Goal: Transaction & Acquisition: Purchase product/service

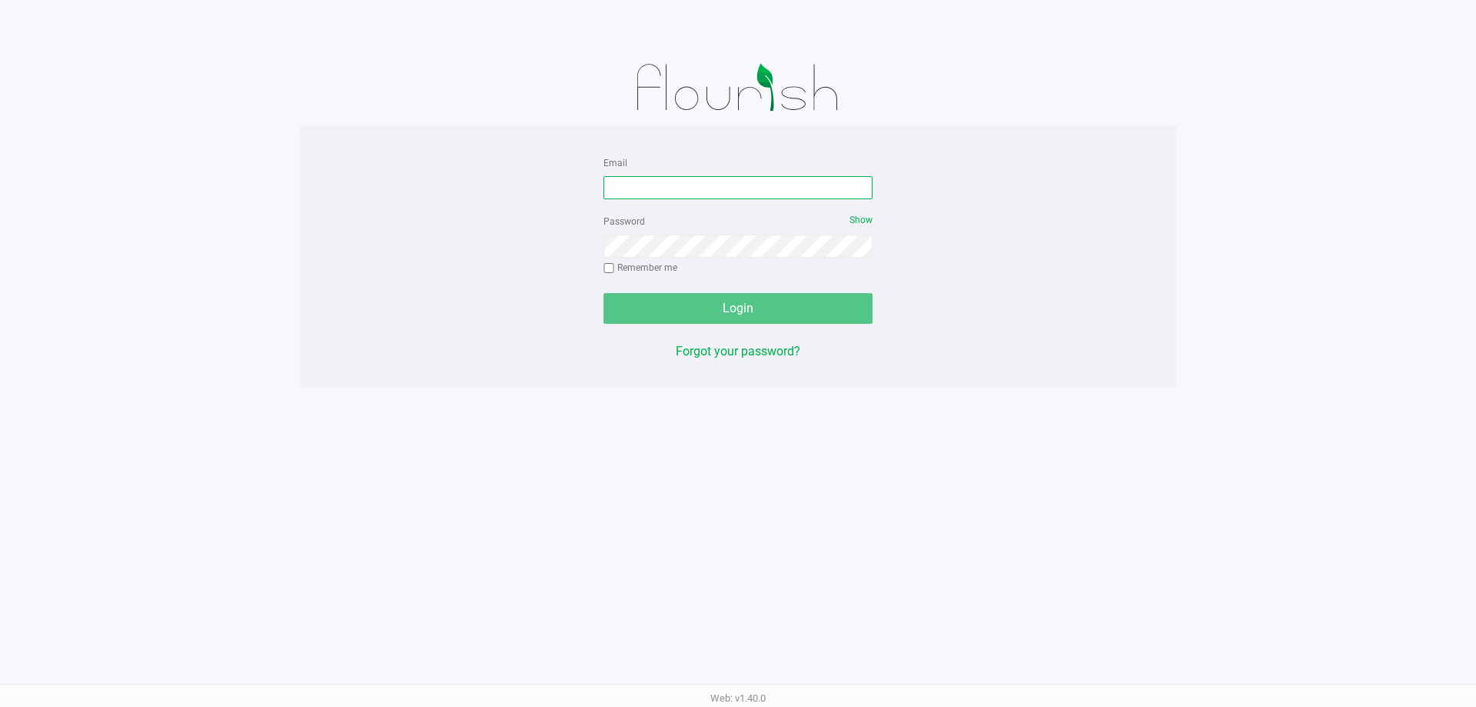
click at [760, 183] on input "Email" at bounding box center [738, 187] width 269 height 23
type input "f"
type input "[EMAIL_ADDRESS][DOMAIN_NAME]"
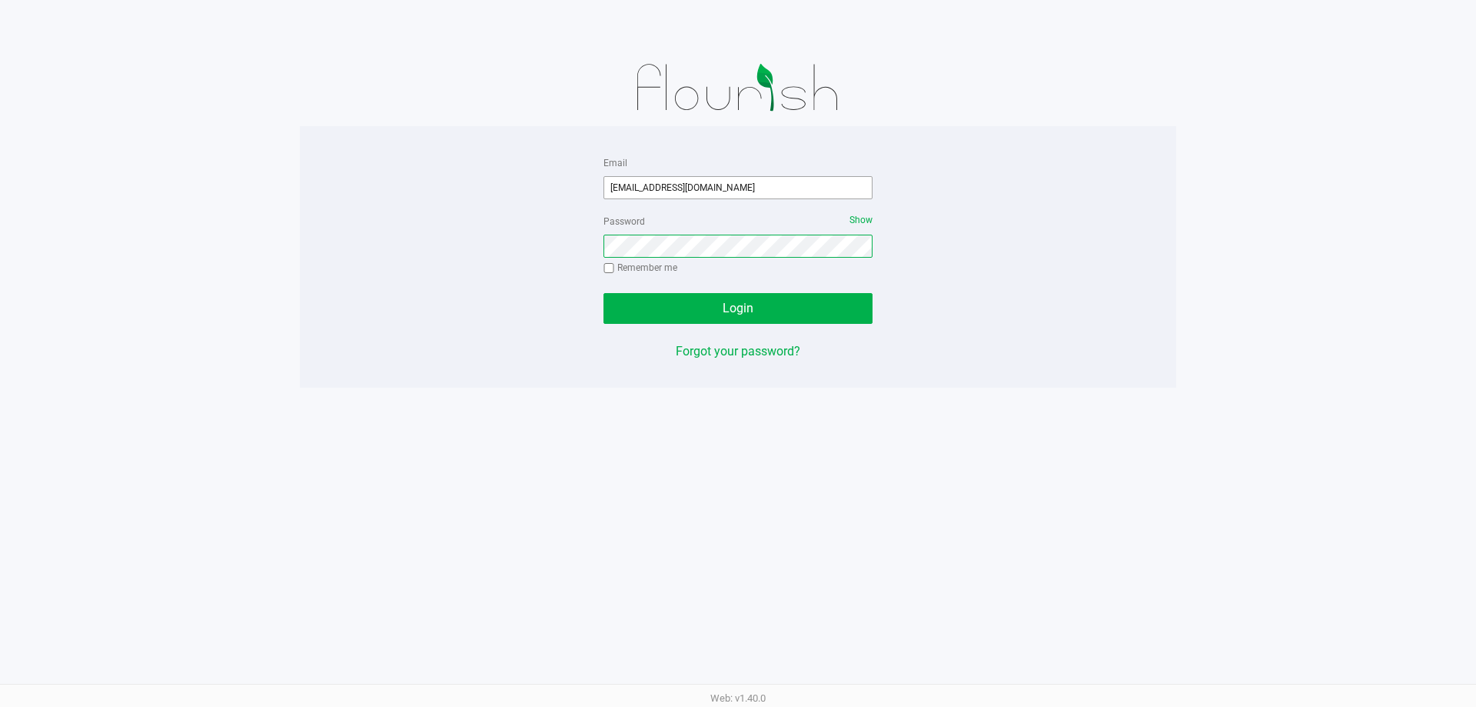
click at [604, 293] on button "Login" at bounding box center [738, 308] width 269 height 31
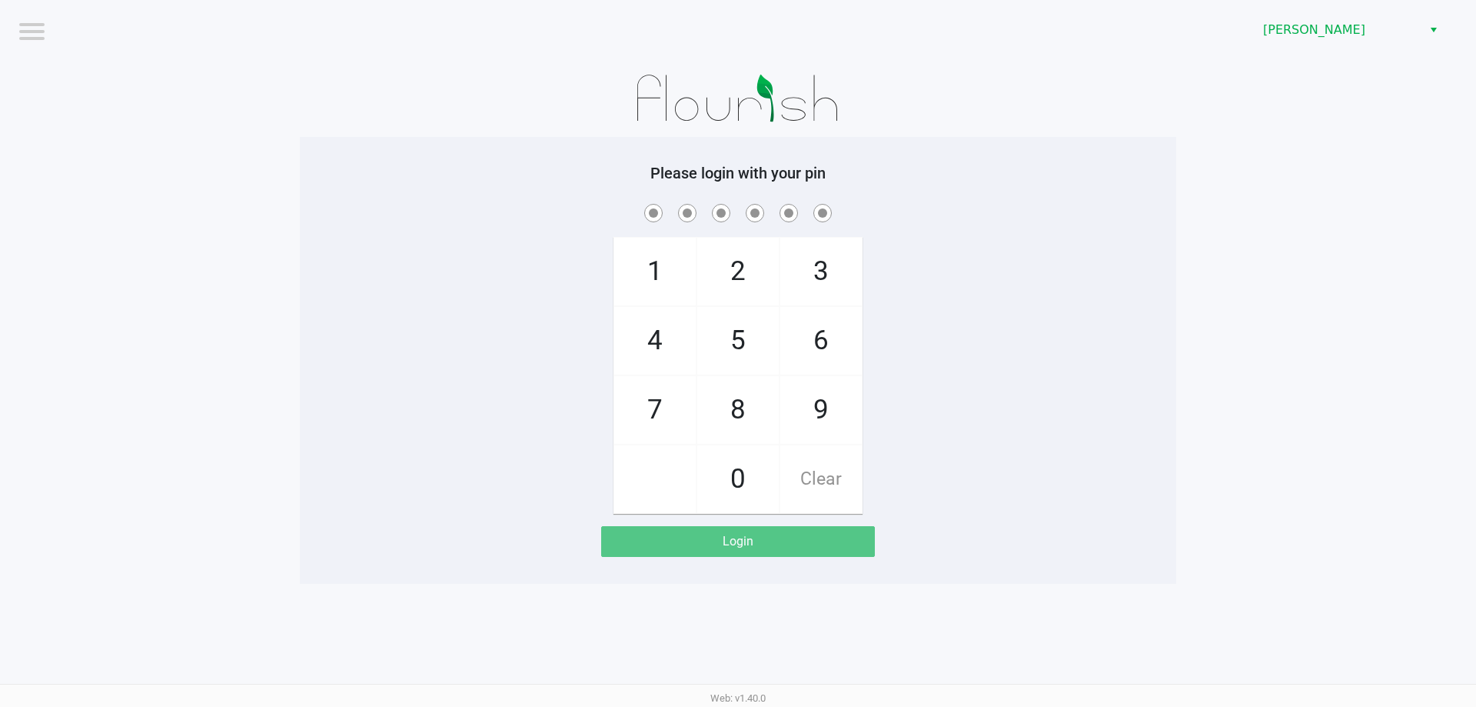
click at [1298, 344] on app-pos-login-wrapper "Logout [PERSON_NAME] Please login with your pin 1 4 7 2 5 8 0 3 6 9 Clear Login" at bounding box center [738, 292] width 1476 height 584
checkbox input "true"
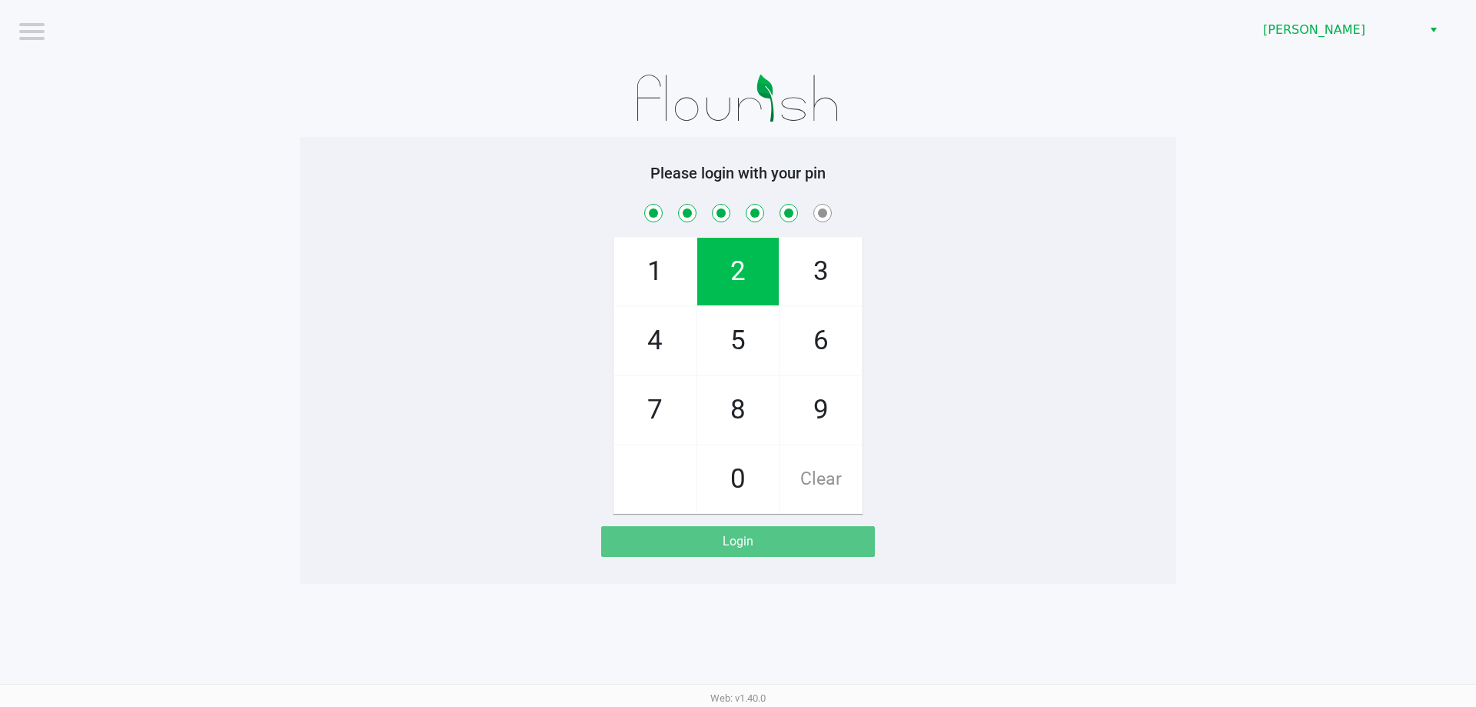
checkbox input "true"
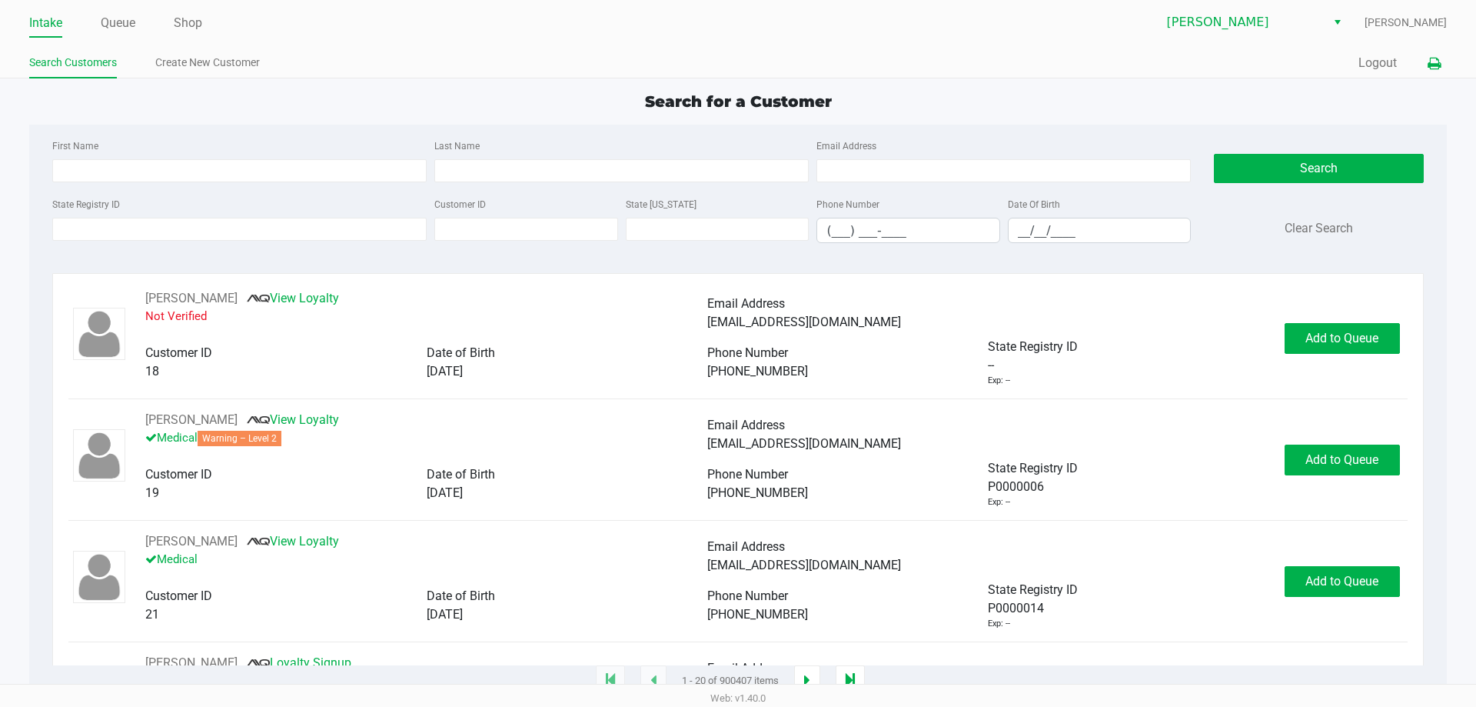
click at [1431, 60] on icon at bounding box center [1434, 63] width 13 height 11
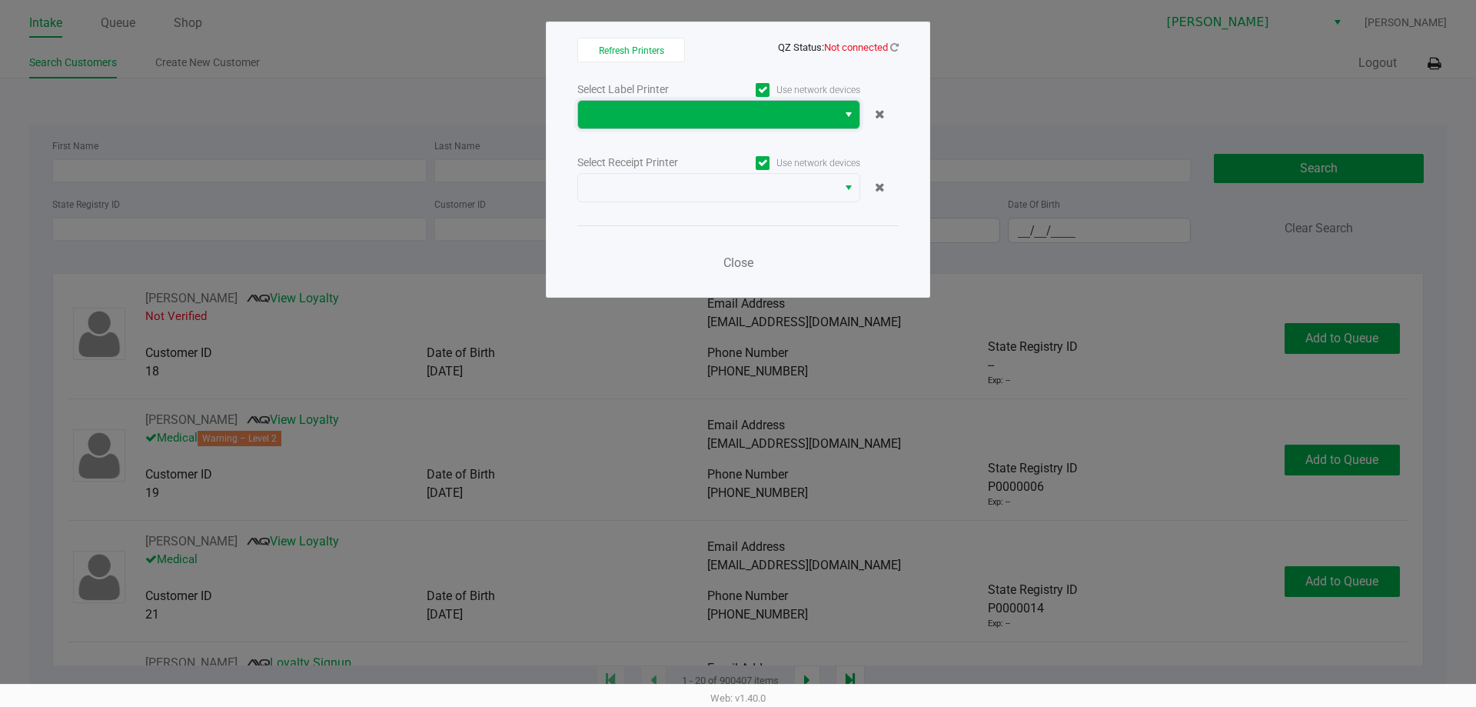
click at [817, 111] on span at bounding box center [707, 114] width 241 height 18
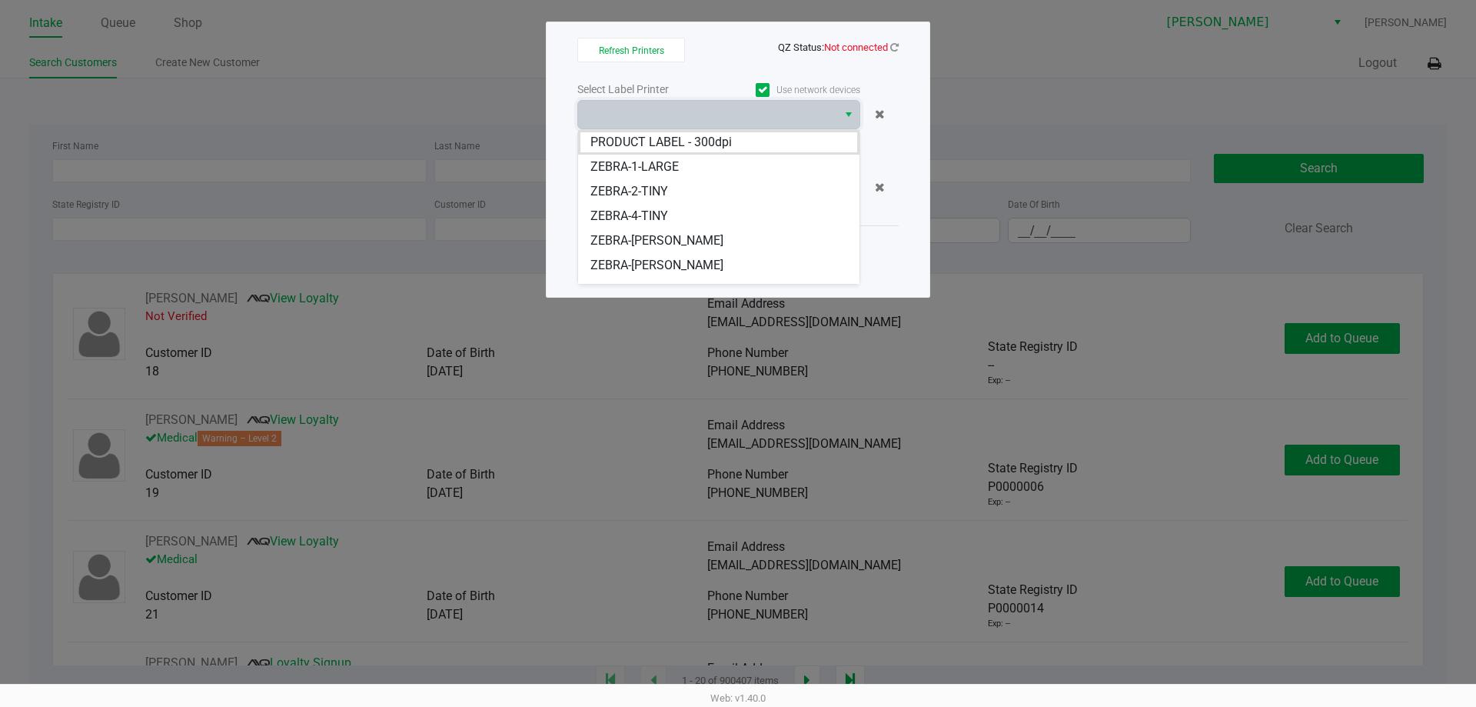
click at [364, 59] on ngb-modal-window "Refresh Printers QZ Status: Not connected Select Label Printer Use network devi…" at bounding box center [738, 353] width 1476 height 707
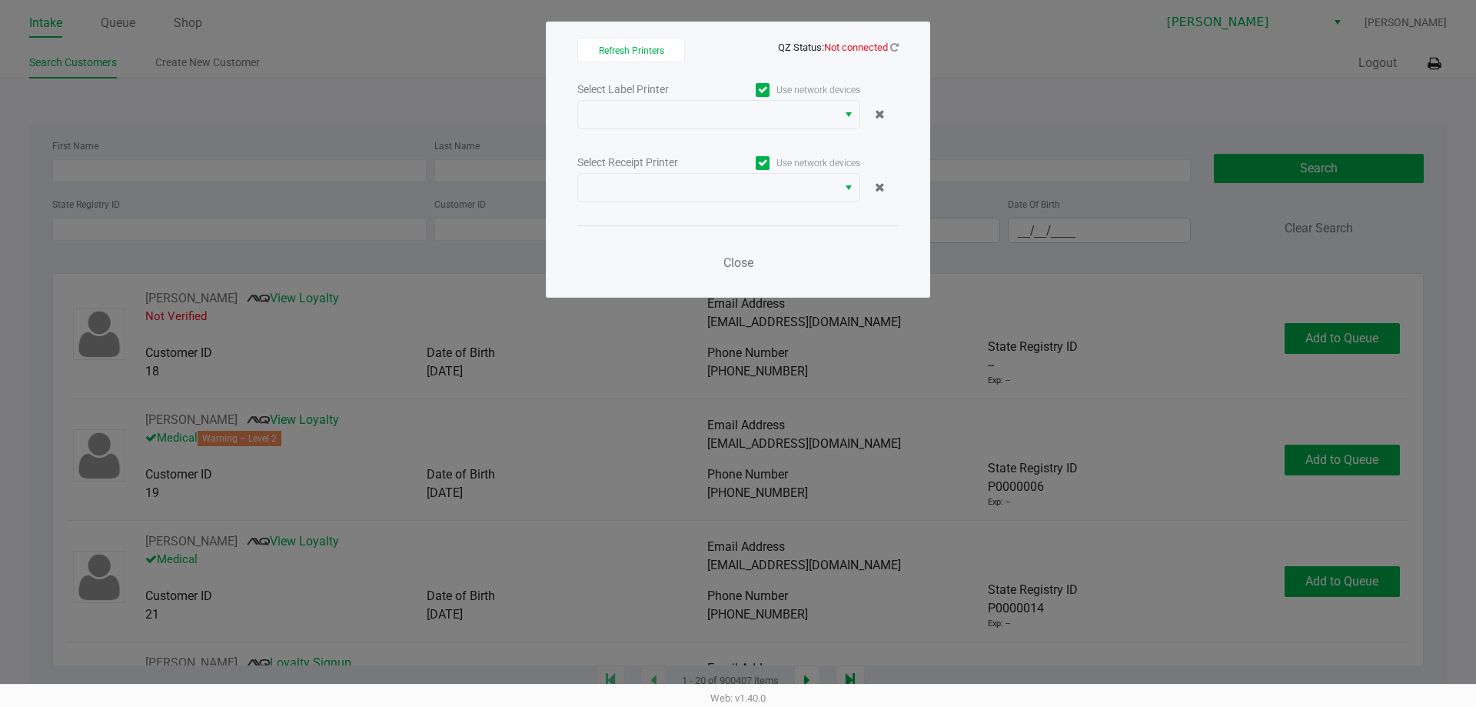
click at [1061, 251] on ngb-modal-window "Refresh Printers QZ Status: Not connected Select Label Printer Use network devi…" at bounding box center [738, 353] width 1476 height 707
click at [894, 46] on icon at bounding box center [894, 47] width 8 height 10
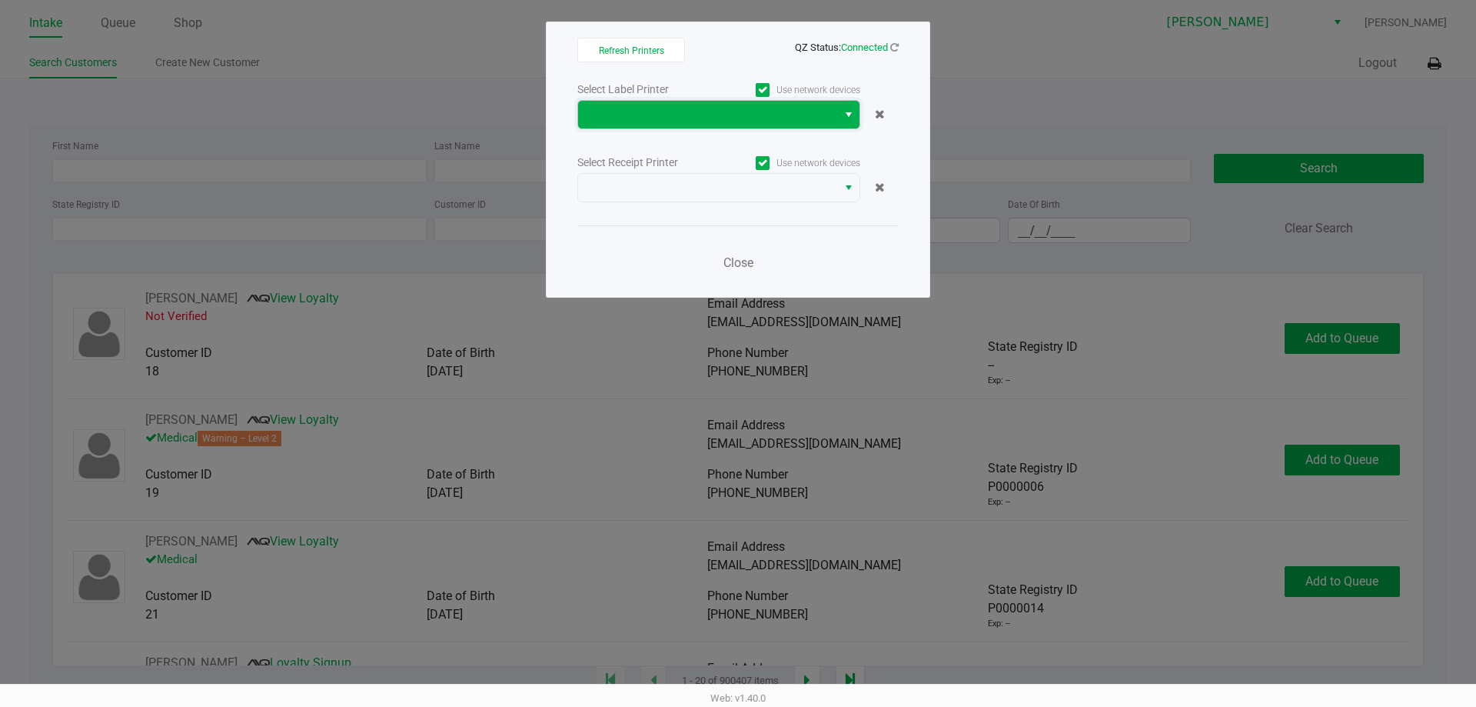
click at [730, 118] on span at bounding box center [707, 114] width 241 height 18
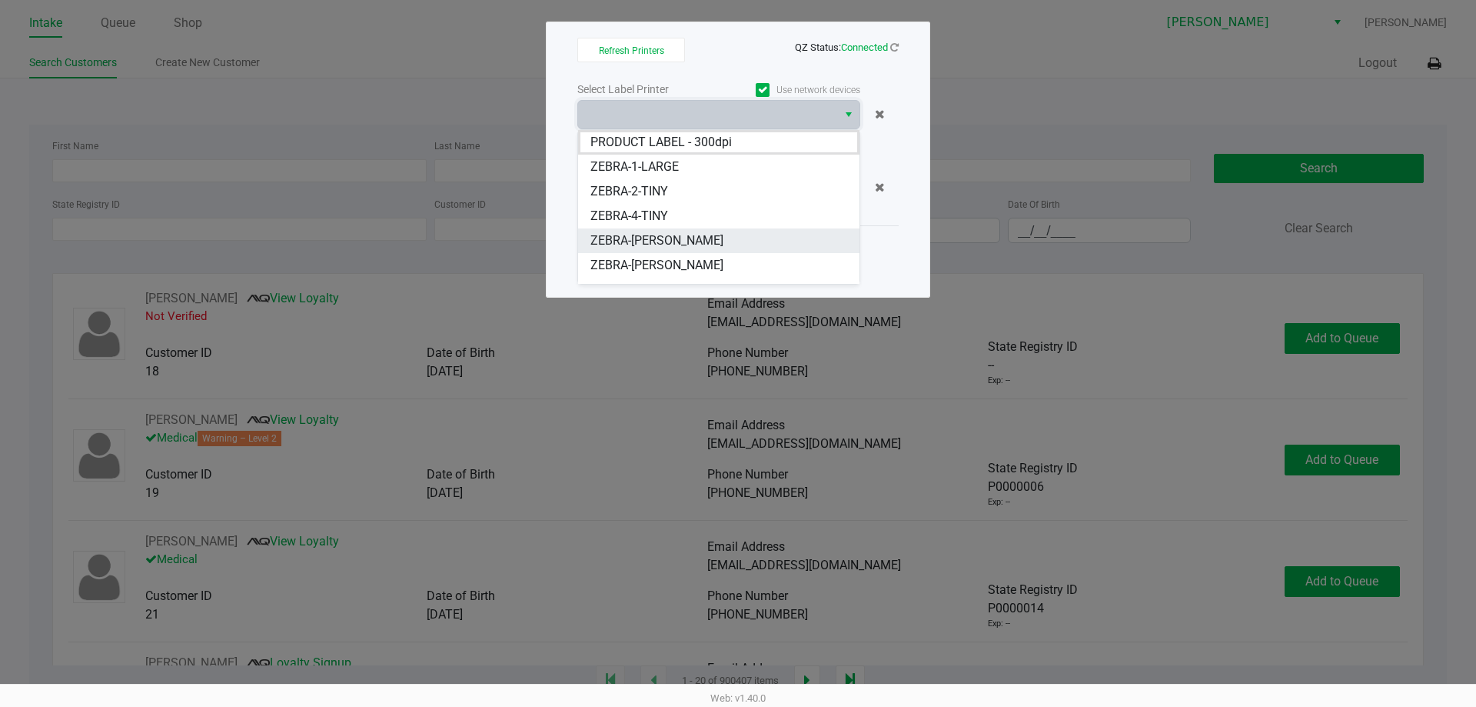
click at [718, 238] on span "ZEBRA-[PERSON_NAME]" at bounding box center [657, 240] width 133 height 18
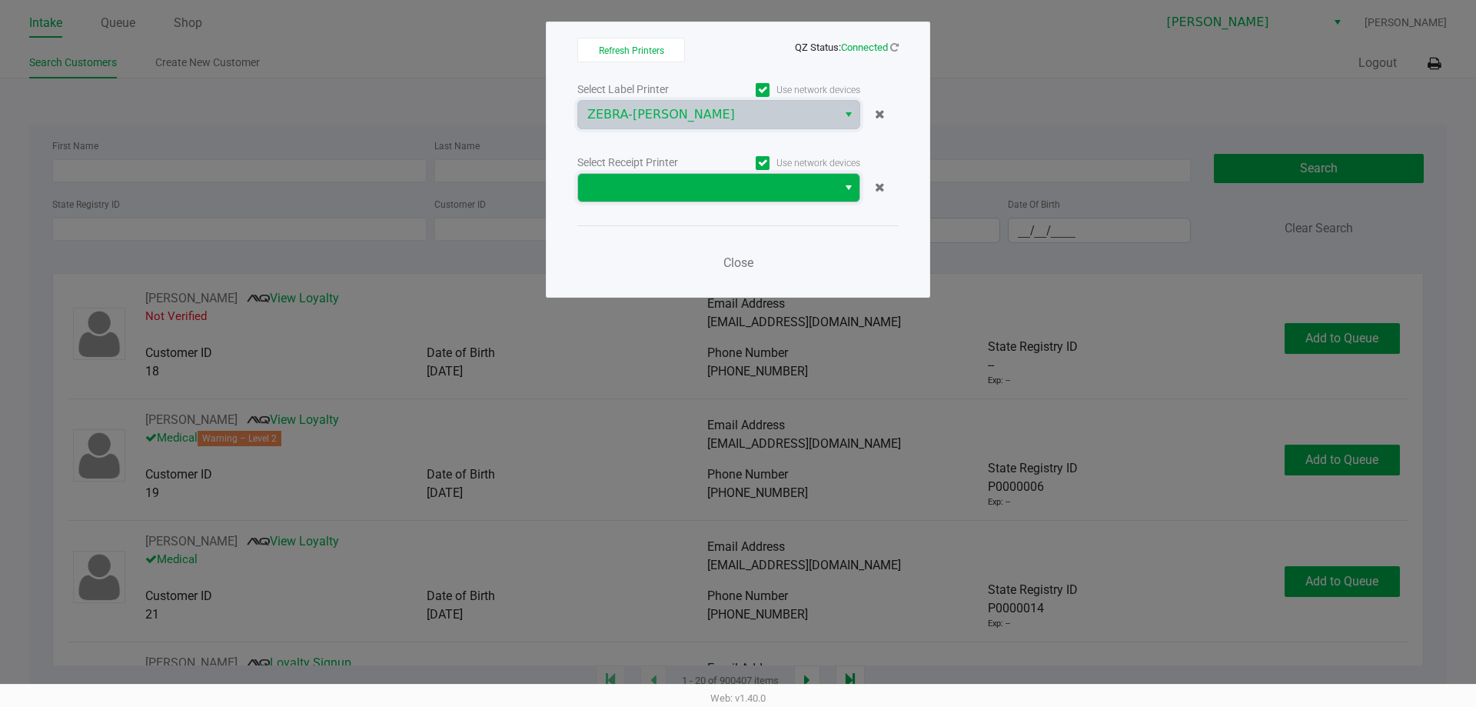
click at [664, 185] on span at bounding box center [707, 187] width 241 height 18
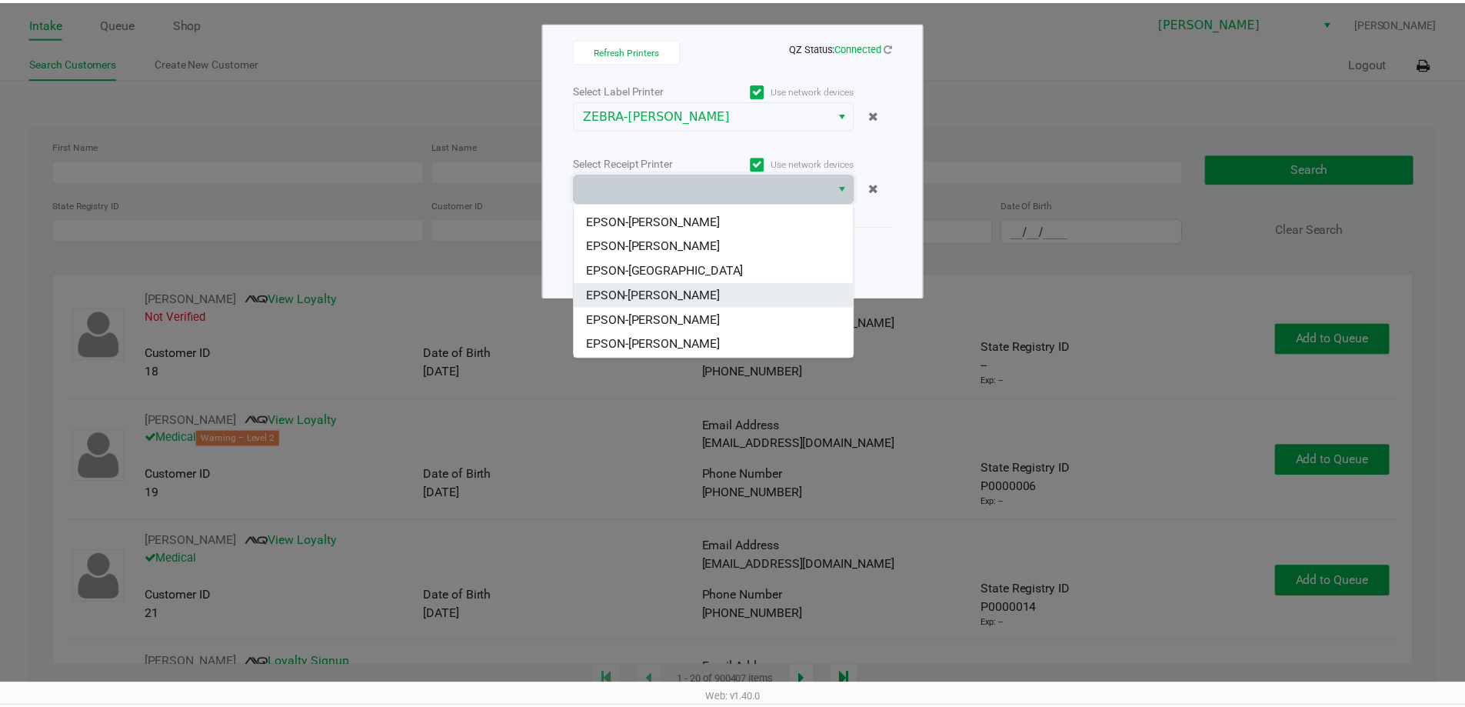
scroll to position [68, 0]
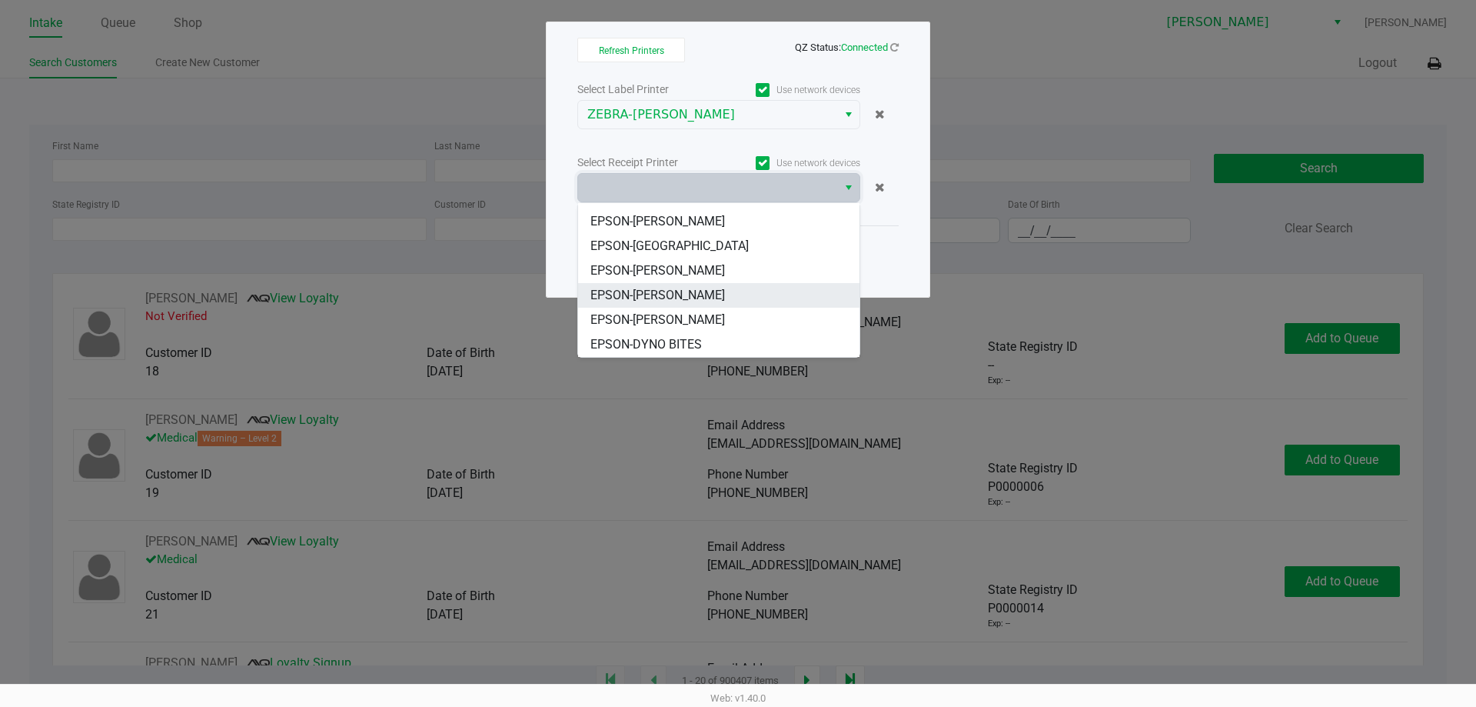
click at [704, 291] on span "EPSON-[PERSON_NAME]" at bounding box center [658, 295] width 135 height 18
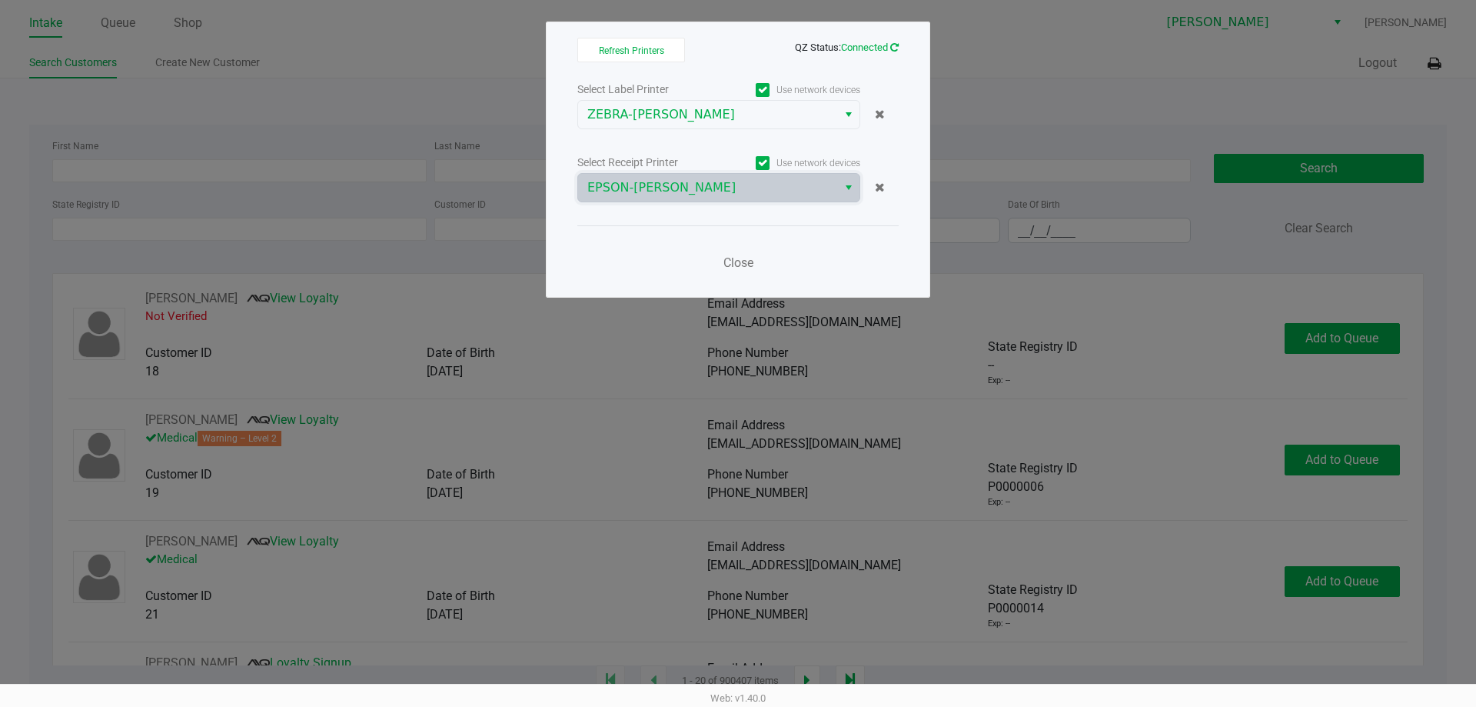
click at [893, 45] on icon at bounding box center [894, 47] width 13 height 12
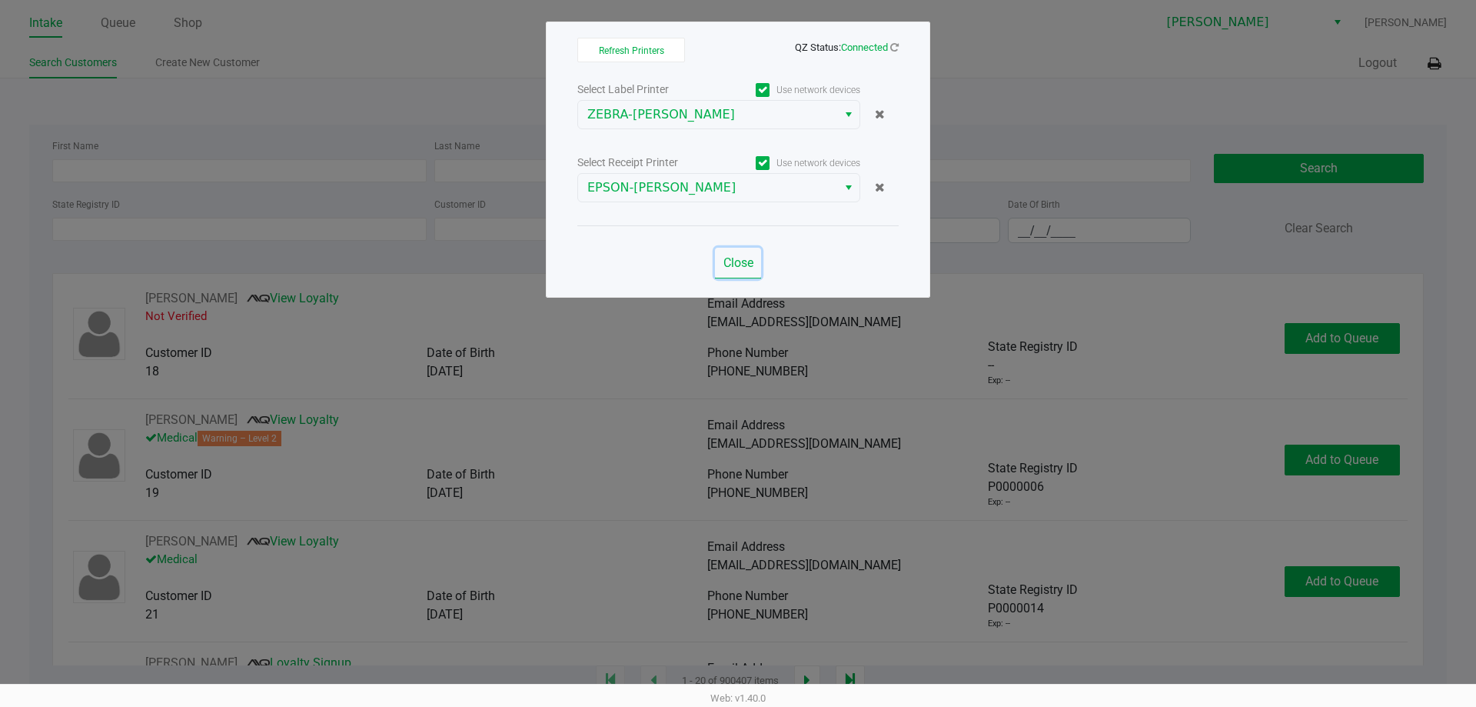
click at [730, 266] on span "Close" at bounding box center [739, 262] width 30 height 15
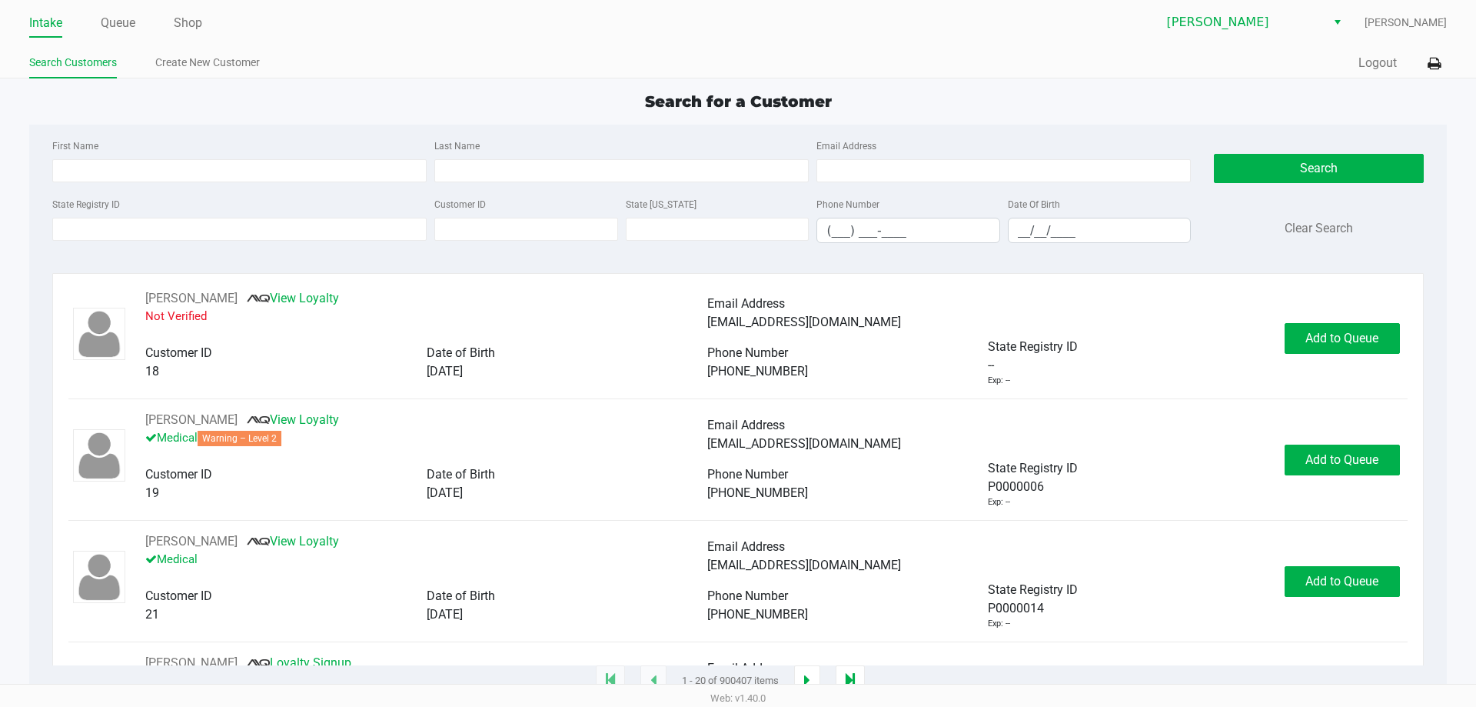
click at [1090, 85] on app-point-of-sale "Intake Queue Shop [PERSON_NAME] [PERSON_NAME] Search Customers Create New Custo…" at bounding box center [738, 340] width 1476 height 681
click at [133, 165] on input "First Name" at bounding box center [239, 170] width 374 height 23
type input "[PERSON_NAME]"
type input "hamp"
click at [1020, 229] on input "__/__/____" at bounding box center [1100, 230] width 182 height 24
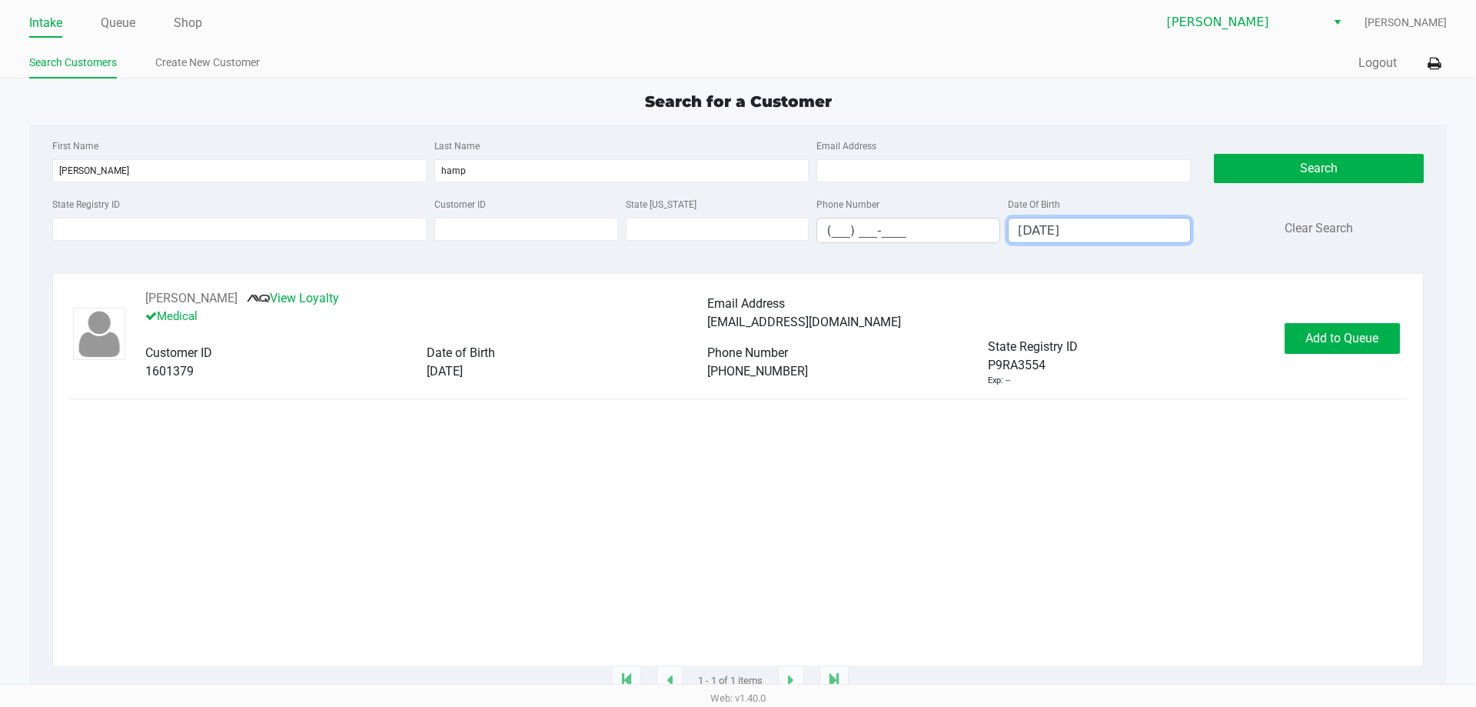
type input "[DATE]"
click at [491, 520] on div "[PERSON_NAME] View Loyalty Medical Email Address [EMAIL_ADDRESS][DOMAIN_NAME] C…" at bounding box center [737, 477] width 1339 height 376
click at [1329, 351] on button "Add to Queue" at bounding box center [1342, 338] width 115 height 31
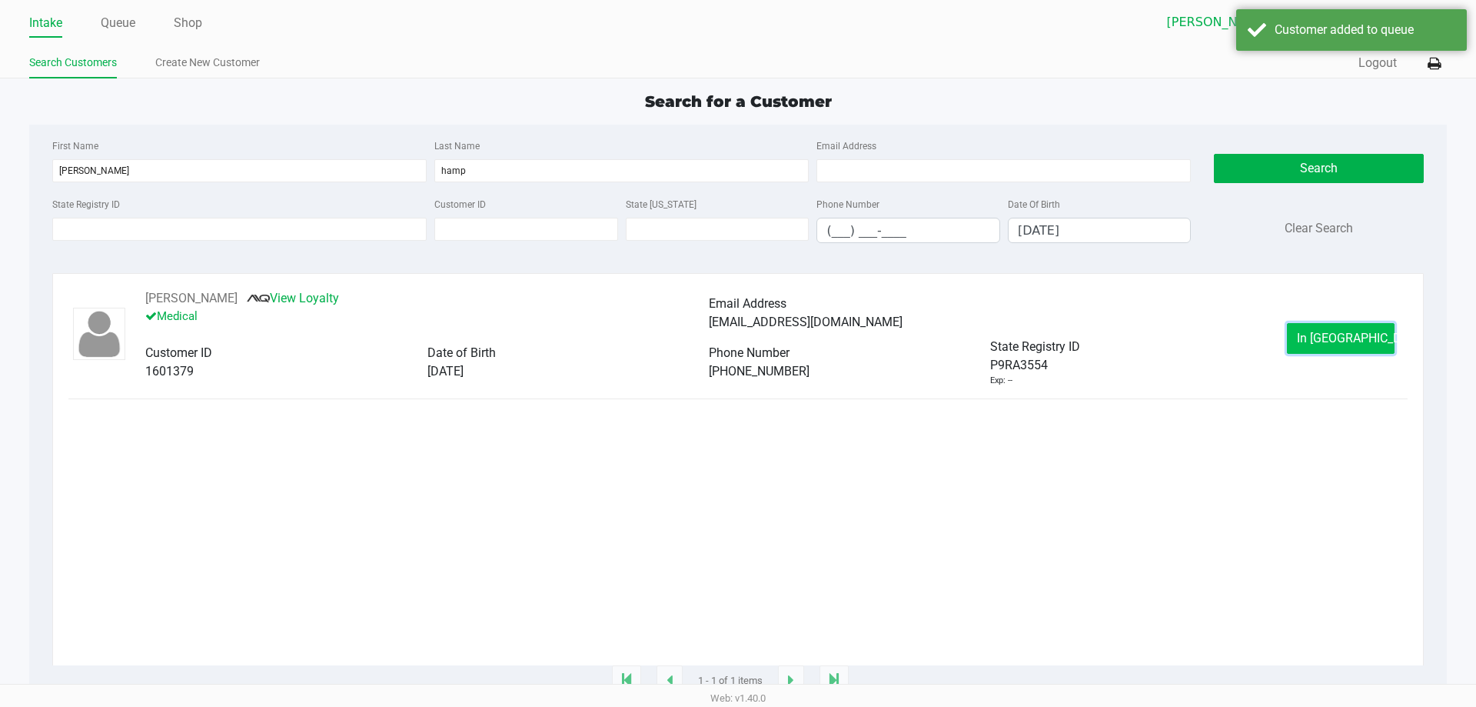
click at [1311, 334] on button "In [GEOGRAPHIC_DATA]" at bounding box center [1341, 338] width 108 height 31
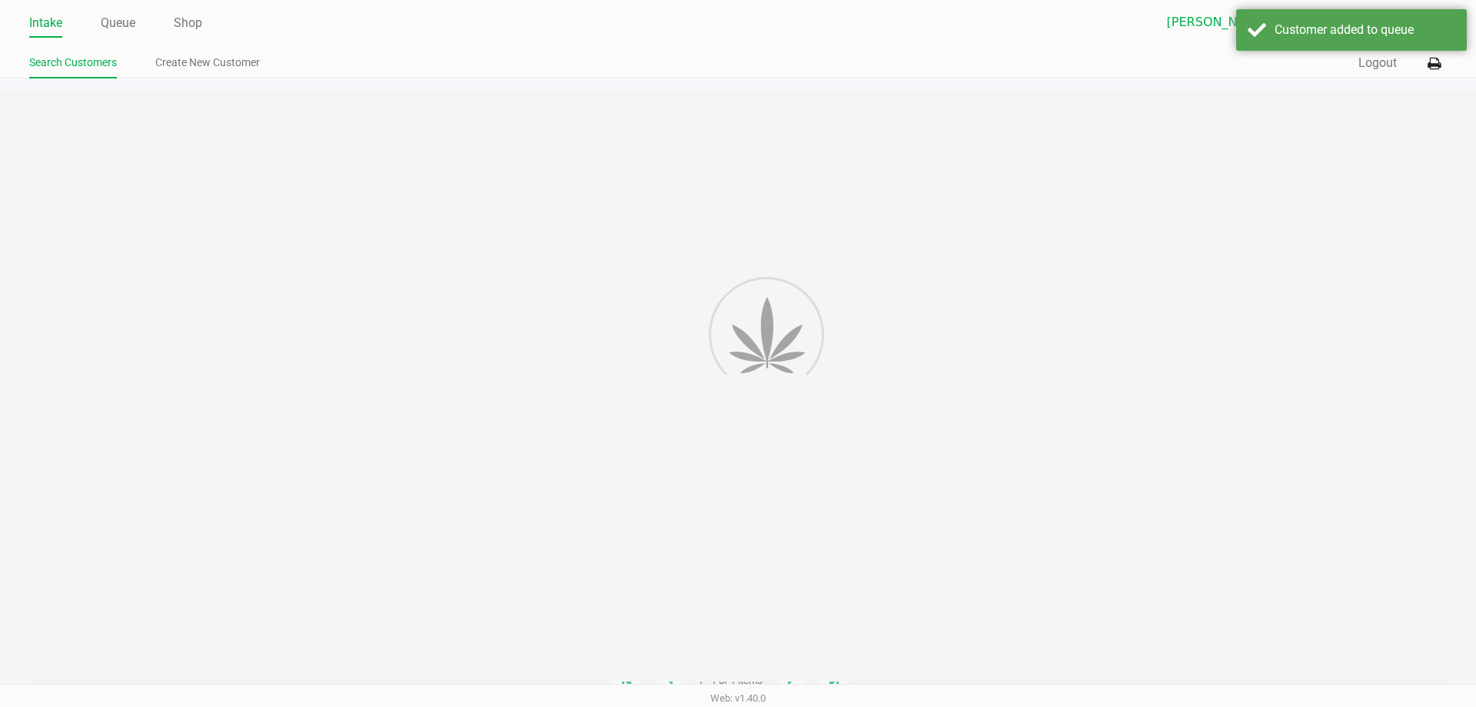
click at [979, 554] on div "Intake Queue Shop [PERSON_NAME] [PERSON_NAME] Search Customers Create New Custo…" at bounding box center [738, 353] width 1476 height 707
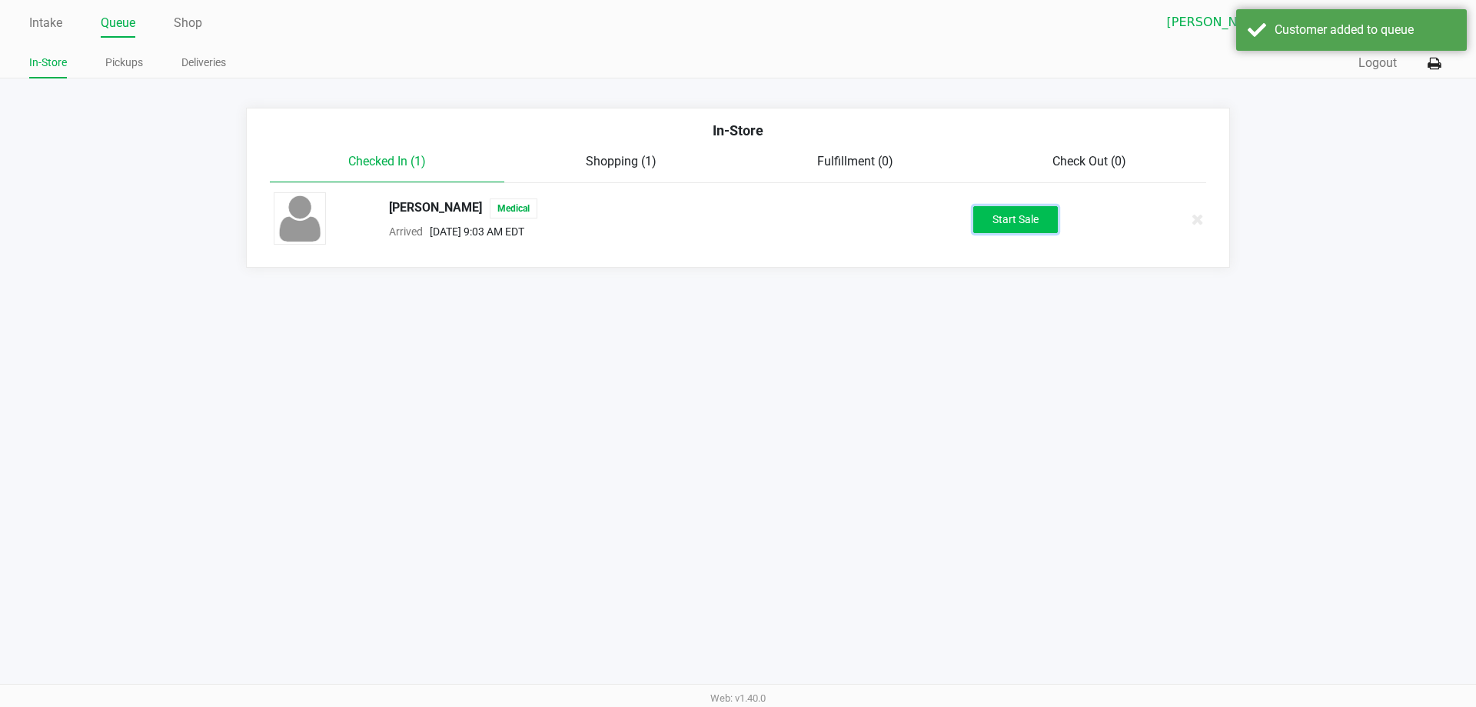
click at [1001, 225] on button "Start Sale" at bounding box center [1015, 219] width 85 height 27
click at [714, 589] on div "Intake Queue Shop [PERSON_NAME] [PERSON_NAME] In-Store Pickups Deliveries Quick…" at bounding box center [738, 353] width 1476 height 707
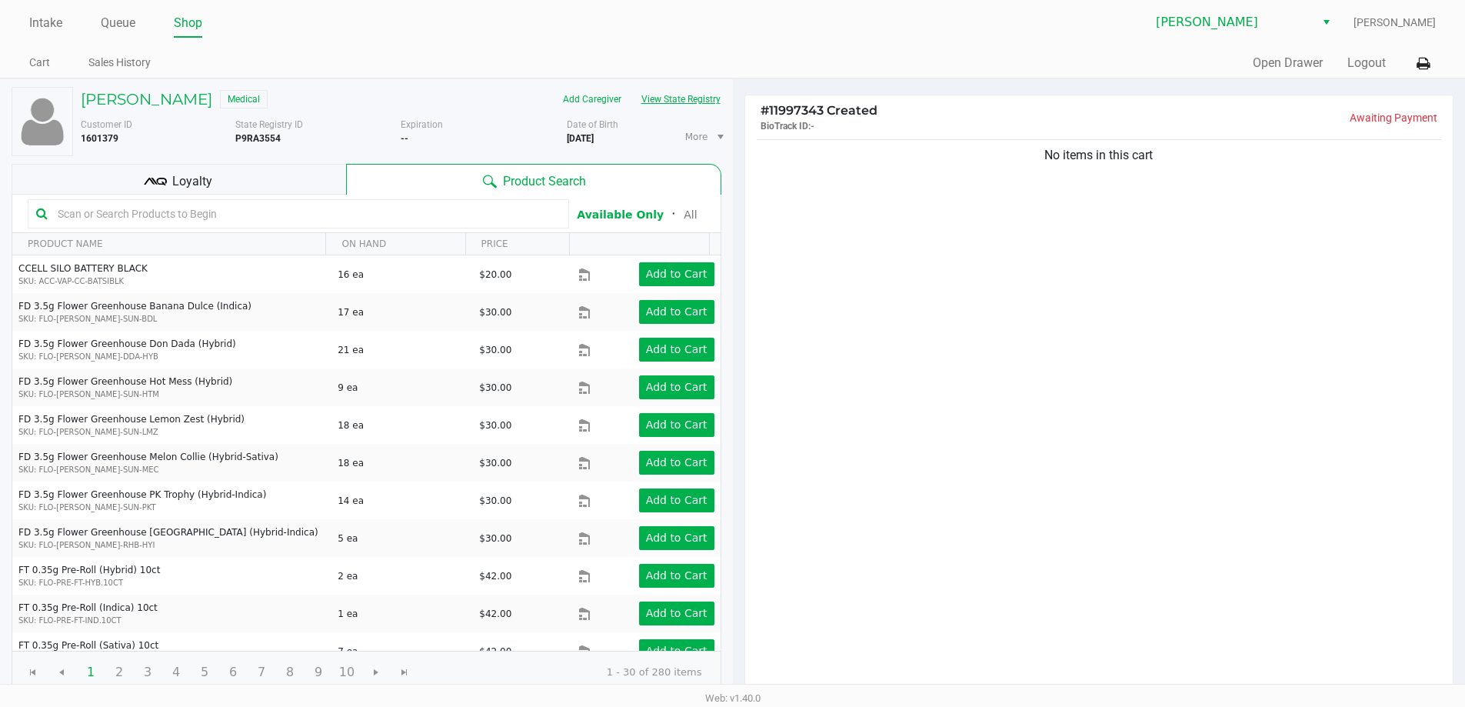
click at [681, 101] on button "View State Registry" at bounding box center [676, 99] width 90 height 25
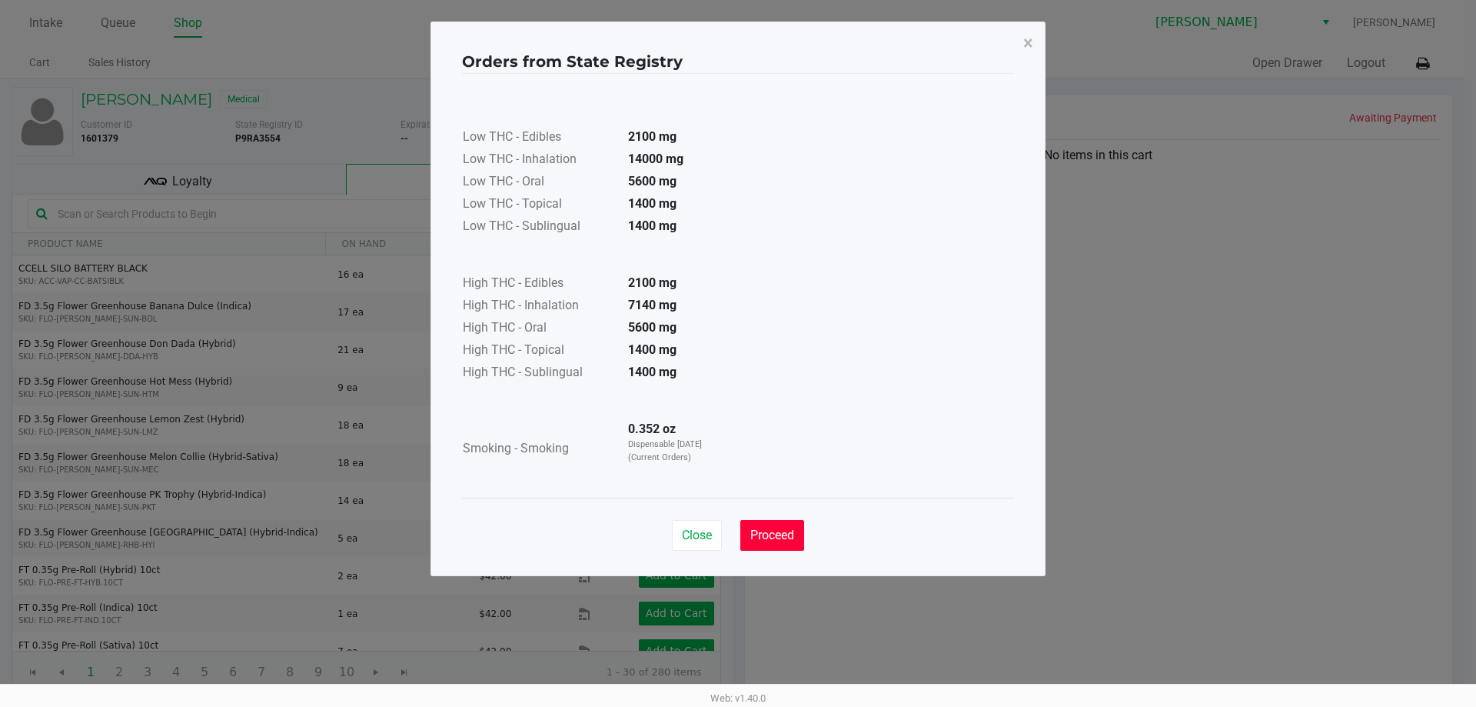
drag, startPoint x: 766, startPoint y: 541, endPoint x: 854, endPoint y: 438, distance: 136.4
click at [766, 539] on span "Proceed" at bounding box center [772, 534] width 44 height 15
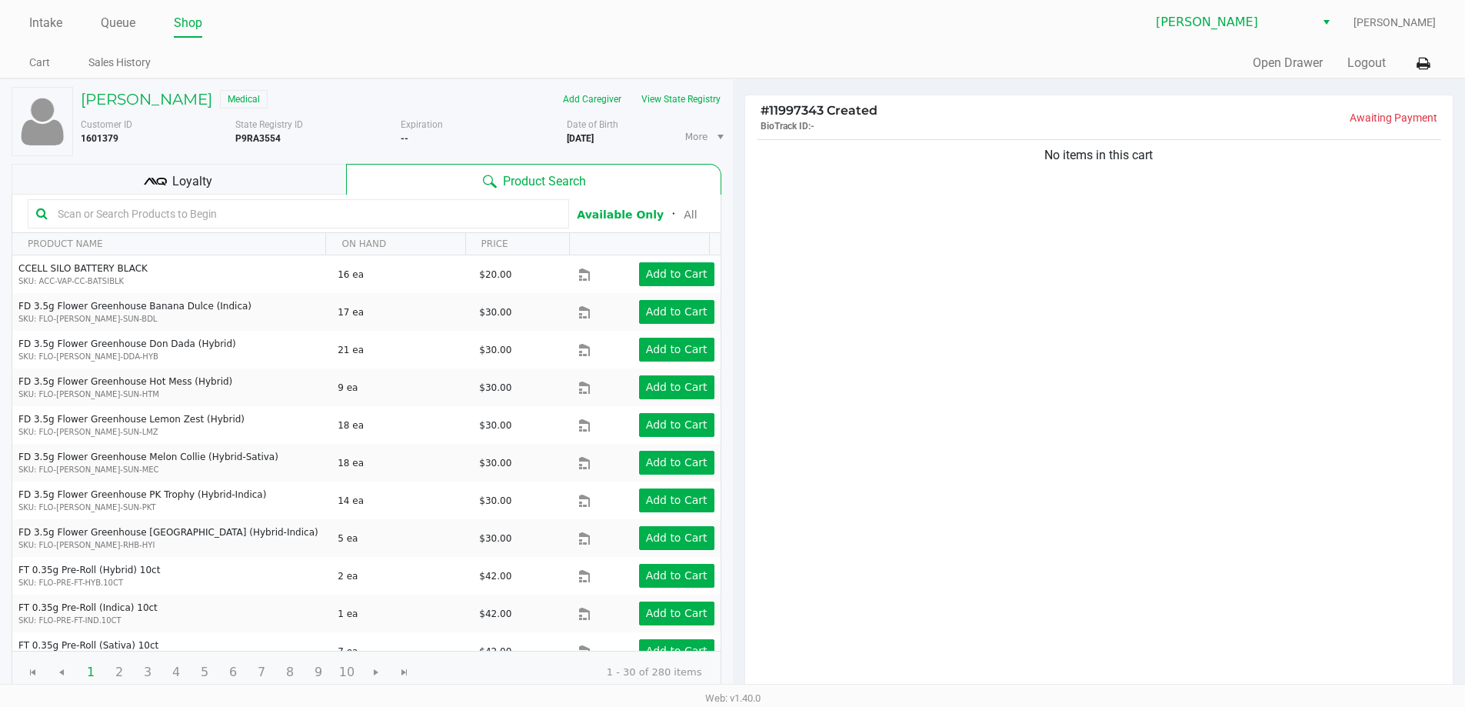
click at [854, 436] on div "Low THC - Edibles 2100 mg Low THC - Inhalation 14000 mg Low THC - Oral 5600 mg …" at bounding box center [733, 247] width 552 height 387
click at [854, 436] on div "No items in this cart" at bounding box center [1099, 415] width 708 height 558
click at [1124, 351] on div "No items in this cart" at bounding box center [1099, 415] width 708 height 558
click at [941, 467] on div "No items in this cart" at bounding box center [1099, 415] width 708 height 558
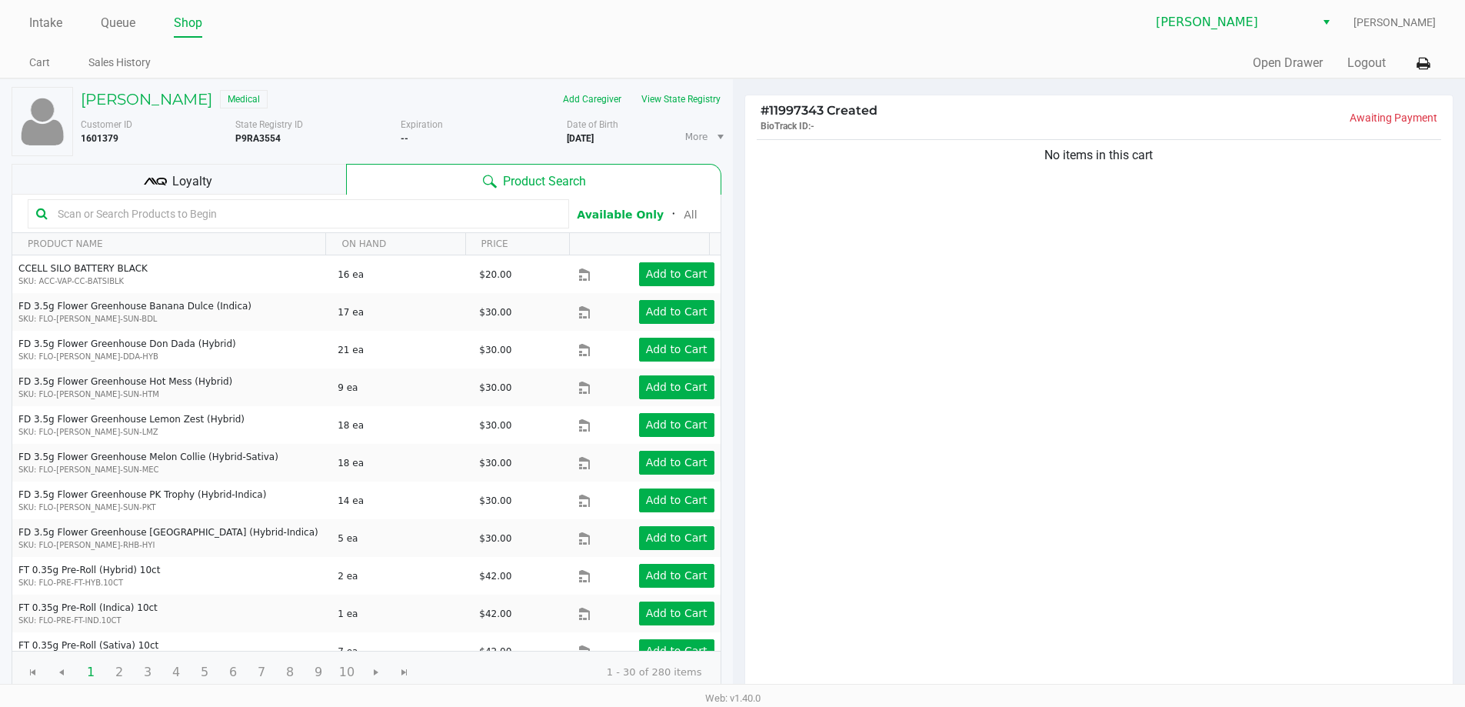
click at [956, 451] on div "No items in this cart" at bounding box center [1099, 415] width 708 height 558
click at [306, 210] on input "text" at bounding box center [306, 213] width 509 height 23
type input "hash"
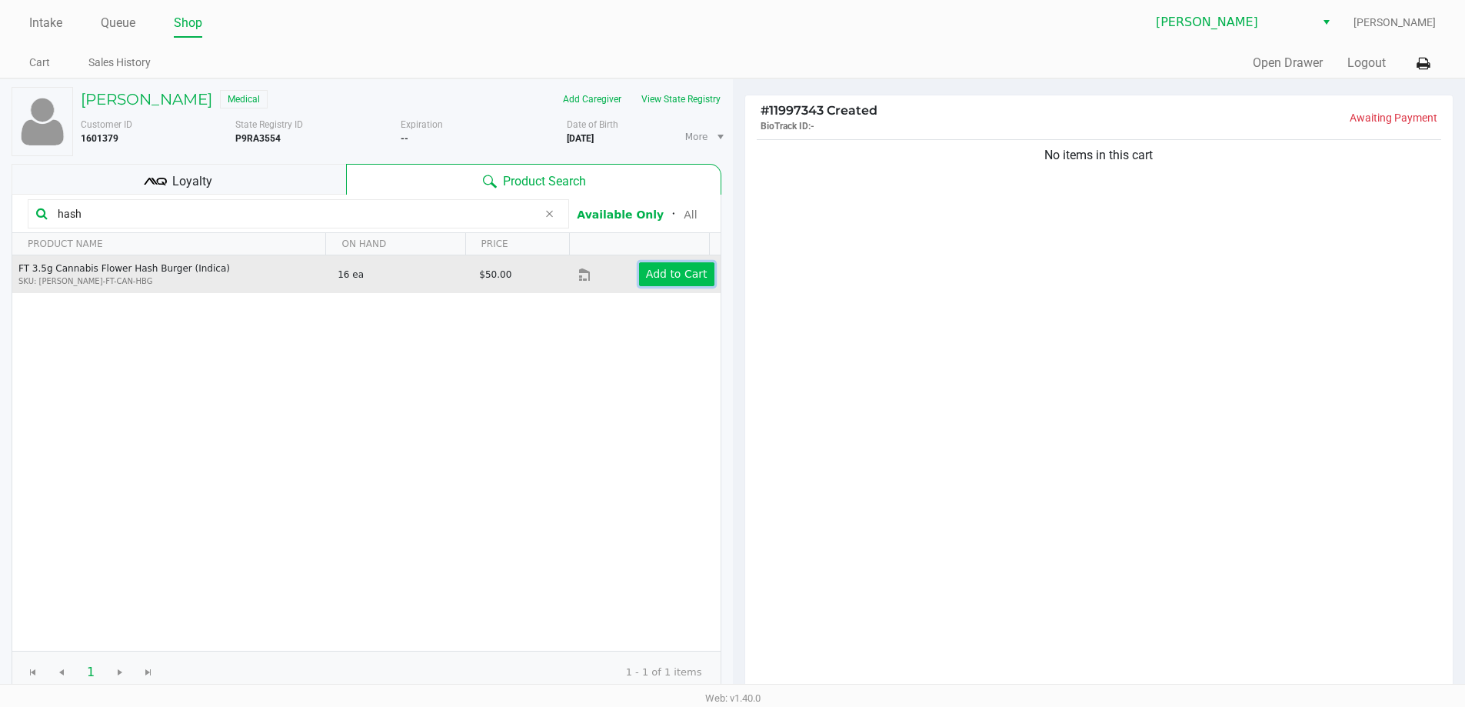
drag, startPoint x: 670, startPoint y: 274, endPoint x: 678, endPoint y: 267, distance: 11.4
click at [678, 268] on app-button-loader "Add to Cart" at bounding box center [677, 274] width 62 height 12
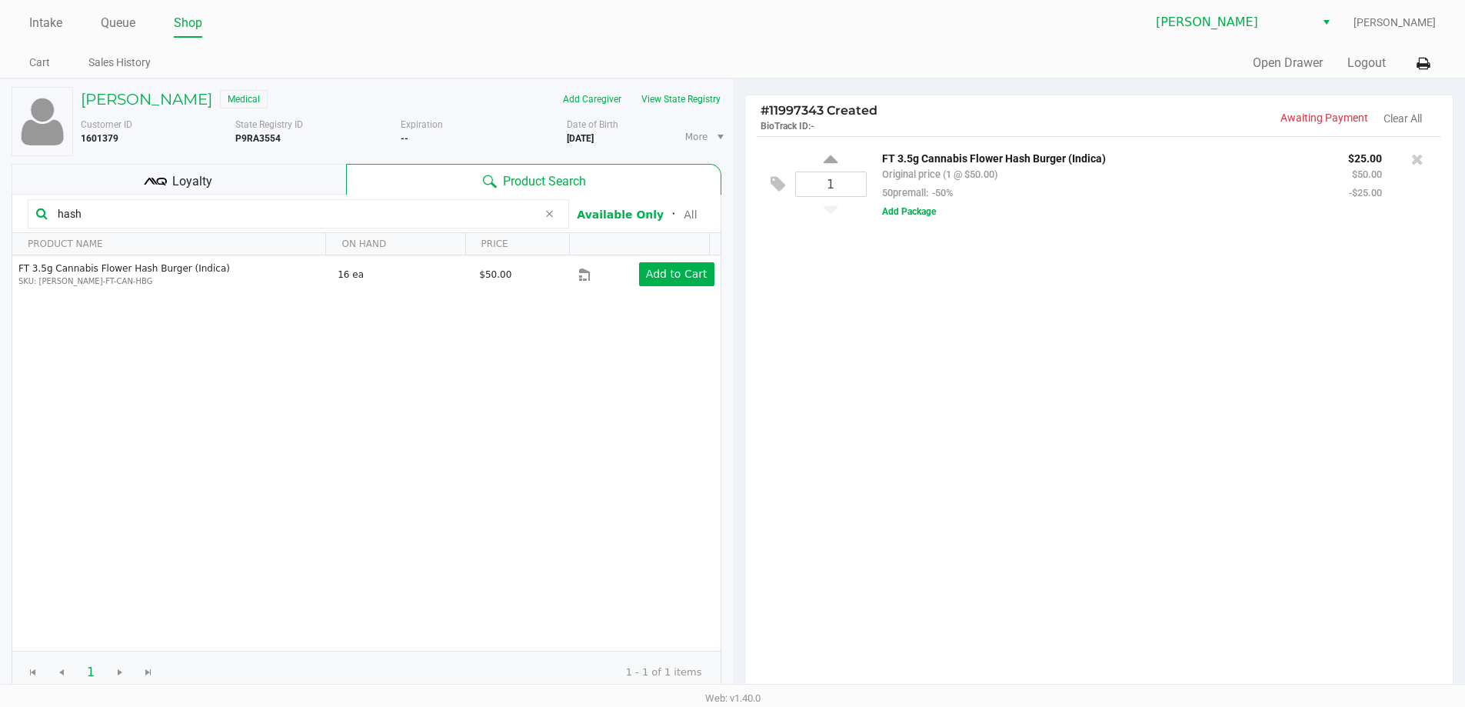
click at [258, 183] on div "Loyalty" at bounding box center [179, 179] width 334 height 31
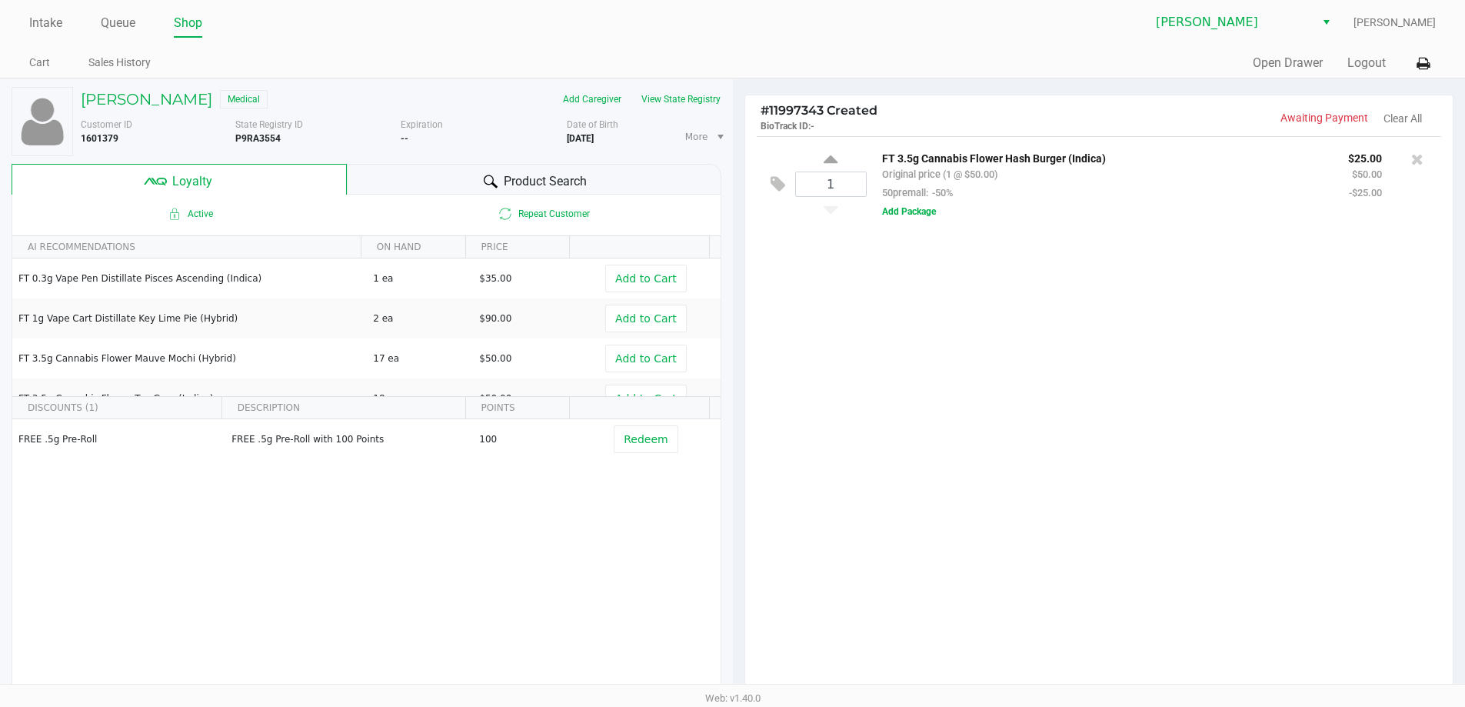
click at [491, 615] on div "FREE .5g Pre-Roll FREE .5g Pre-Roll with 100 Points 100 Redeem" at bounding box center [366, 534] width 708 height 231
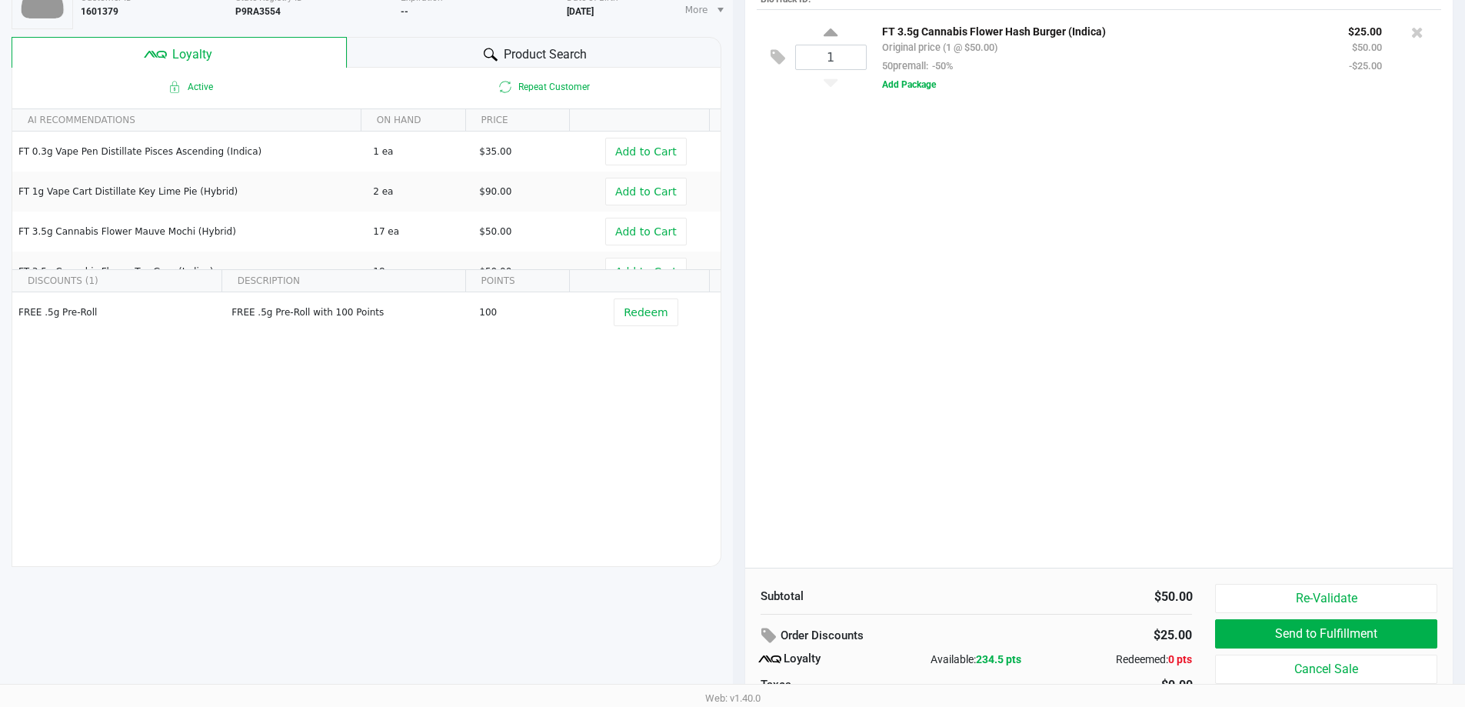
scroll to position [99, 0]
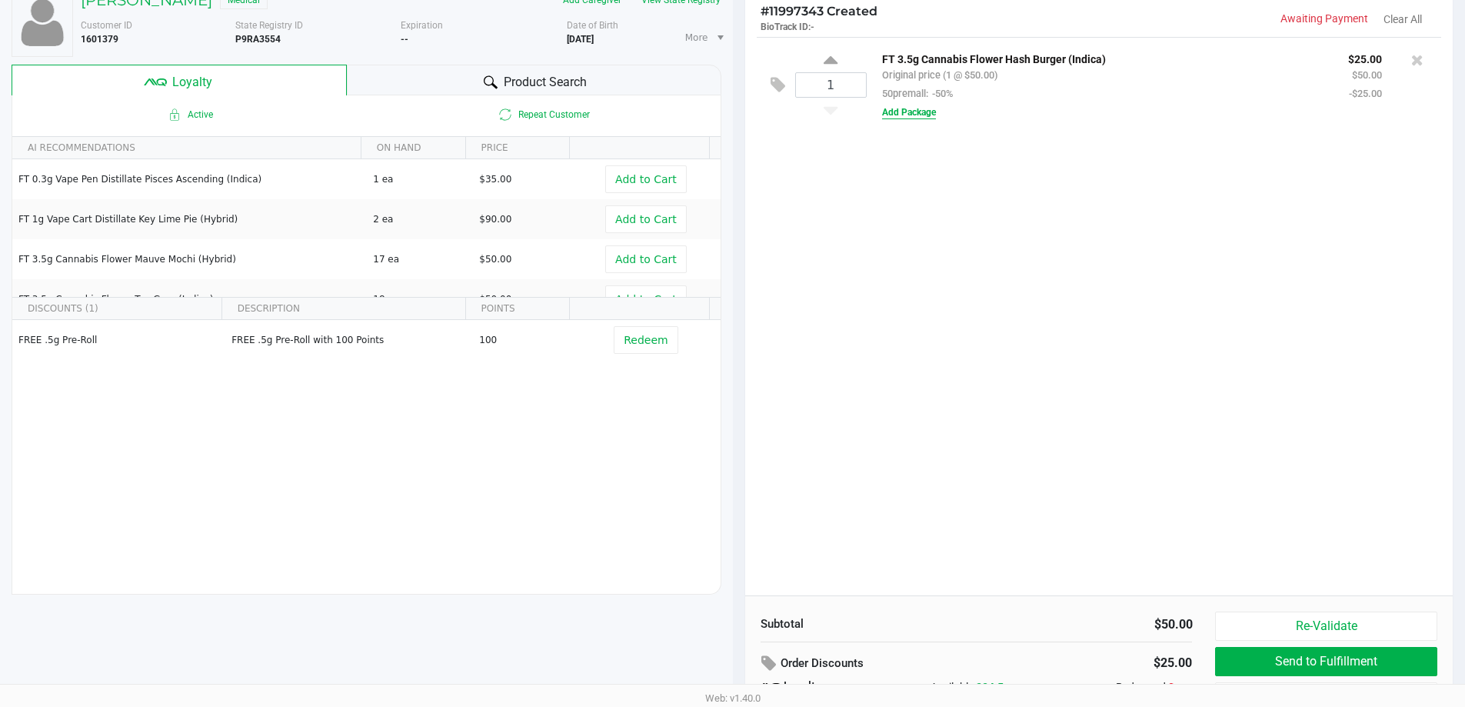
click at [910, 111] on button "Add Package" at bounding box center [909, 112] width 54 height 14
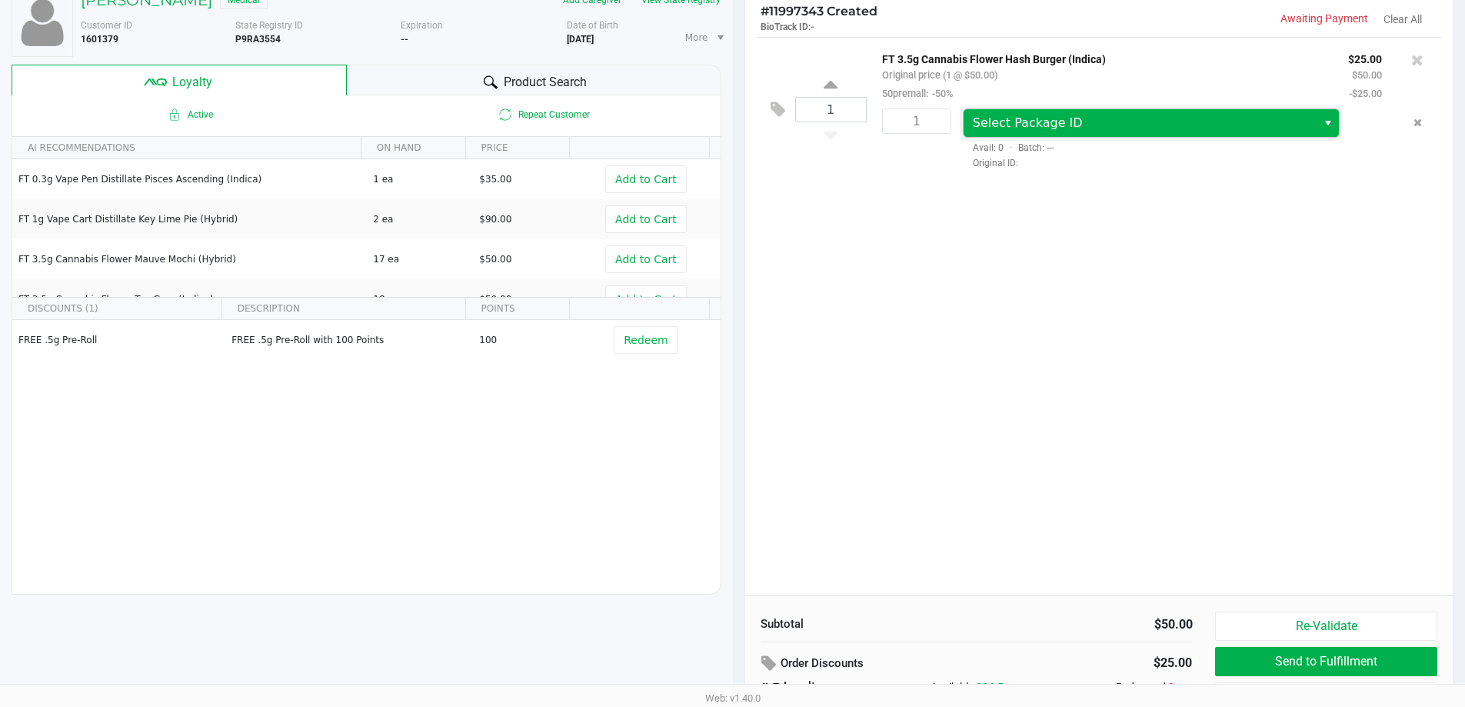
click at [1028, 128] on span "Select Package ID" at bounding box center [1028, 122] width 110 height 15
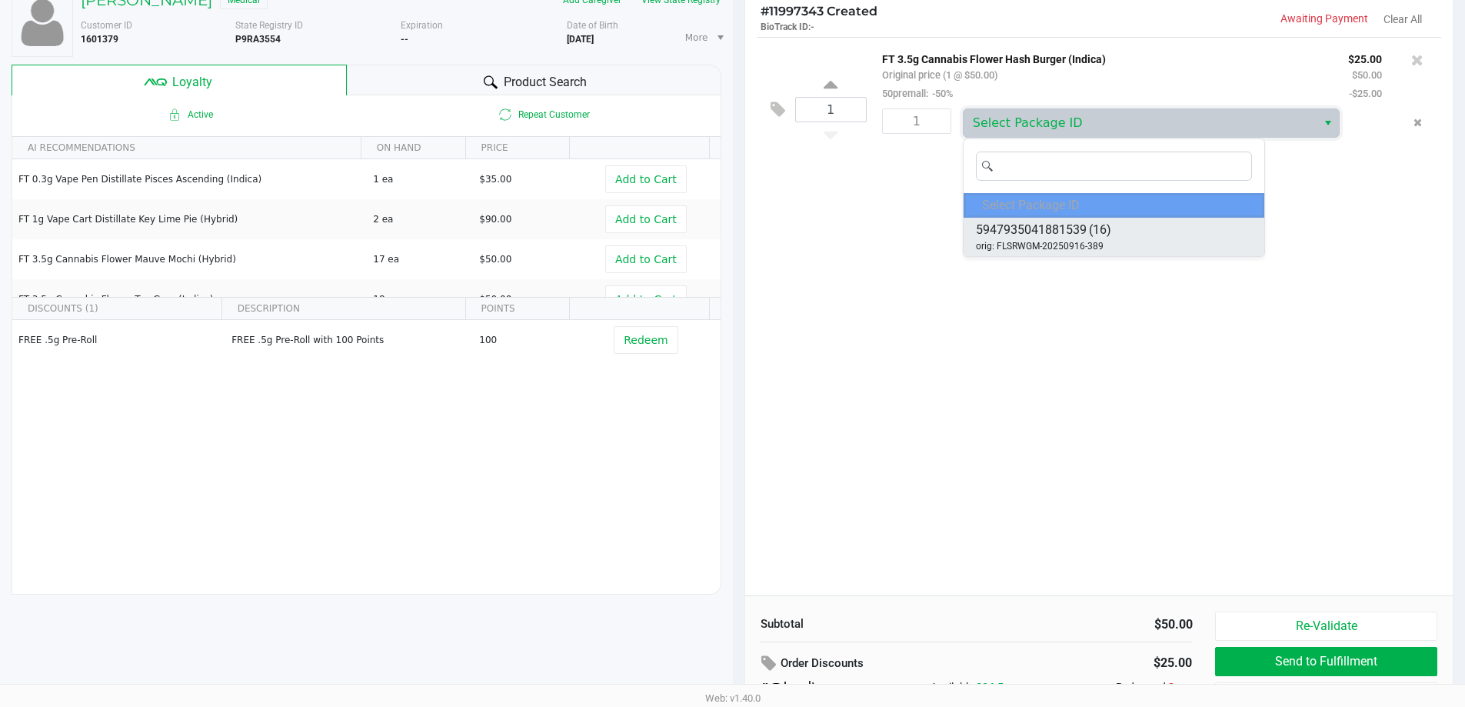
click at [1040, 241] on span "orig: FLSRWGM-20250916-389" at bounding box center [1040, 246] width 128 height 14
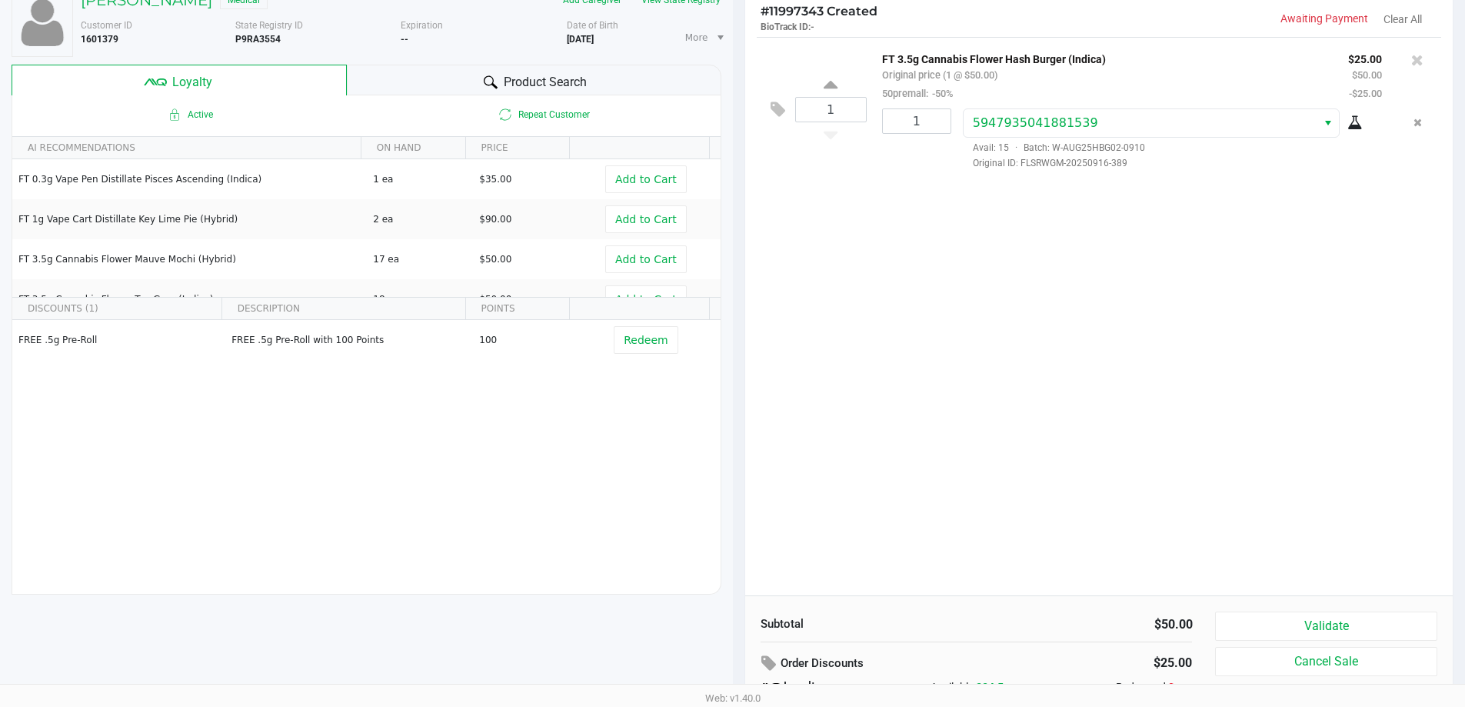
click at [1092, 340] on div "1 FT 3.5g Cannabis Flower Hash Burger (Indica) Original price (1 @ $50.00) 50pr…" at bounding box center [1099, 316] width 708 height 558
click at [1412, 59] on icon at bounding box center [1417, 59] width 12 height 15
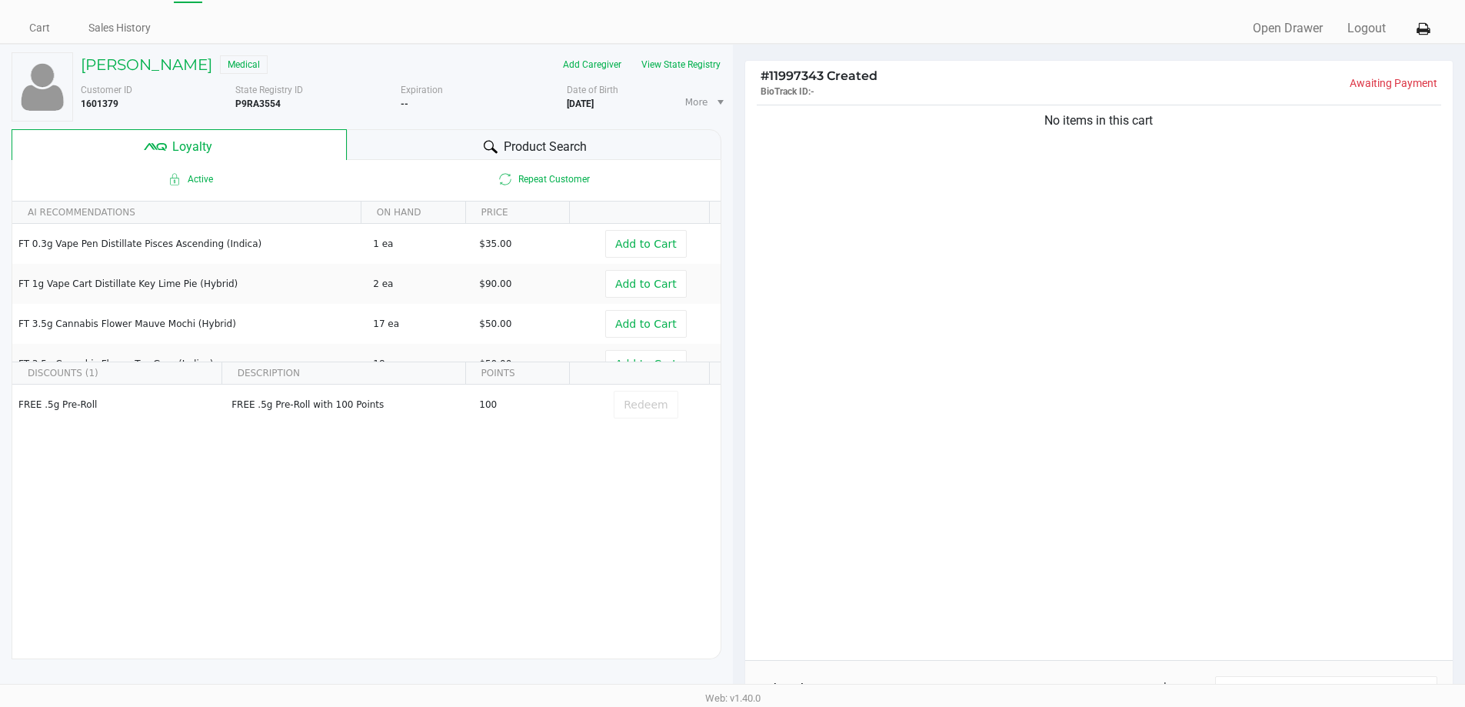
scroll to position [0, 0]
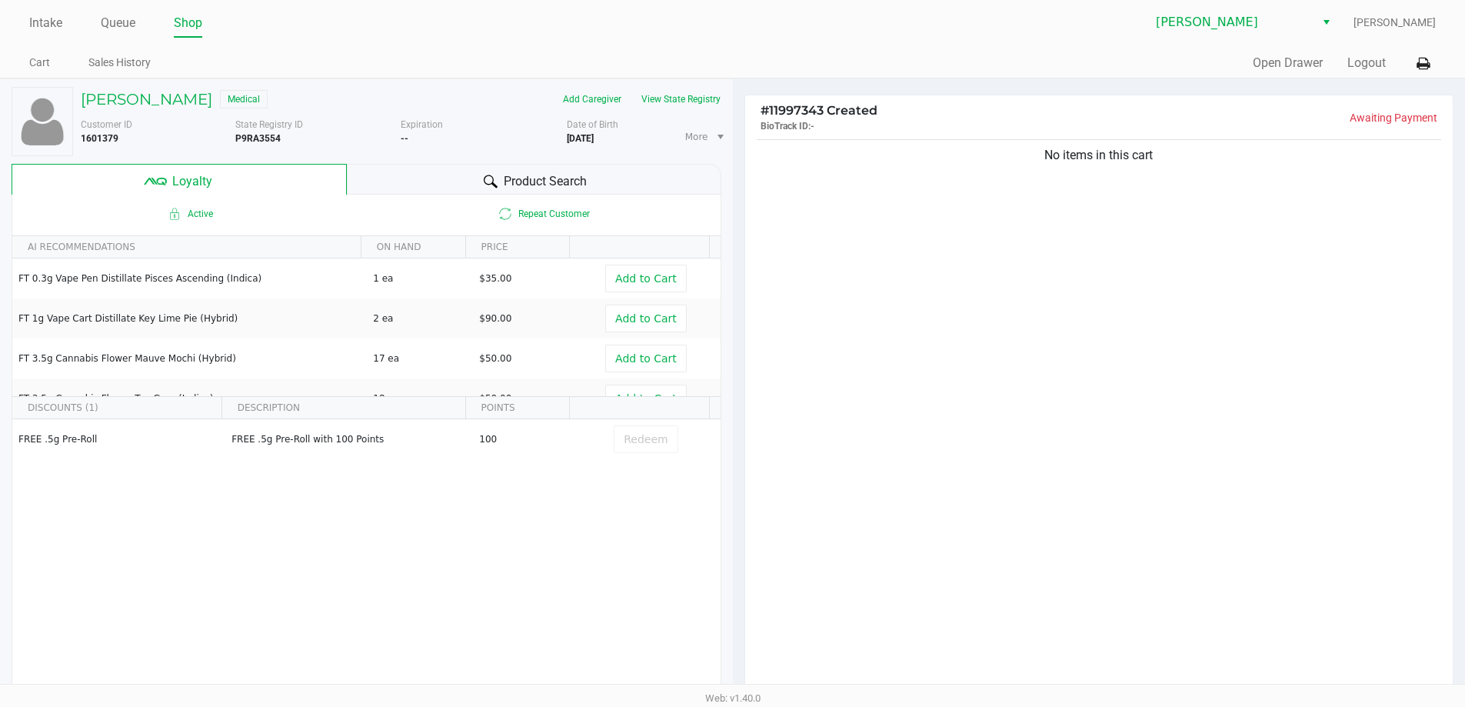
click at [1064, 386] on div "No items in this cart" at bounding box center [1099, 415] width 708 height 558
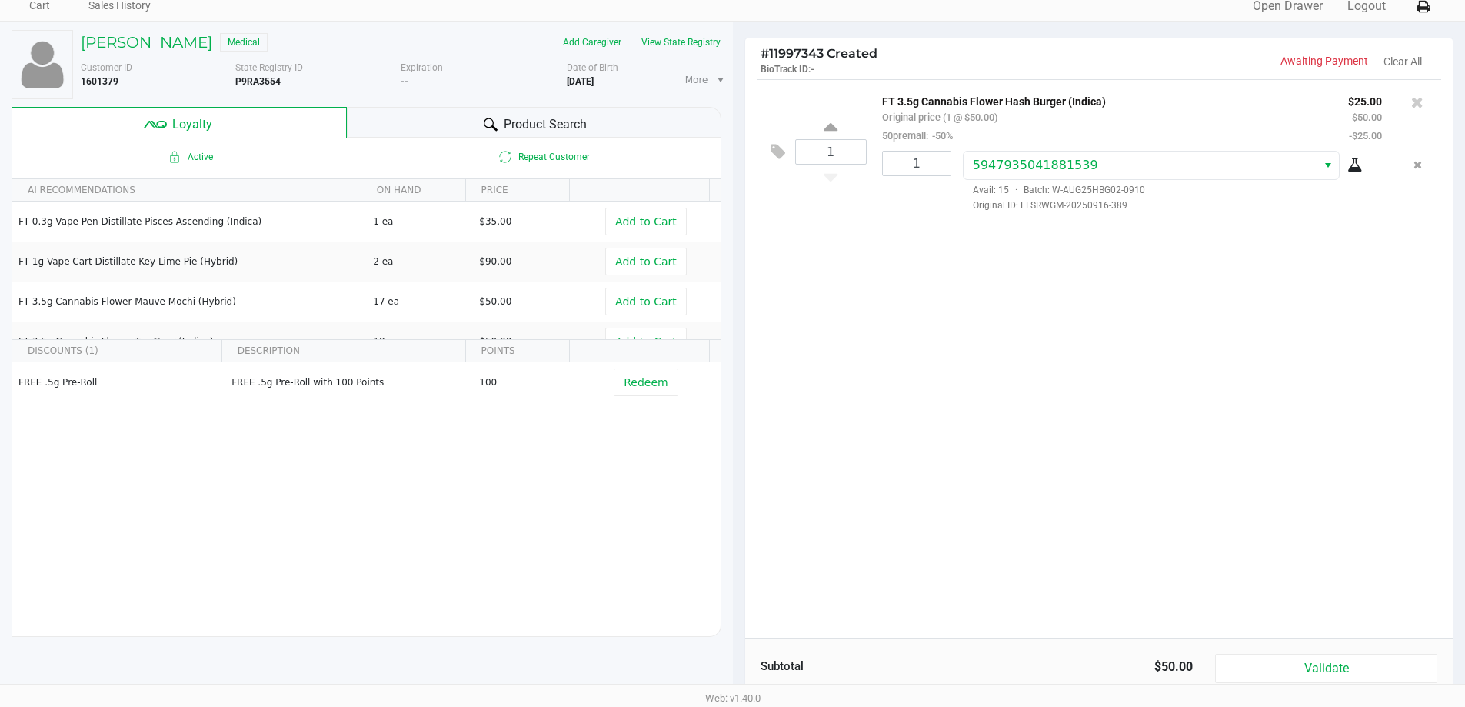
scroll to position [176, 0]
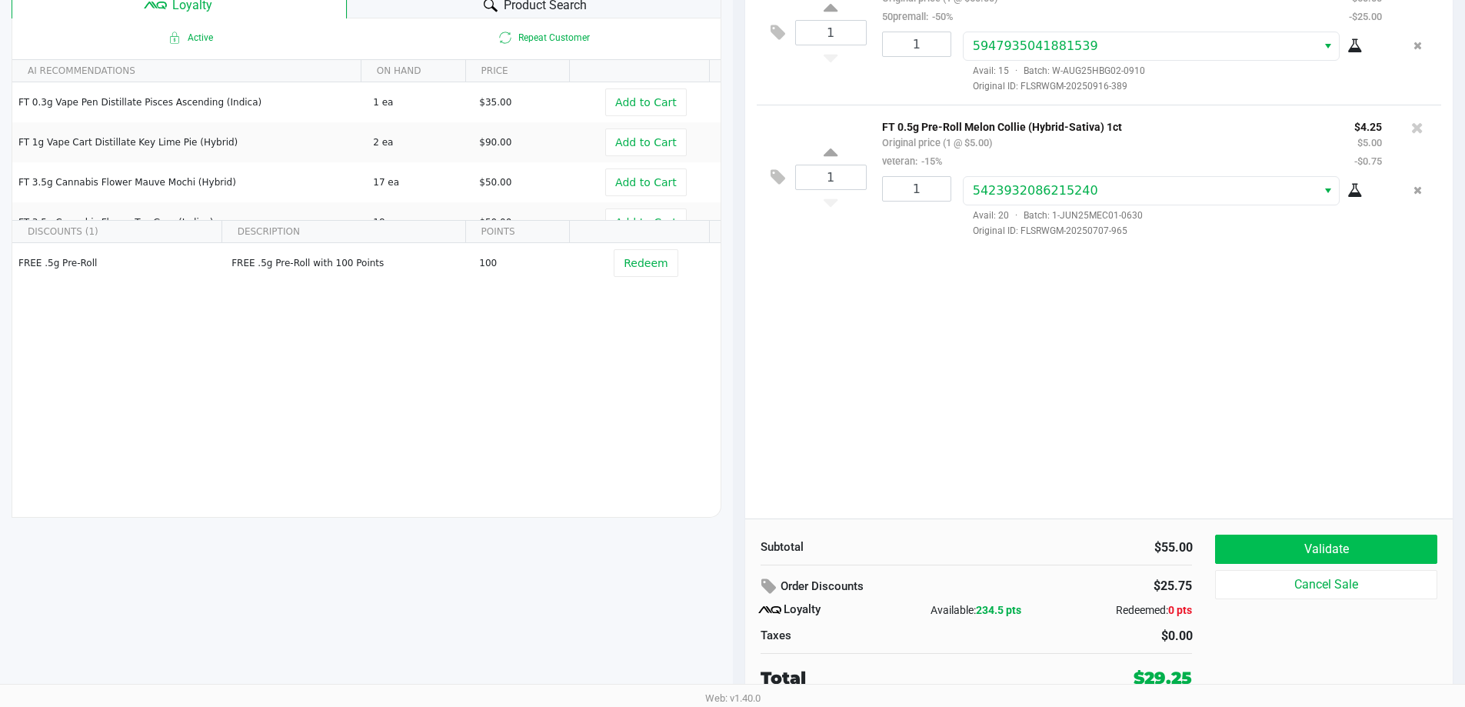
click at [1367, 540] on button "Validate" at bounding box center [1325, 548] width 221 height 29
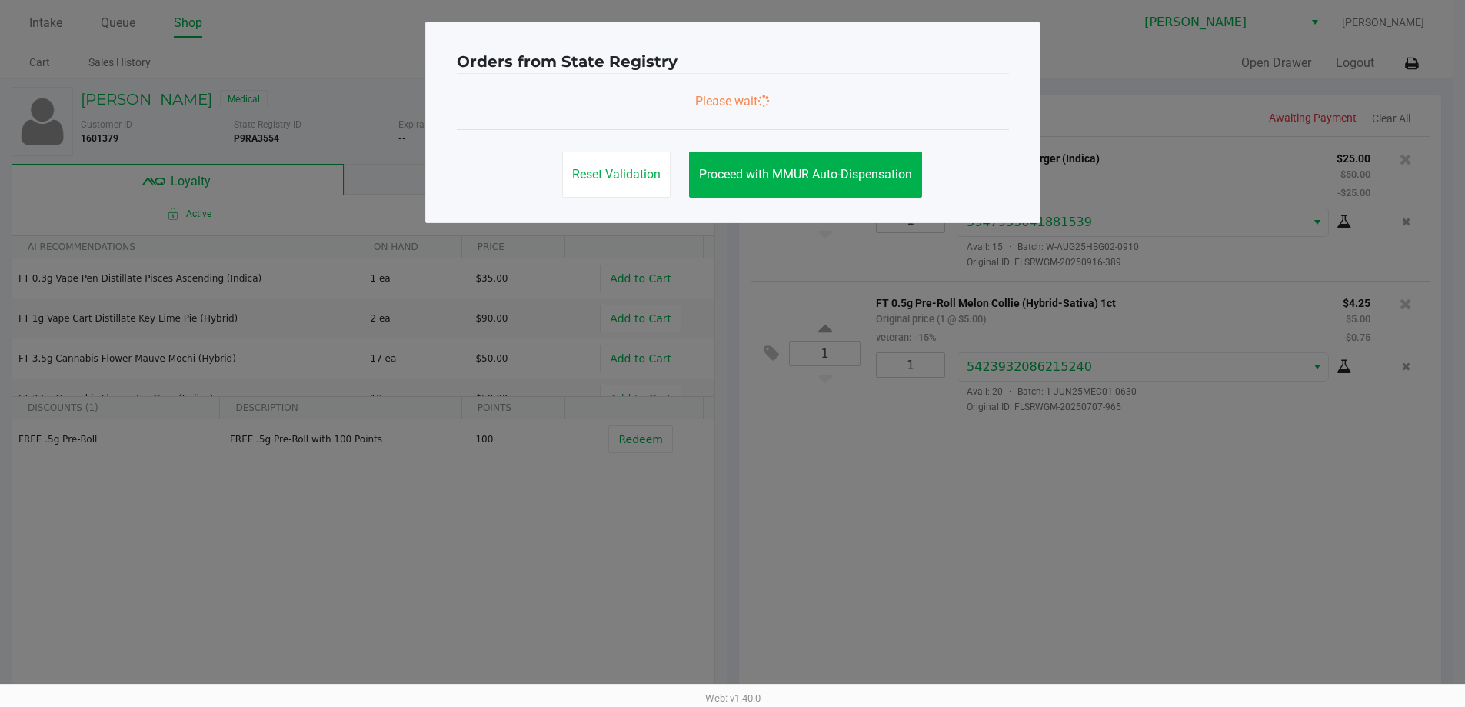
scroll to position [0, 0]
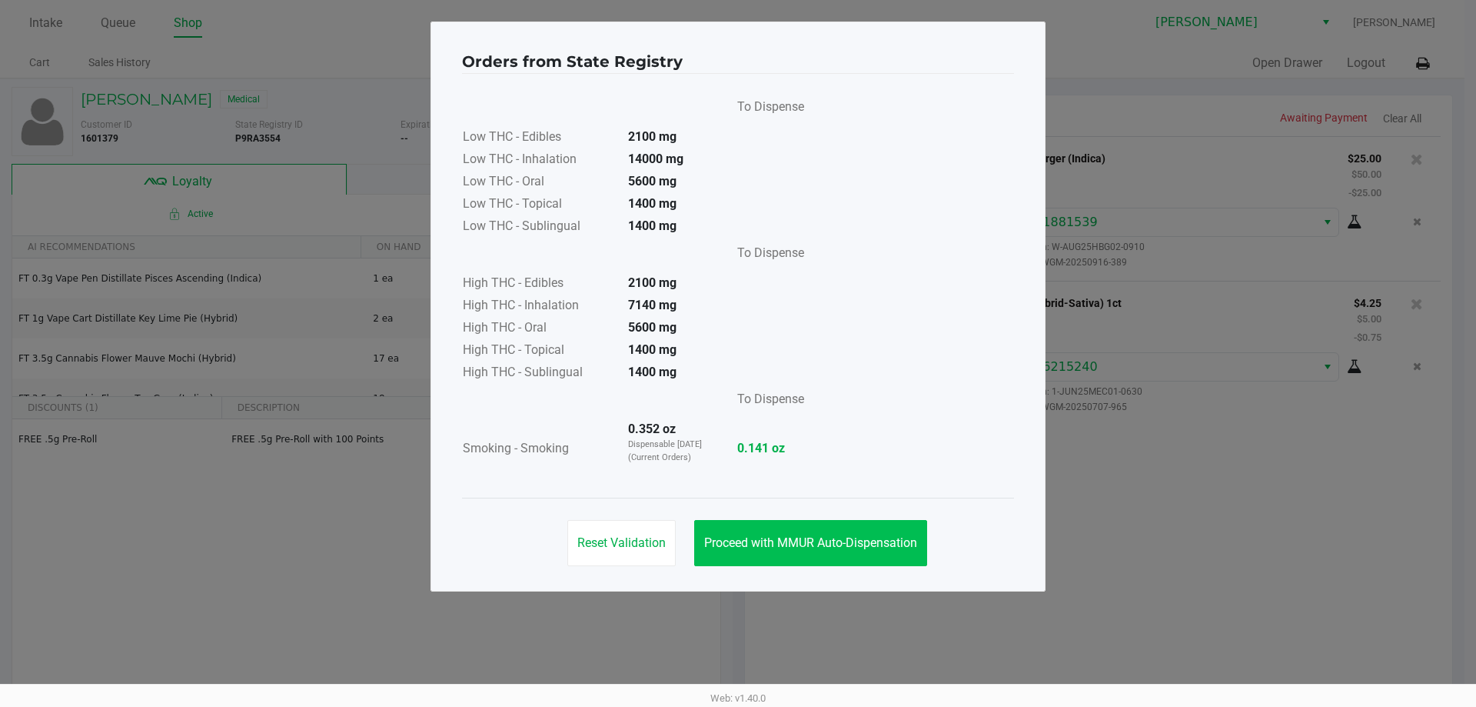
click at [837, 535] on span "Proceed with MMUR Auto-Dispensation" at bounding box center [810, 542] width 213 height 15
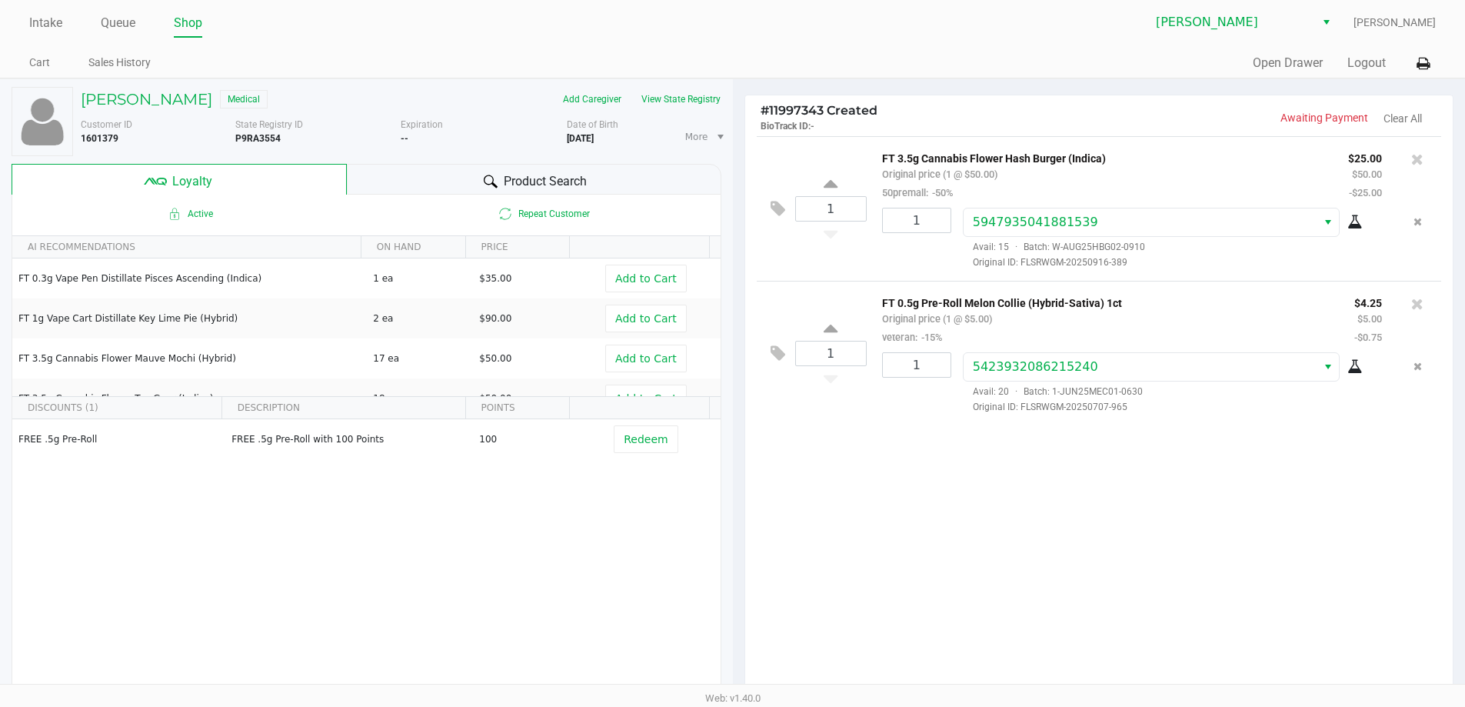
click at [534, 540] on div "FREE .5g Pre-Roll FREE .5g Pre-Roll with 100 Points 100 Redeem" at bounding box center [366, 534] width 708 height 231
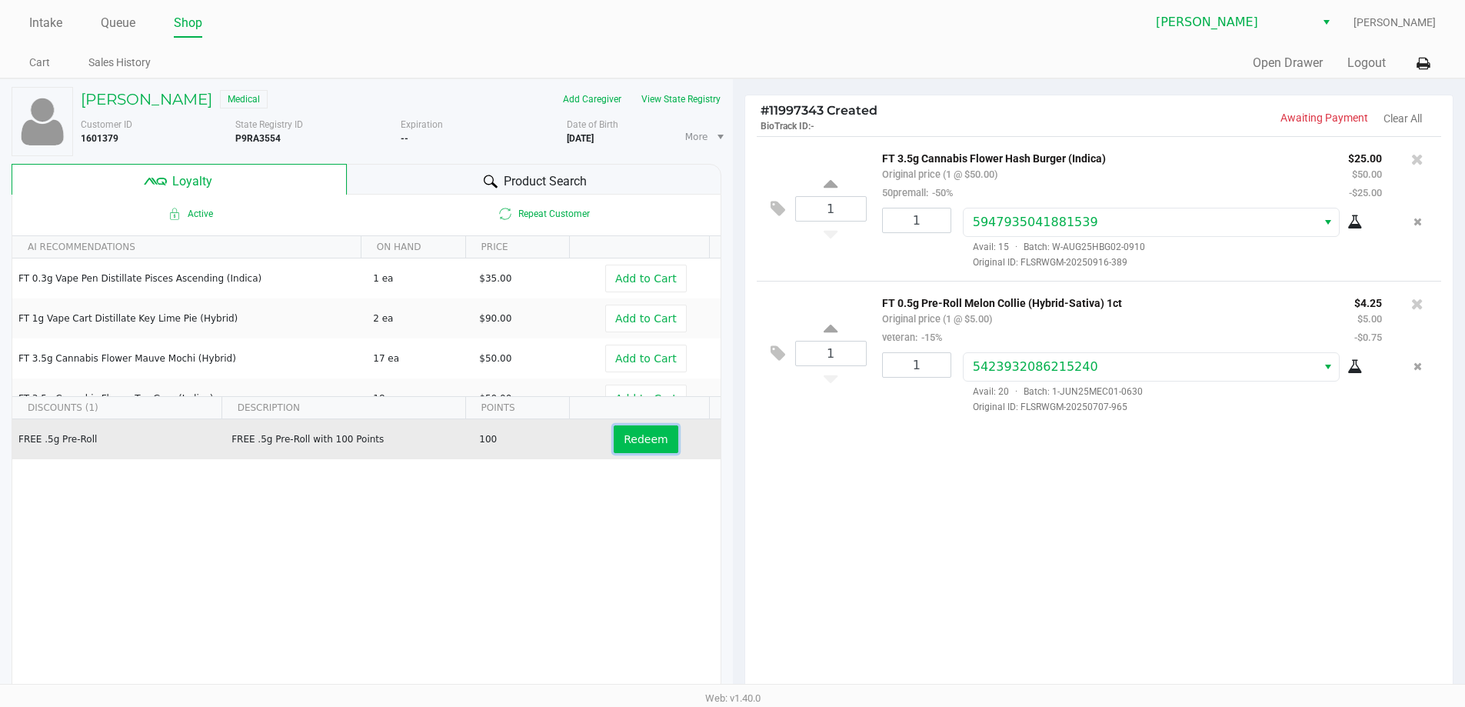
click at [614, 438] on button "Redeem" at bounding box center [646, 439] width 64 height 28
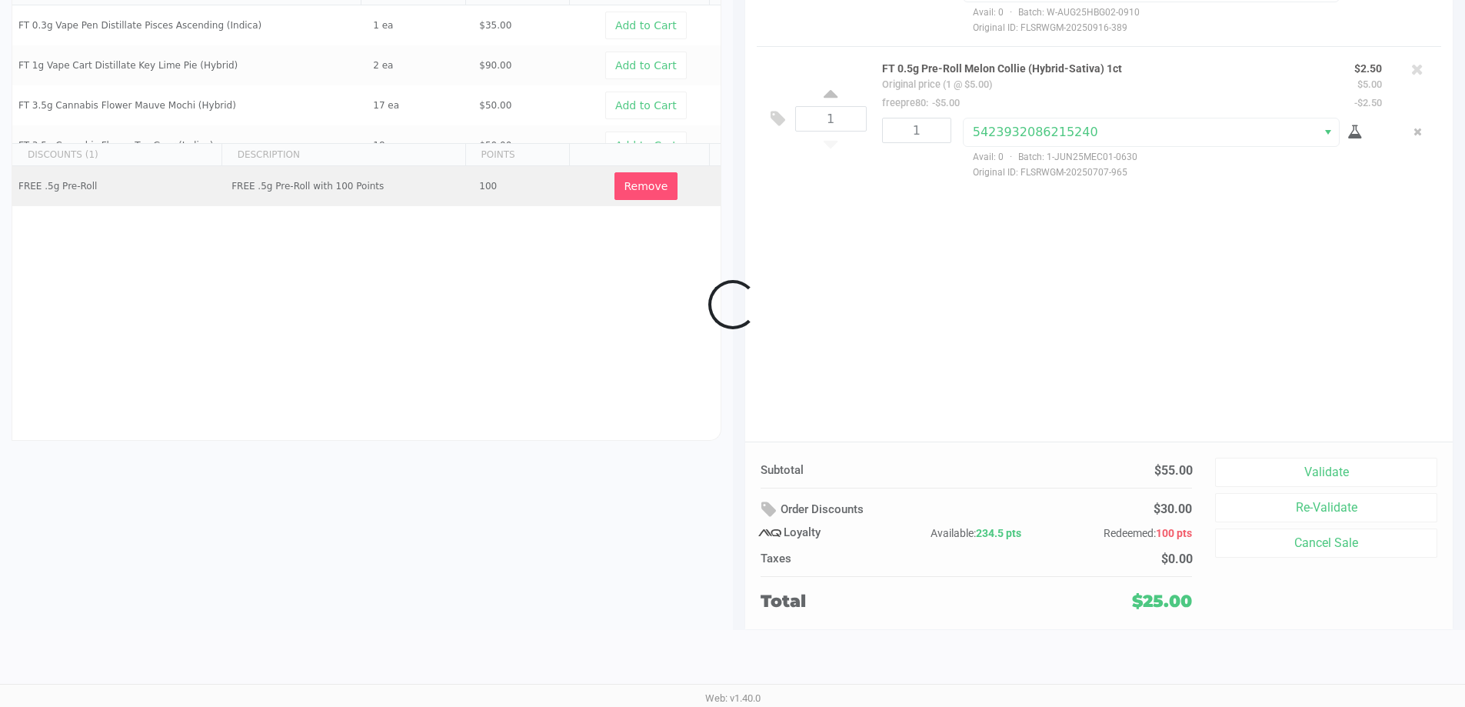
scroll to position [176, 0]
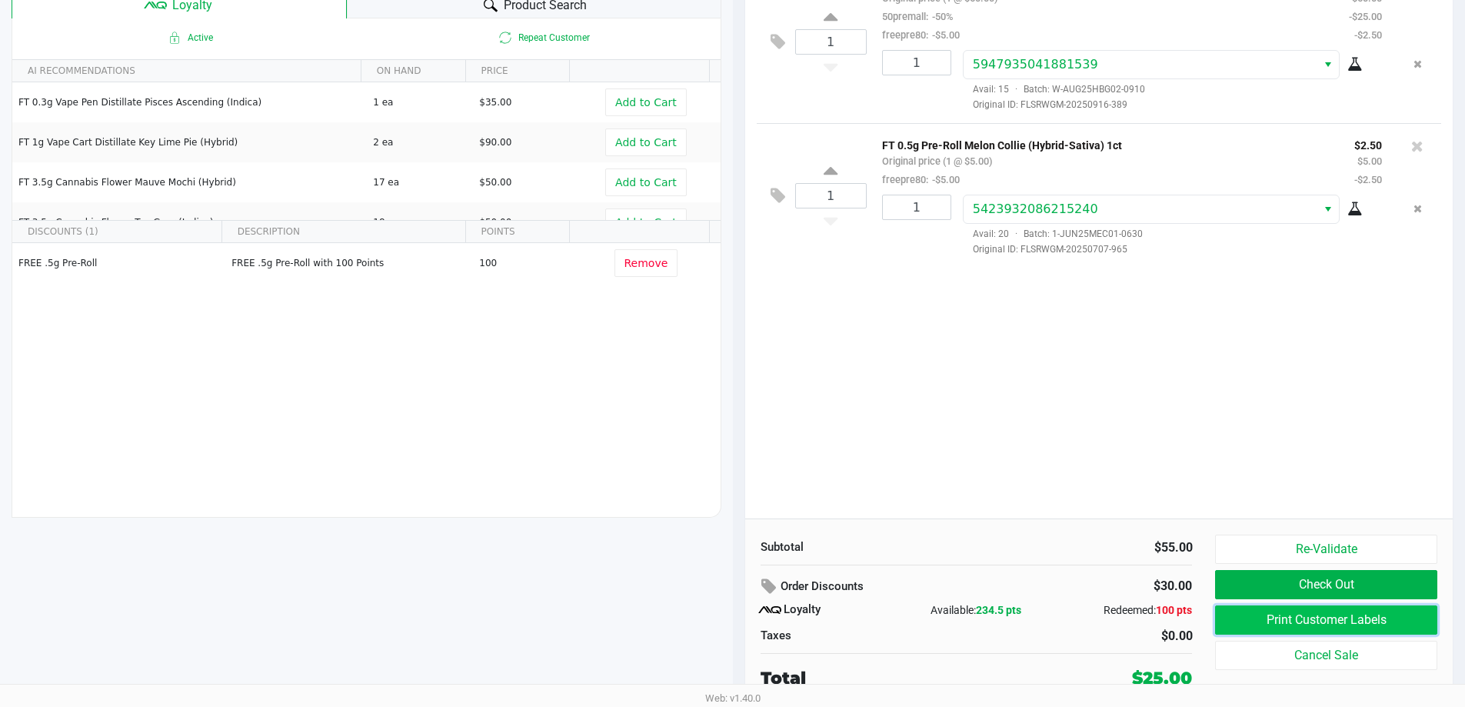
click at [1386, 606] on button "Print Customer Labels" at bounding box center [1325, 619] width 221 height 29
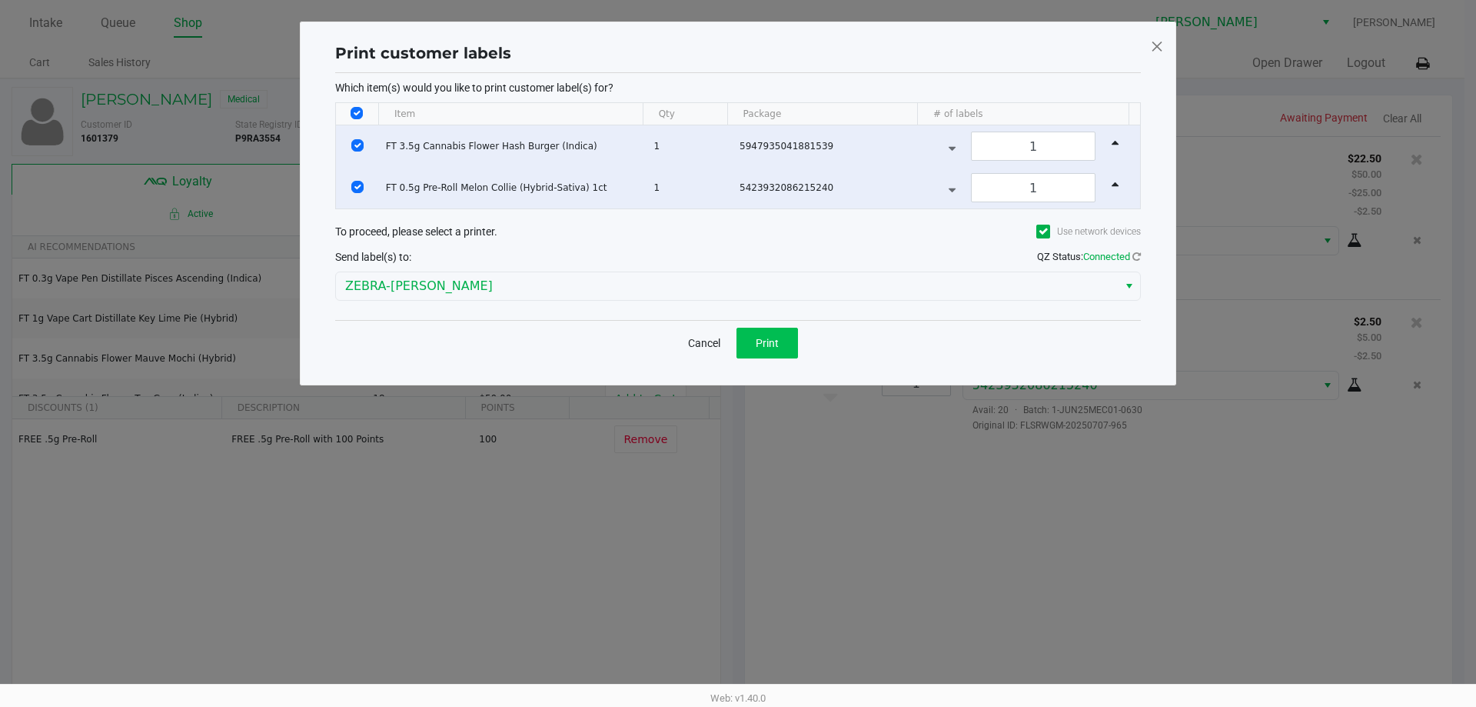
click at [794, 347] on button "Print" at bounding box center [768, 343] width 62 height 31
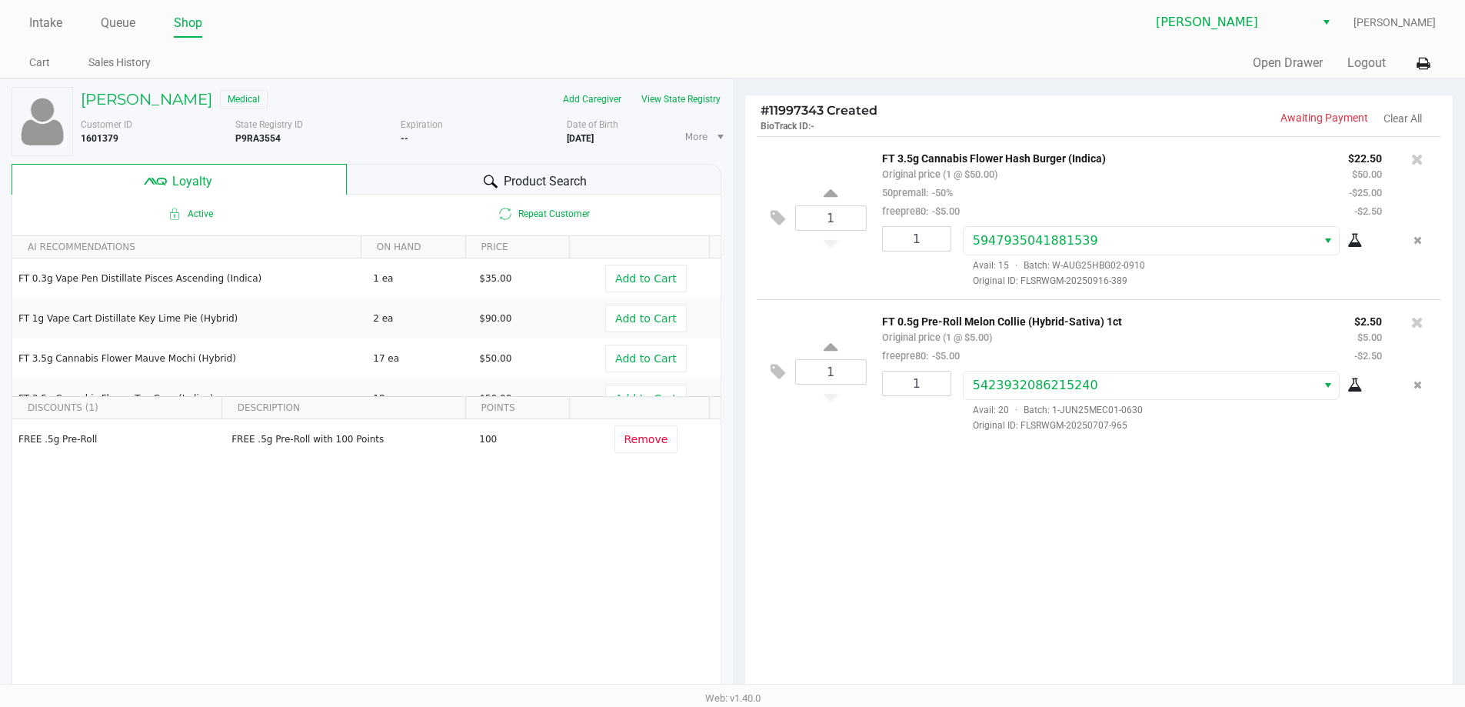
scroll to position [176, 0]
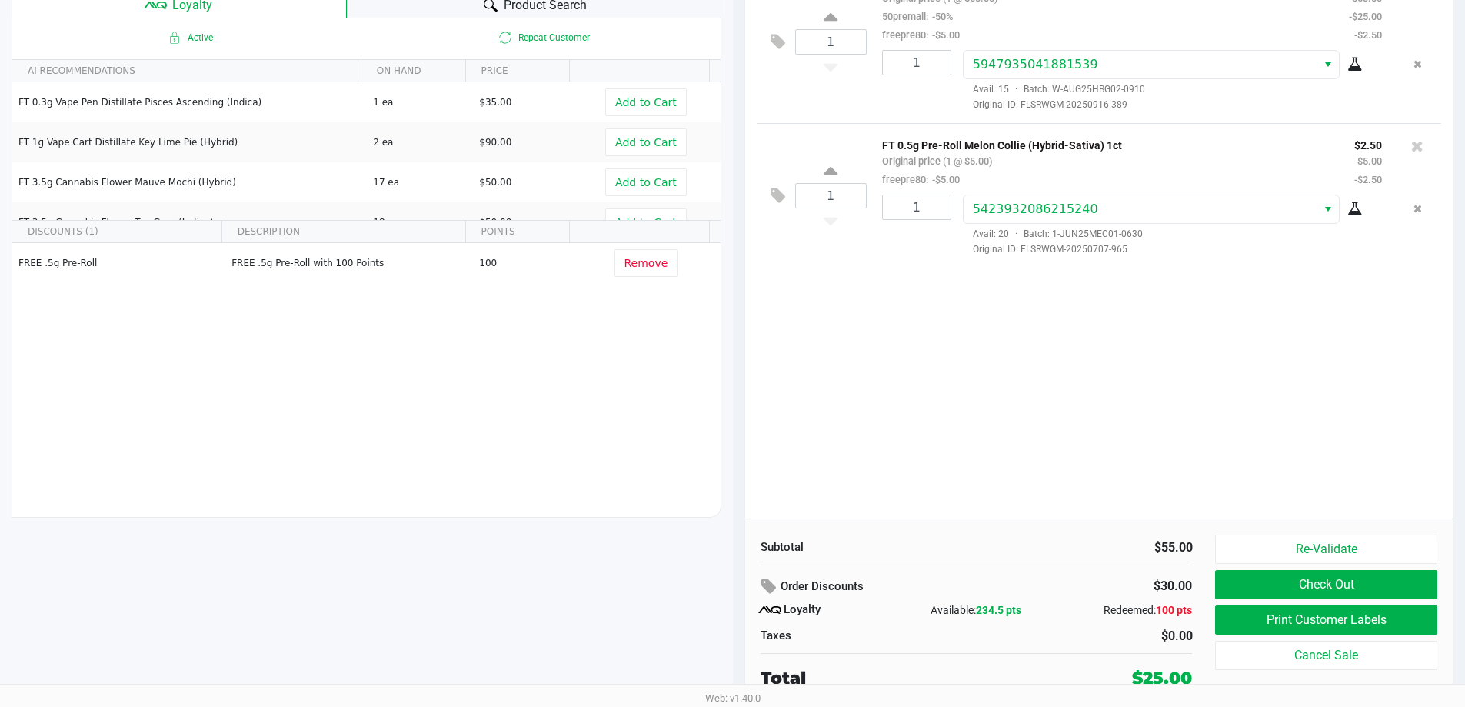
click at [1083, 388] on div "1 FT 3.5g Cannabis Flower Hash Burger (Indica) Original price (1 @ $50.00) 50pr…" at bounding box center [1099, 239] width 708 height 558
click at [1183, 367] on div "1 FT 3.5g Cannabis Flower Hash Burger (Indica) Original price (1 @ $50.00) 50pr…" at bounding box center [1099, 239] width 708 height 558
click at [1265, 585] on button "Check Out" at bounding box center [1325, 584] width 221 height 29
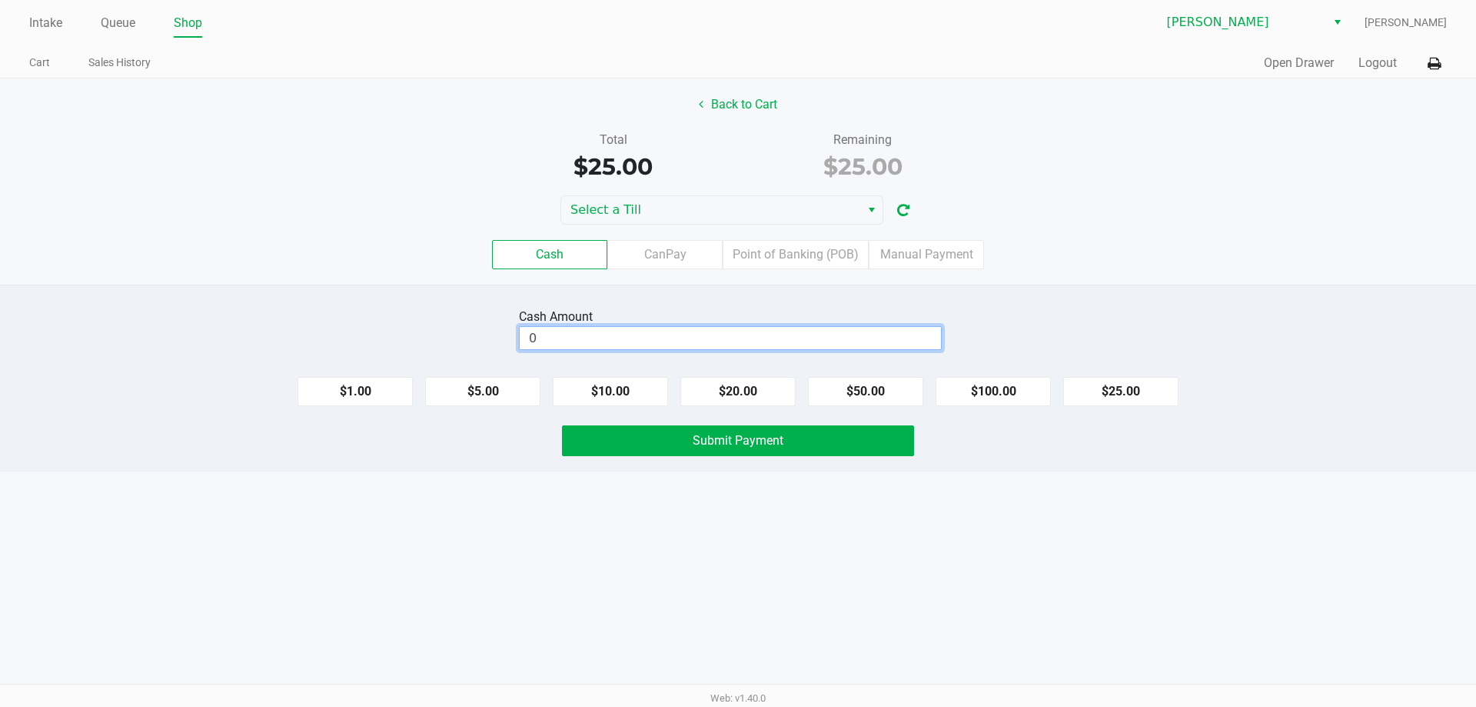
click at [573, 339] on input "0" at bounding box center [730, 338] width 421 height 22
click at [813, 334] on input "0" at bounding box center [730, 338] width 421 height 22
click at [674, 443] on button "Submit Payment" at bounding box center [738, 440] width 352 height 31
type input "$30.00"
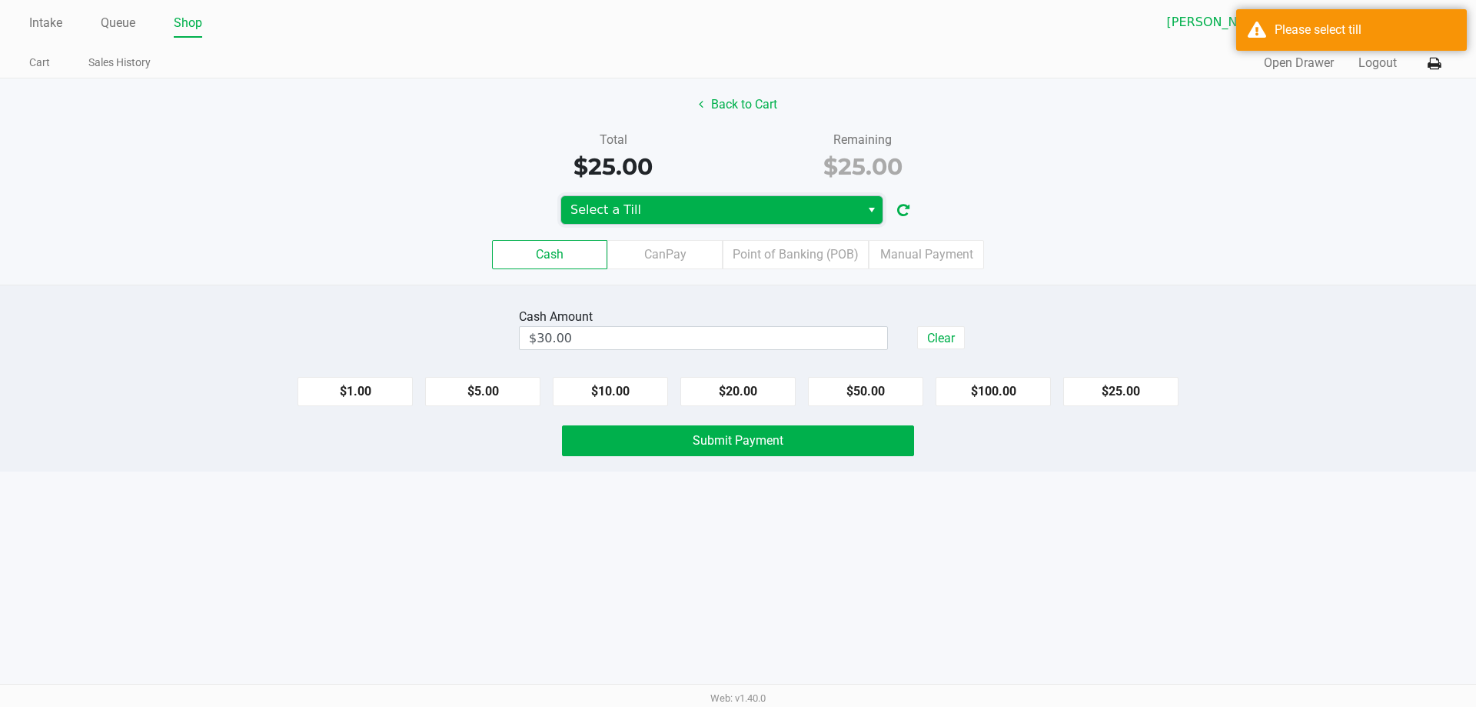
click at [709, 205] on span "Select a Till" at bounding box center [711, 210] width 281 height 18
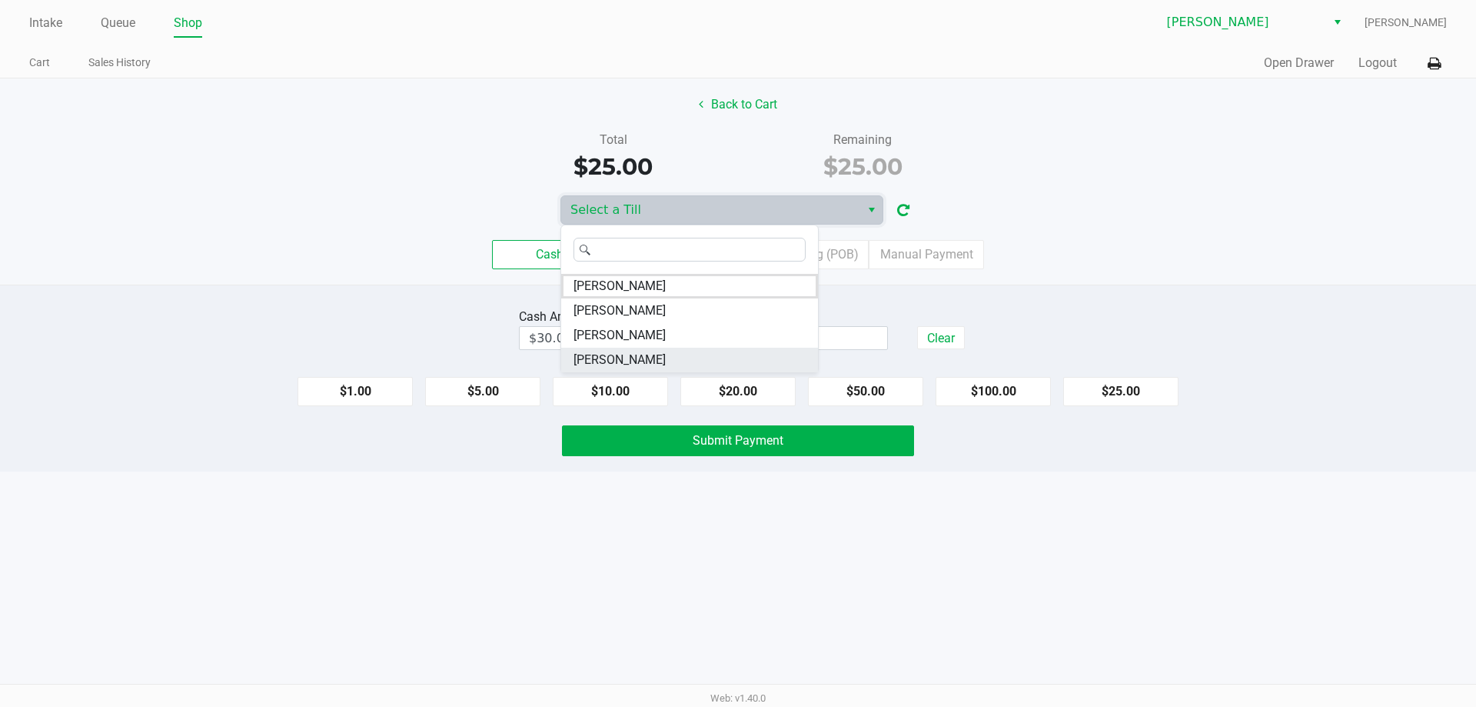
click at [650, 361] on li "[PERSON_NAME]" at bounding box center [689, 360] width 257 height 25
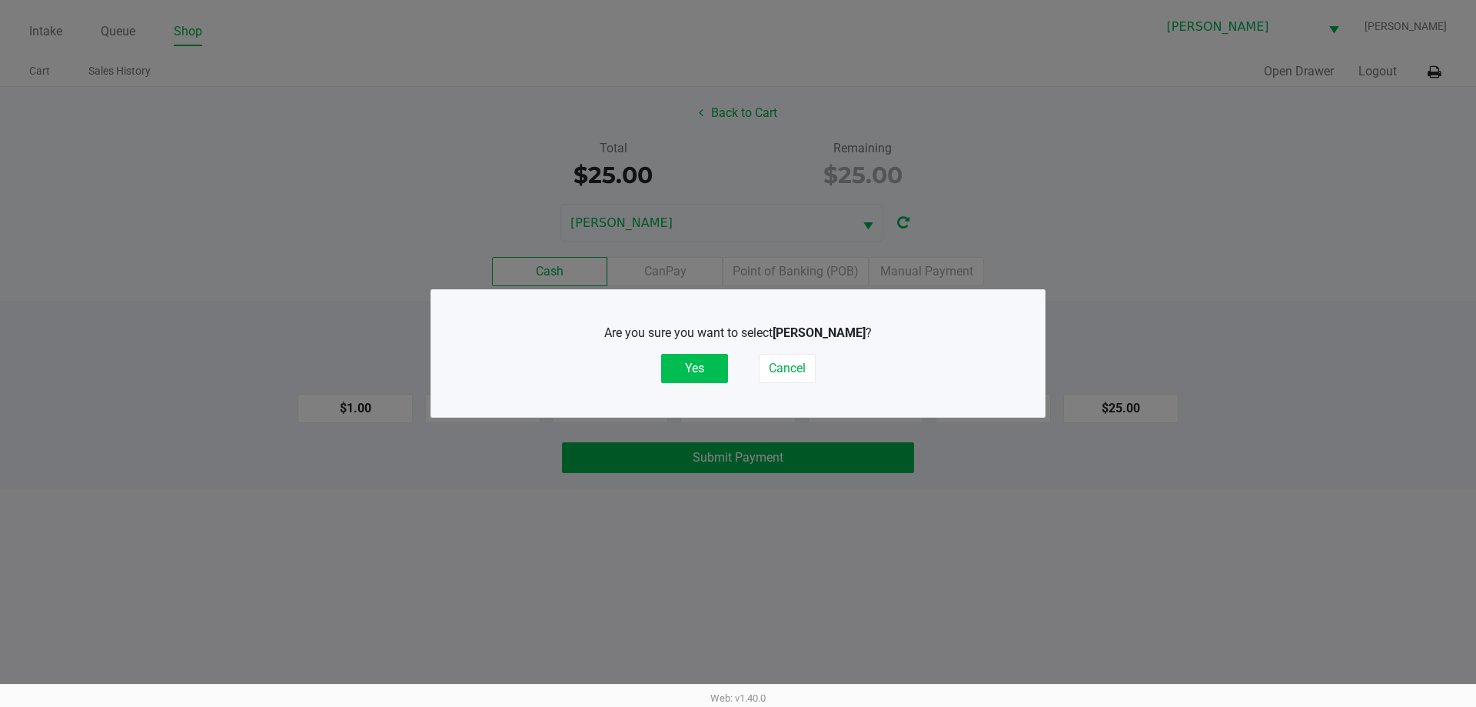
click at [707, 372] on button "Yes" at bounding box center [694, 368] width 67 height 29
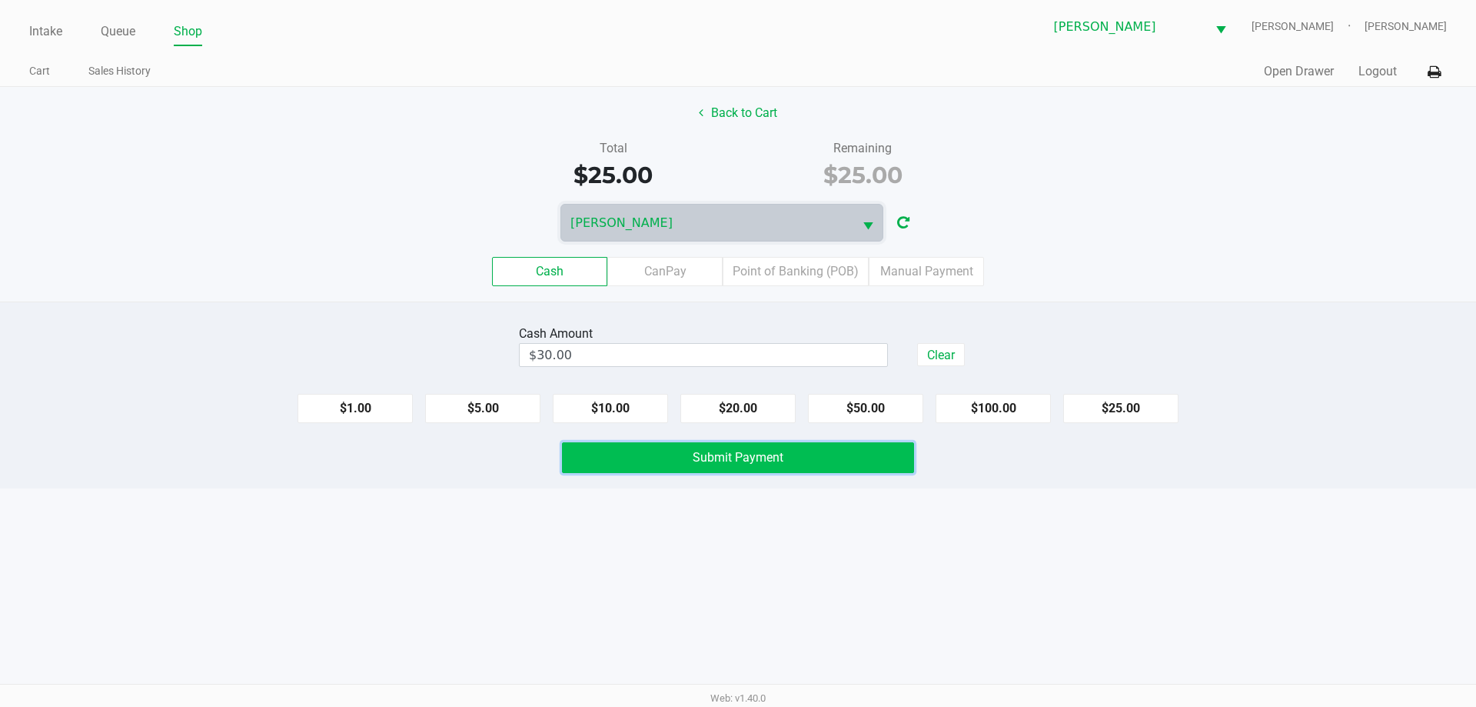
click at [706, 463] on span "Submit Payment" at bounding box center [738, 457] width 91 height 15
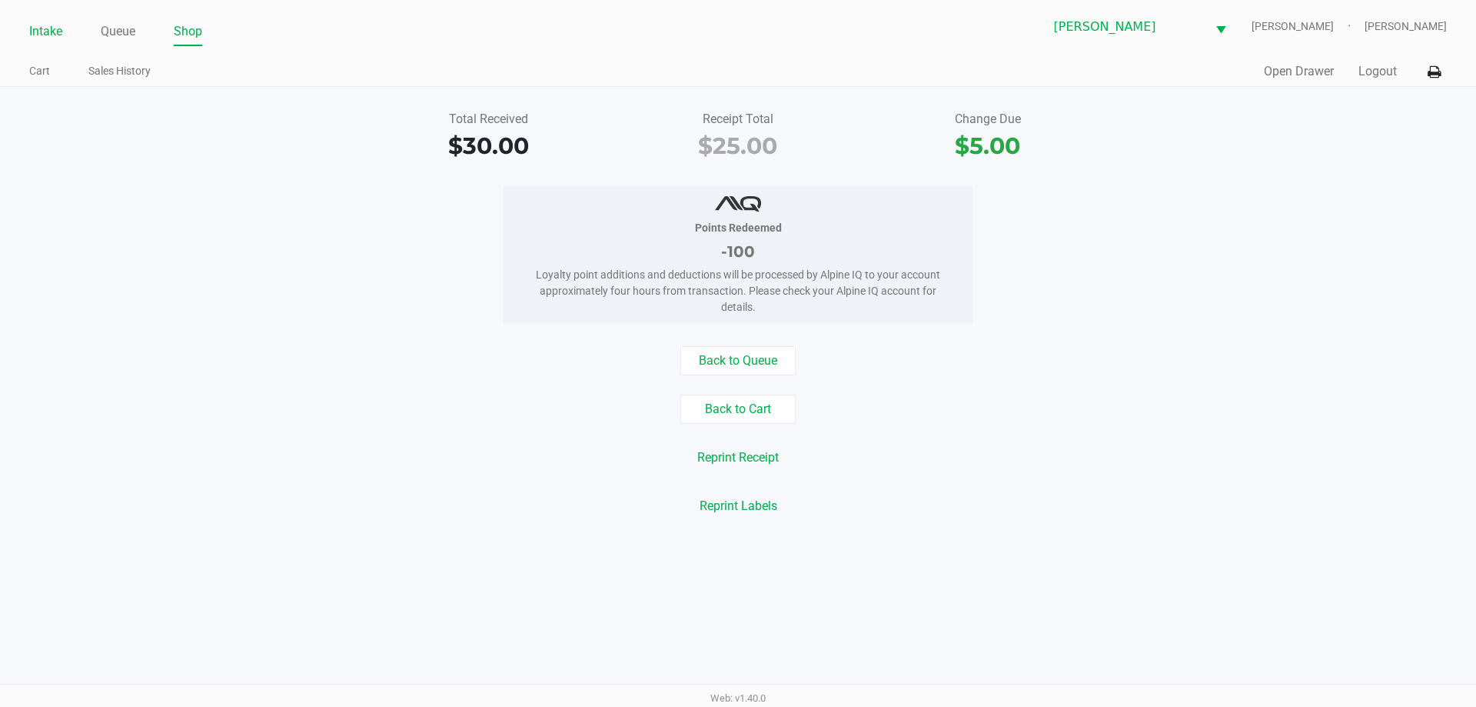
drag, startPoint x: 51, startPoint y: 23, endPoint x: 46, endPoint y: 40, distance: 17.5
click at [51, 28] on link "Intake" at bounding box center [45, 32] width 33 height 22
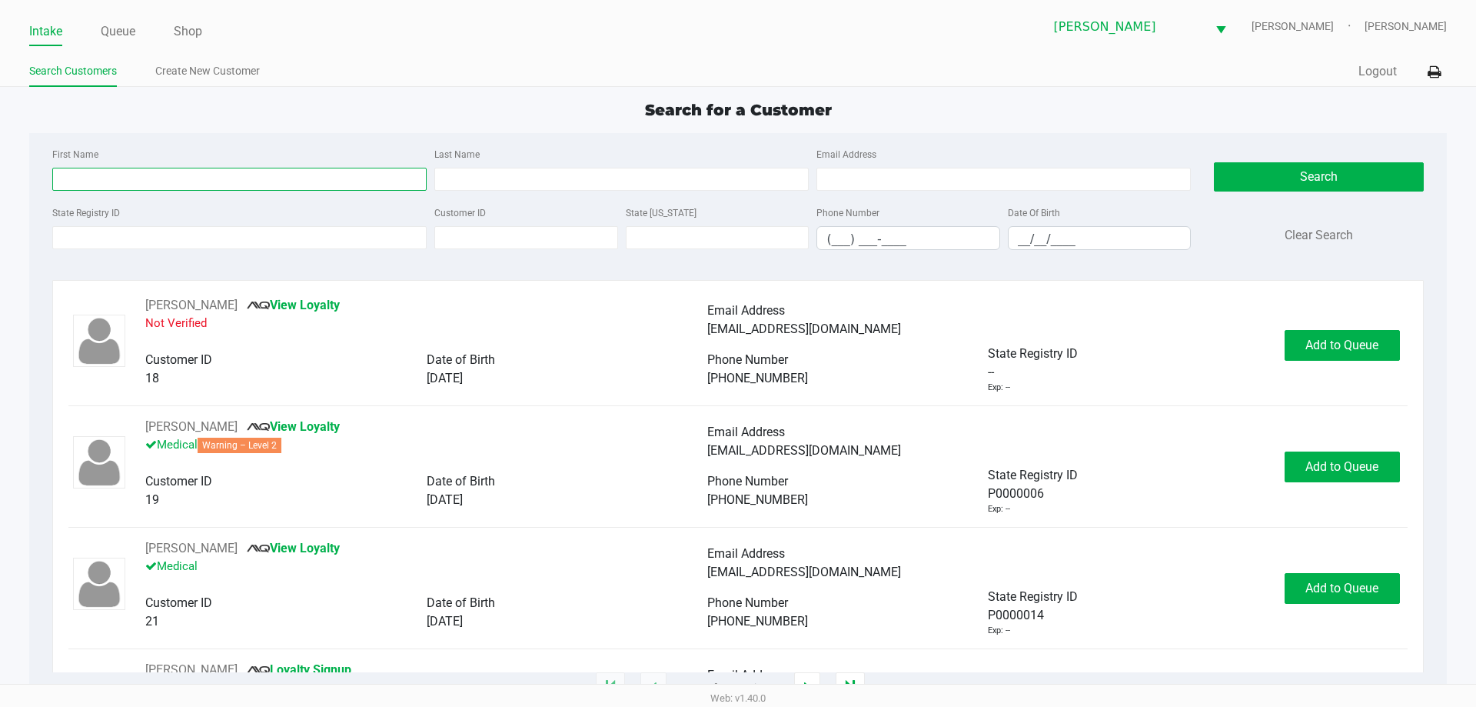
click at [152, 169] on input "First Name" at bounding box center [239, 179] width 374 height 23
type input "aly"
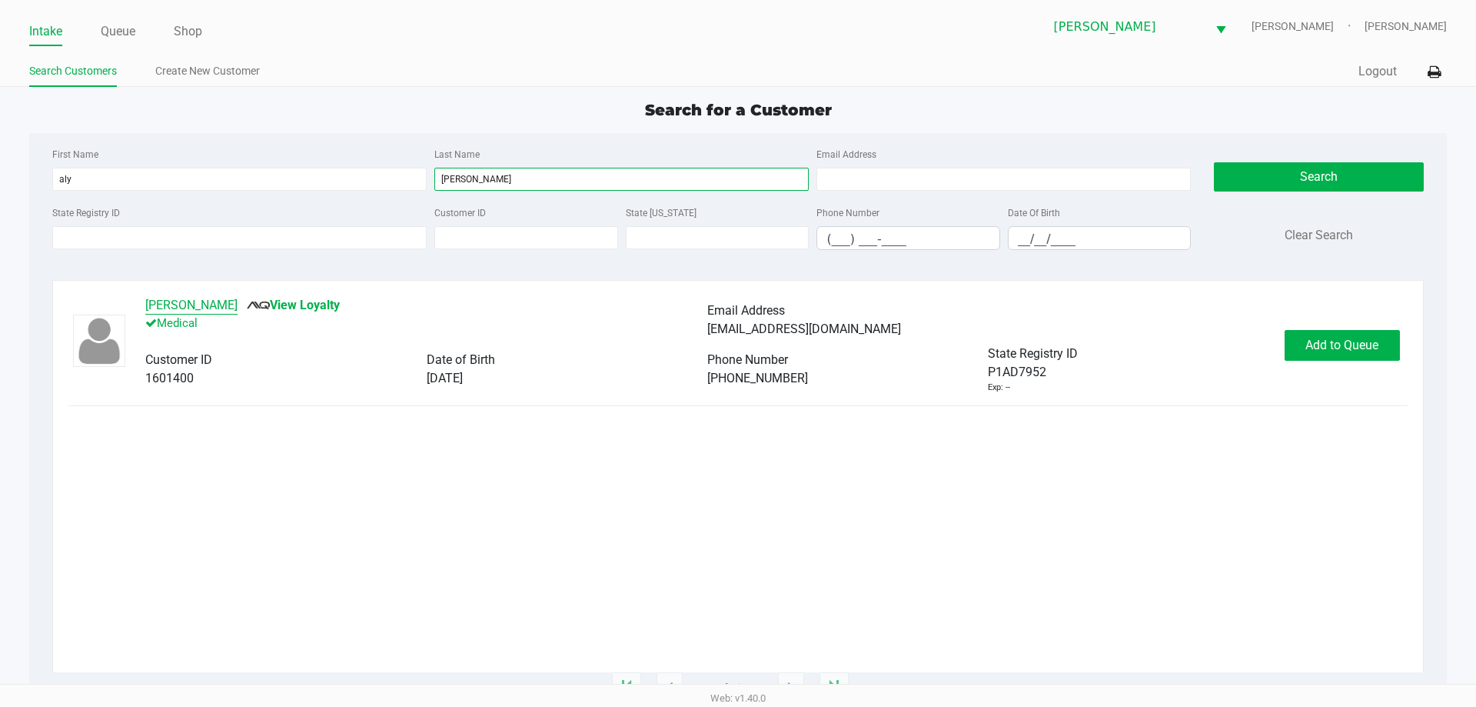
type input "[PERSON_NAME]"
click at [191, 308] on button "[PERSON_NAME]" at bounding box center [191, 305] width 92 height 18
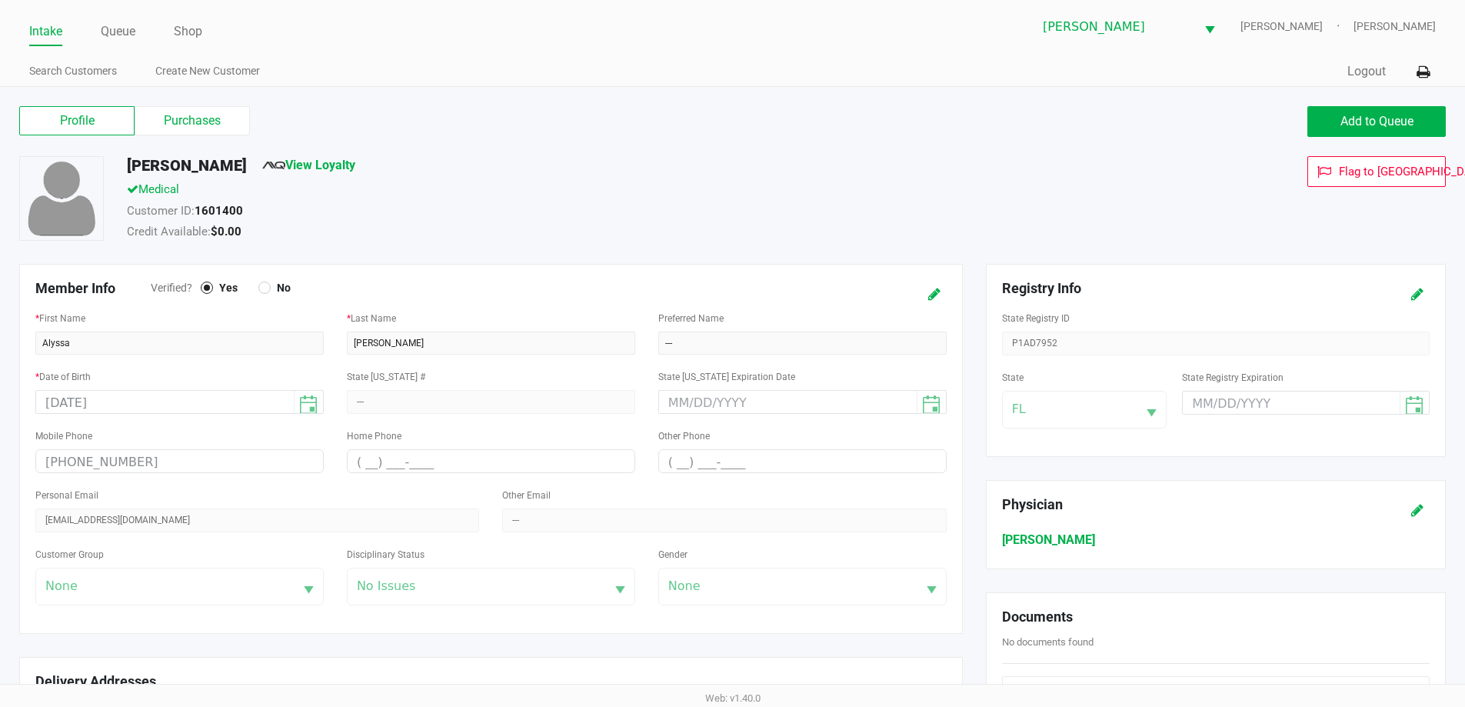
click at [201, 124] on label "Purchases" at bounding box center [192, 120] width 115 height 29
click at [0, 0] on 1 "Purchases" at bounding box center [0, 0] width 0 height 0
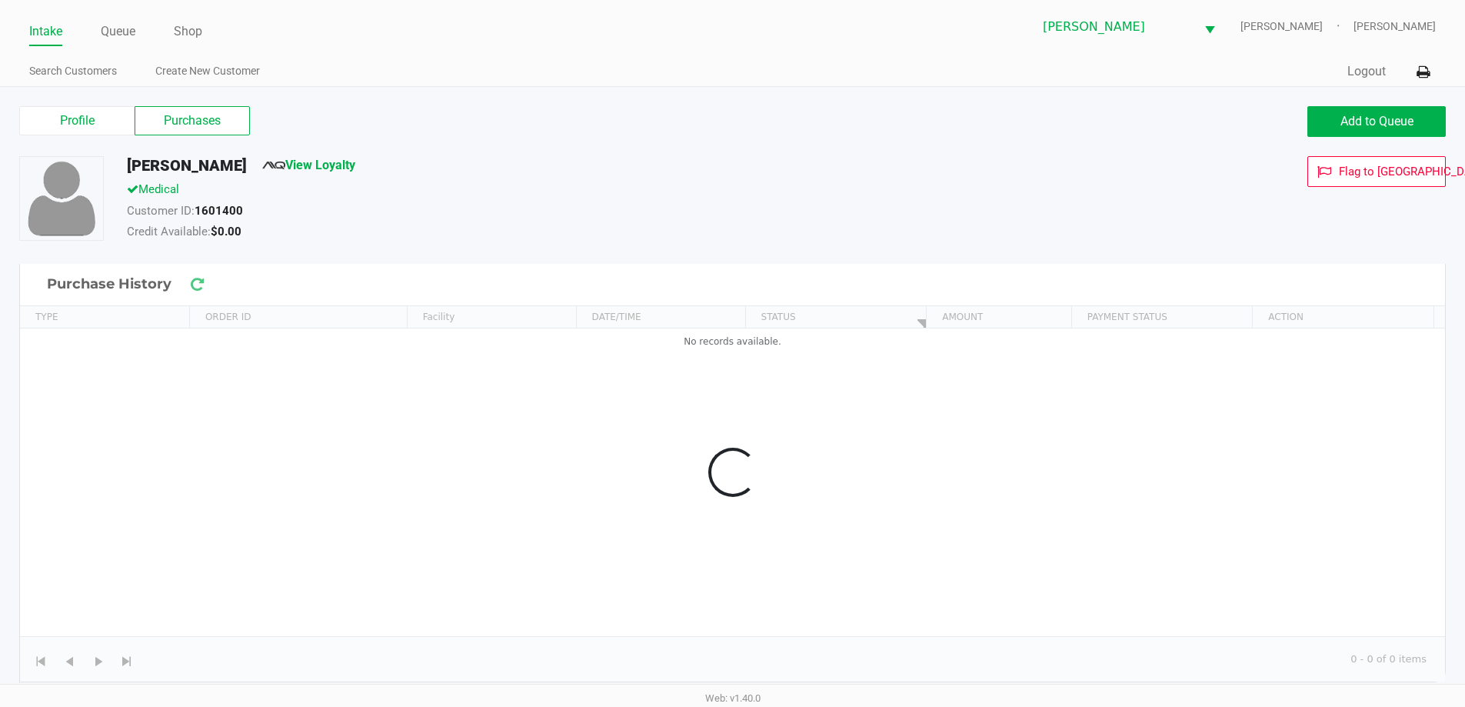
click at [626, 184] on div "Medical" at bounding box center [562, 192] width 894 height 22
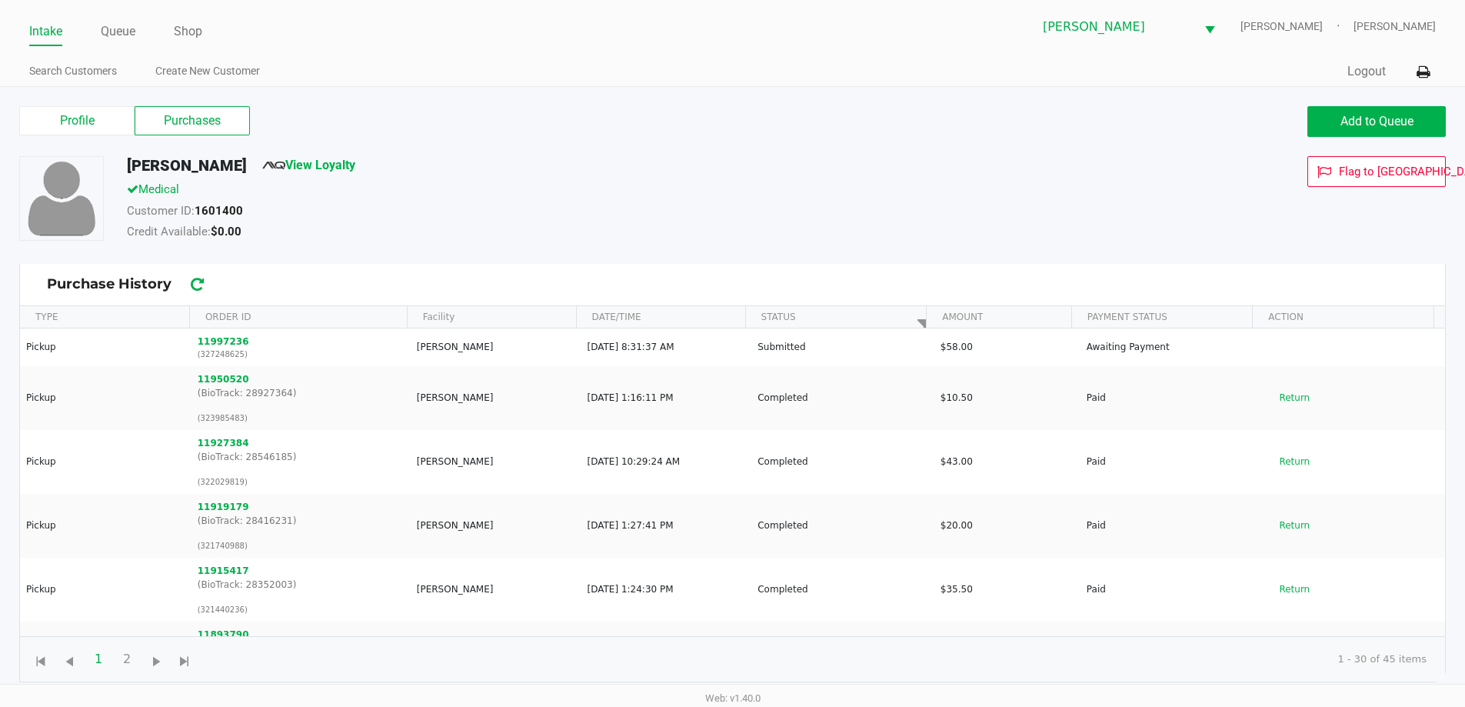
click at [629, 202] on div "Customer ID: 1601400" at bounding box center [562, 213] width 894 height 22
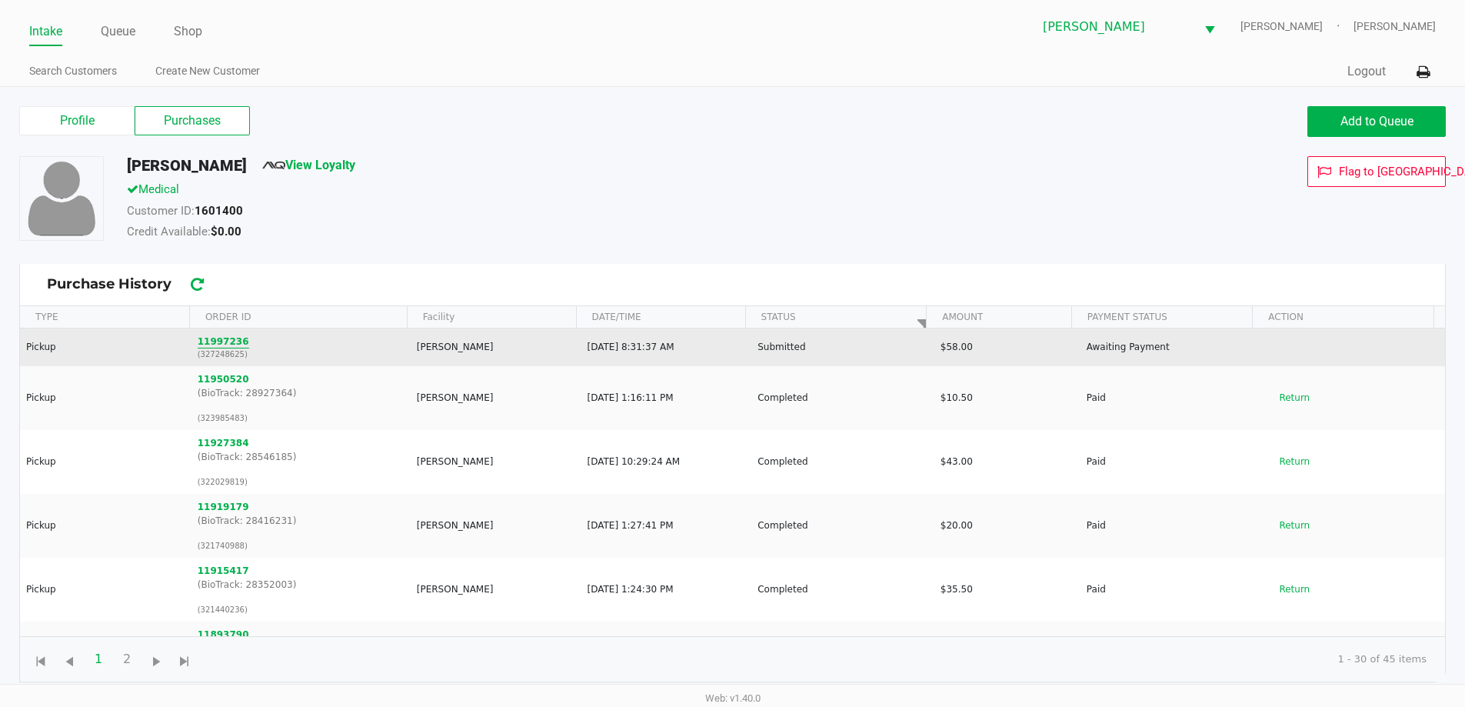
click at [223, 344] on button "11997236" at bounding box center [224, 341] width 52 height 14
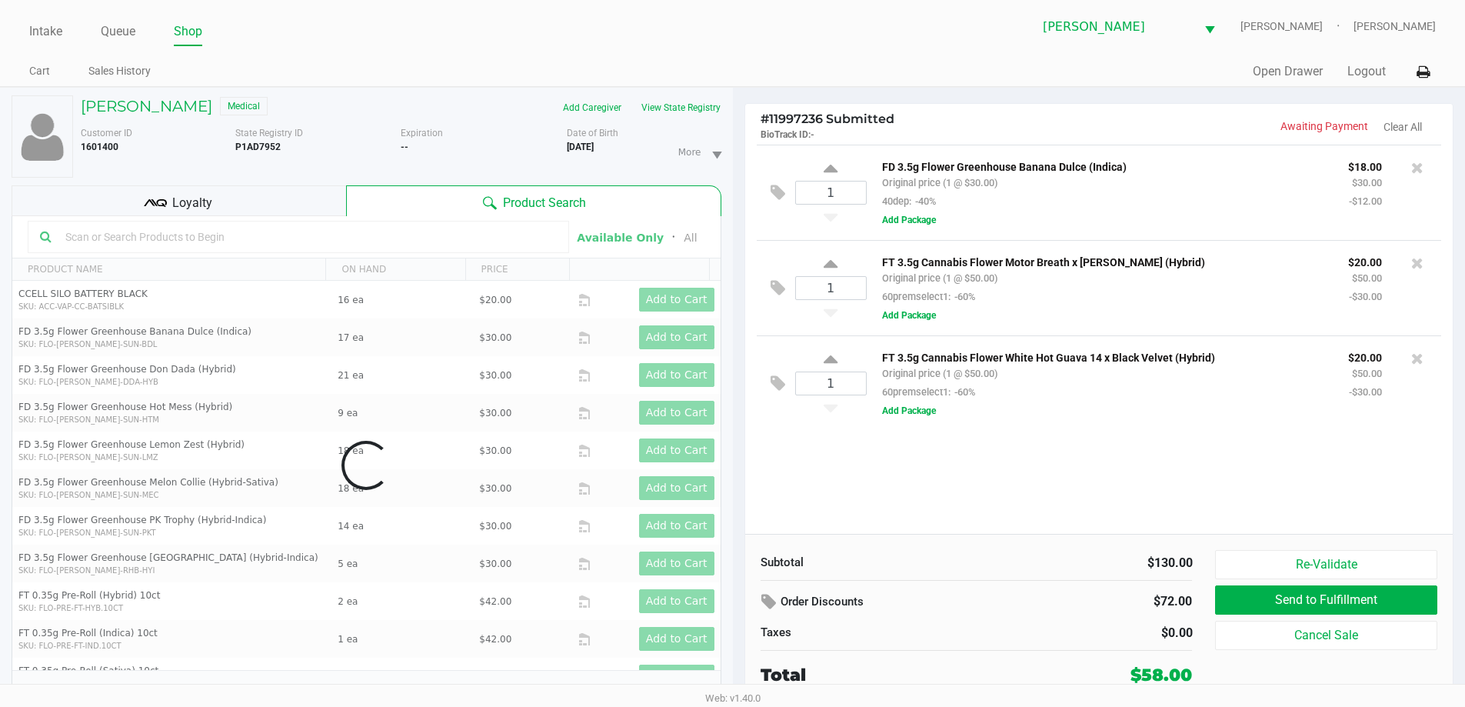
click at [1076, 480] on div "1 FD 3.5g Flower Greenhouse Banana Dulce (Indica) Original price (1 @ $30.00) 4…" at bounding box center [1099, 339] width 708 height 389
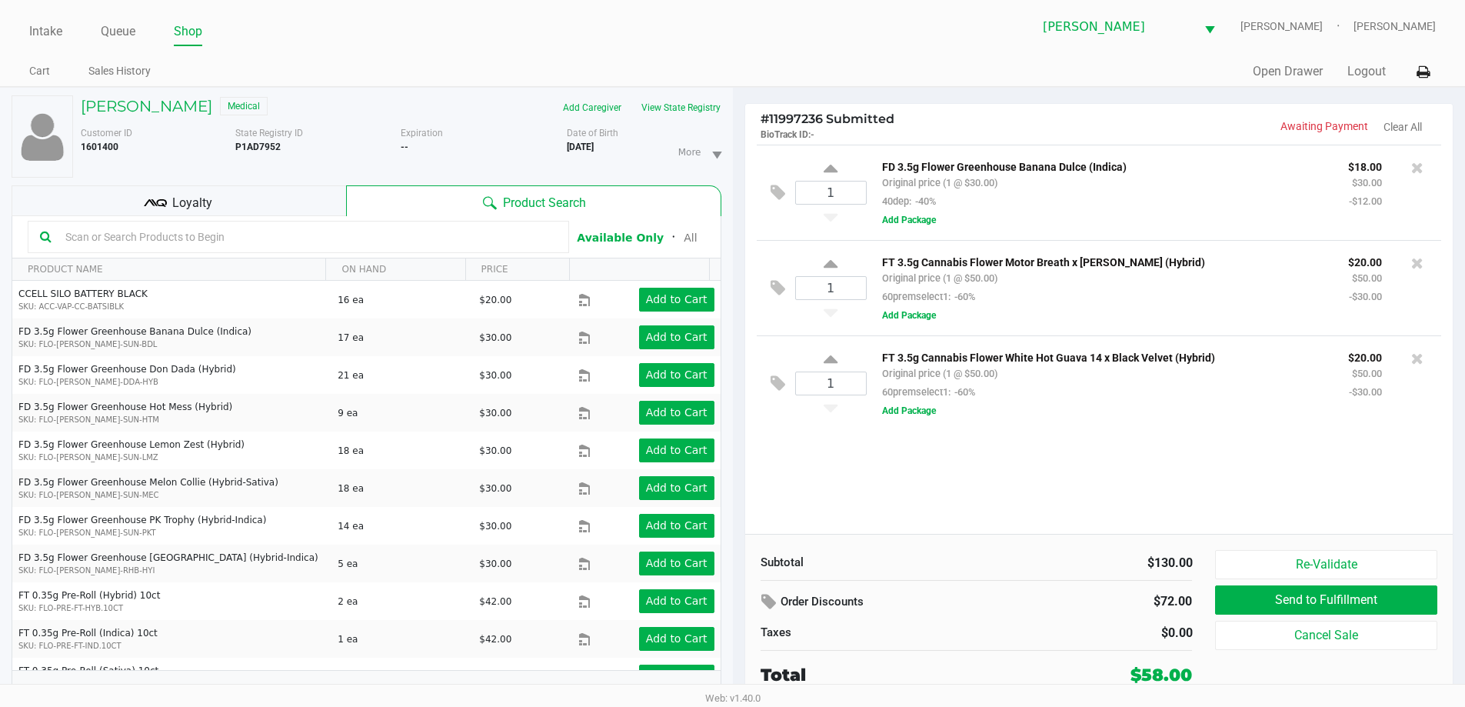
click at [992, 487] on div "1 FD 3.5g Flower Greenhouse Banana Dulce (Indica) Original price (1 @ $30.00) 4…" at bounding box center [1099, 339] width 708 height 389
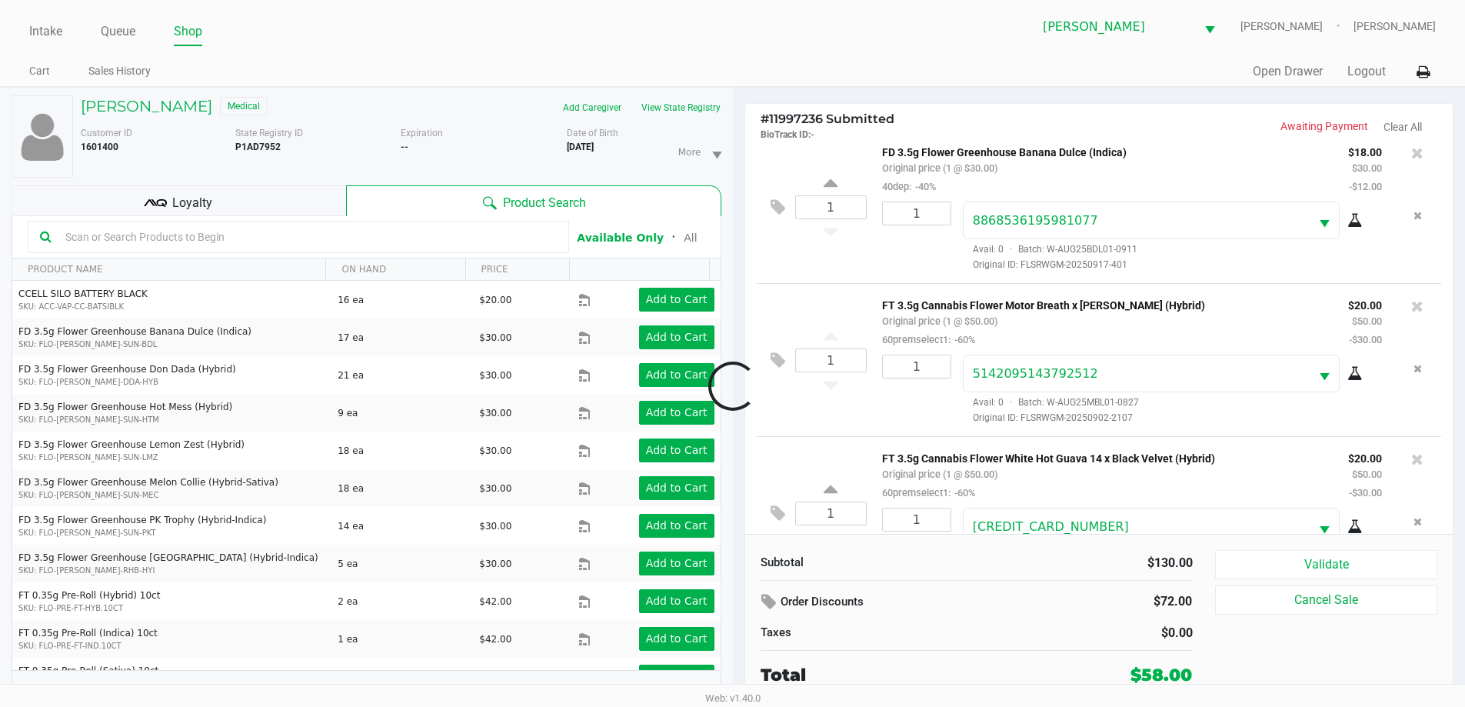
scroll to position [72, 0]
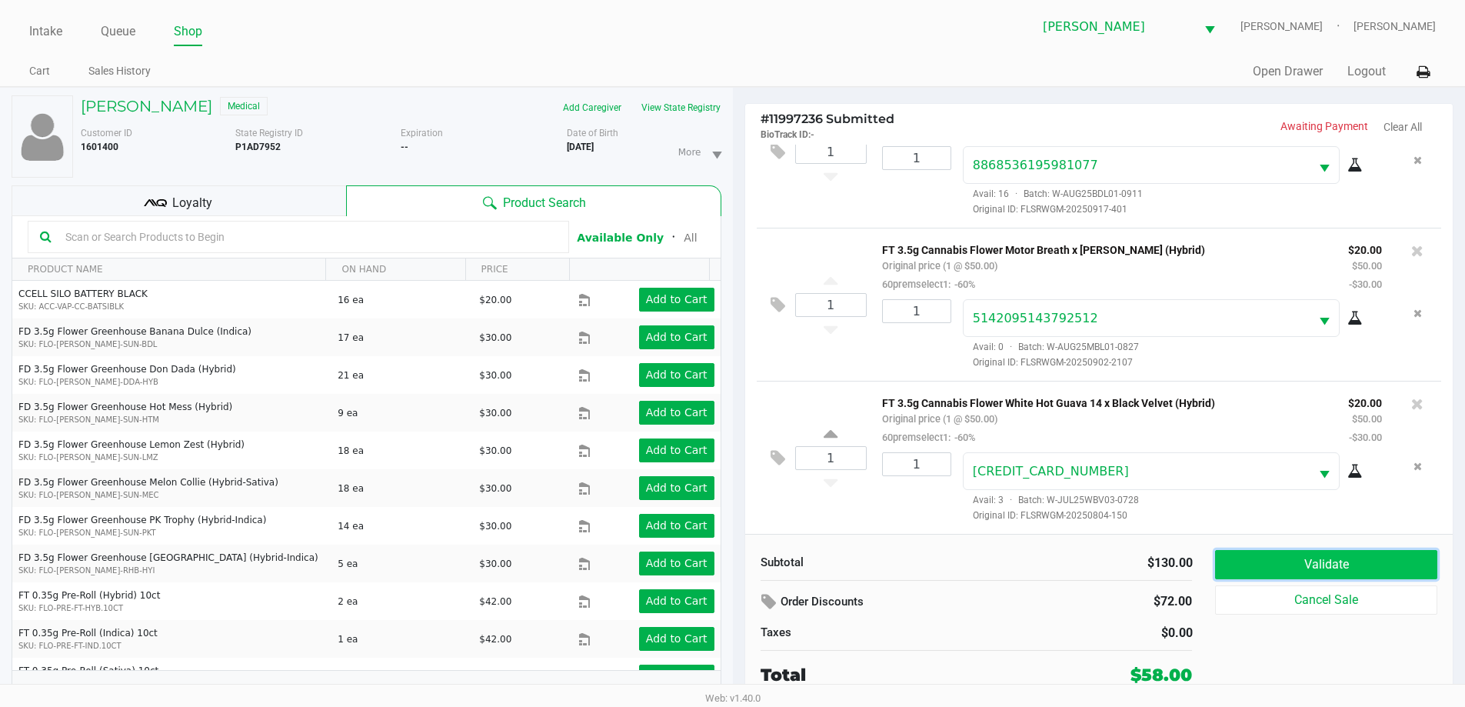
click at [1393, 563] on button "Validate" at bounding box center [1325, 564] width 221 height 29
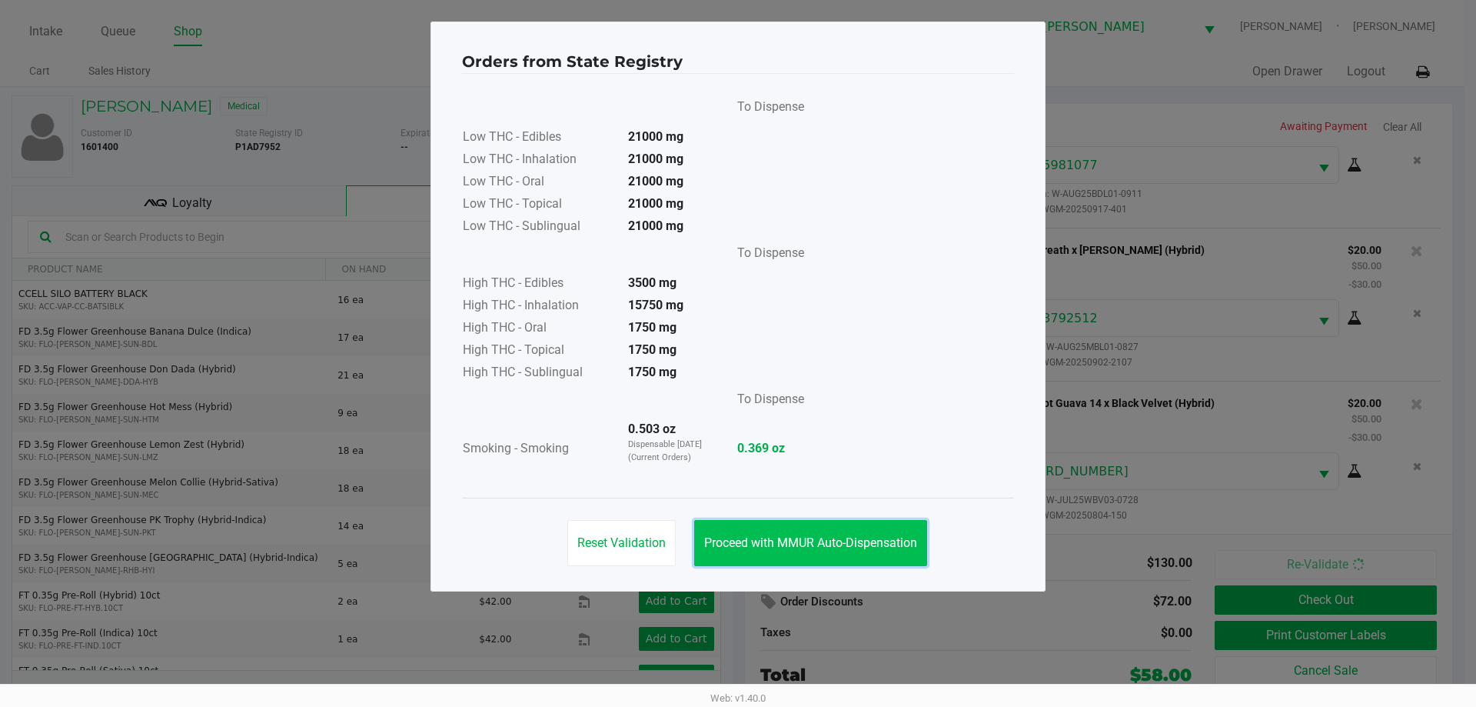
click at [765, 541] on span "Proceed with MMUR Auto-Dispensation" at bounding box center [810, 542] width 213 height 15
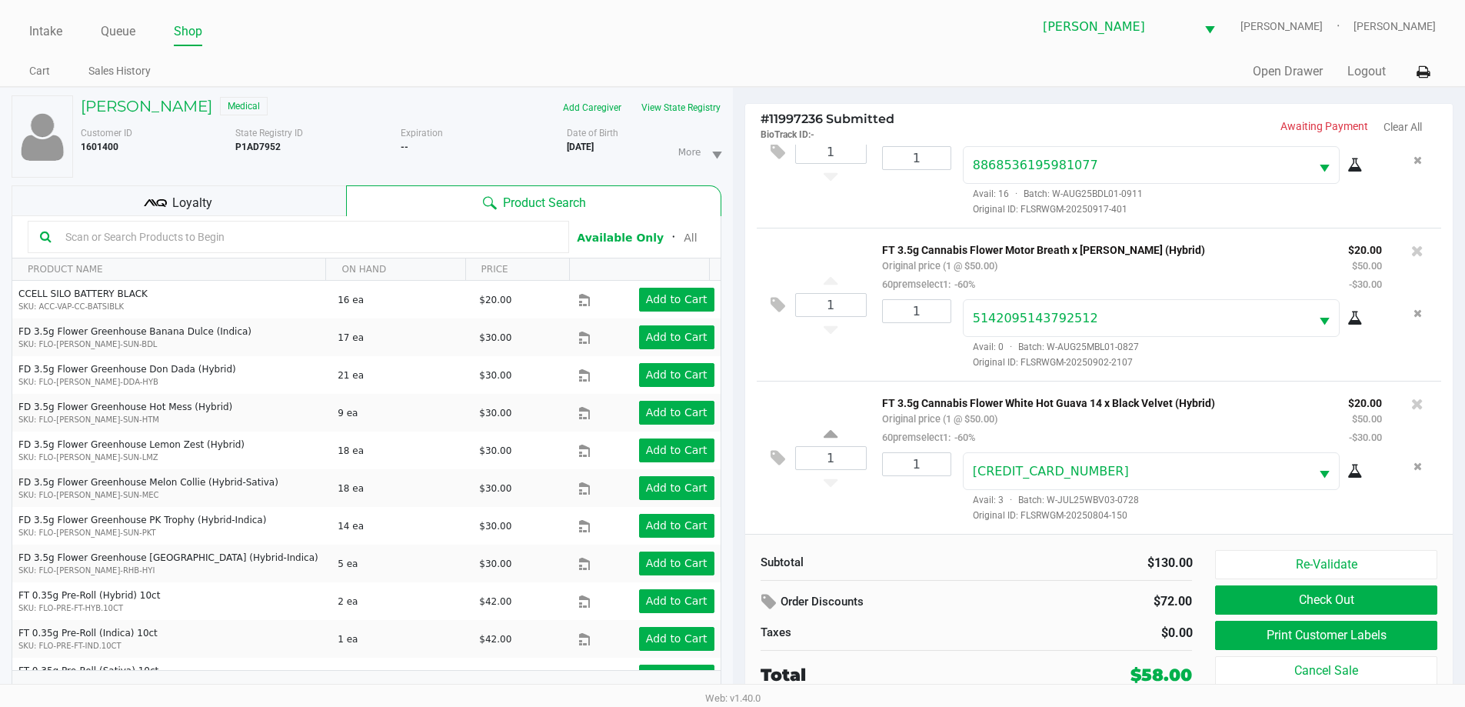
drag, startPoint x: 279, startPoint y: 192, endPoint x: 728, endPoint y: 276, distance: 456.8
click at [278, 192] on div "Loyalty" at bounding box center [179, 200] width 334 height 31
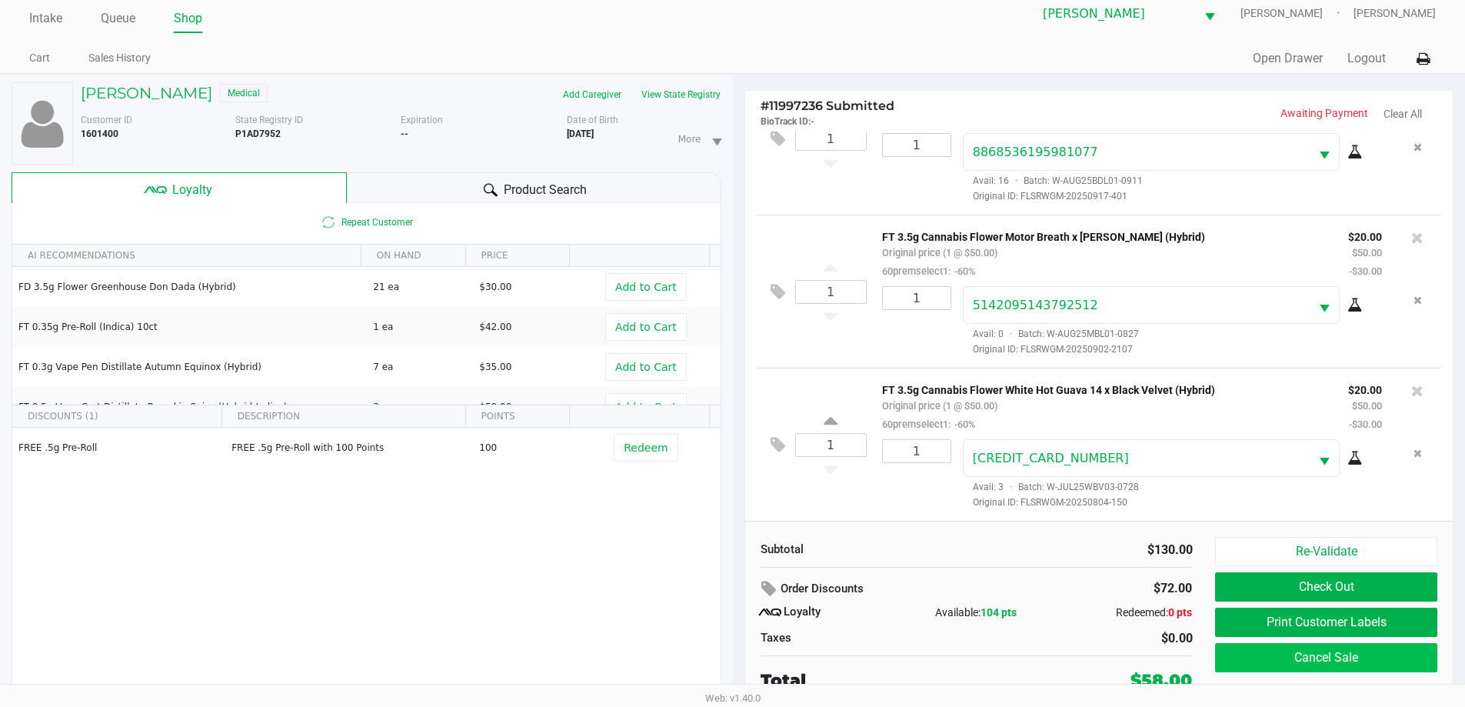
scroll to position [16, 0]
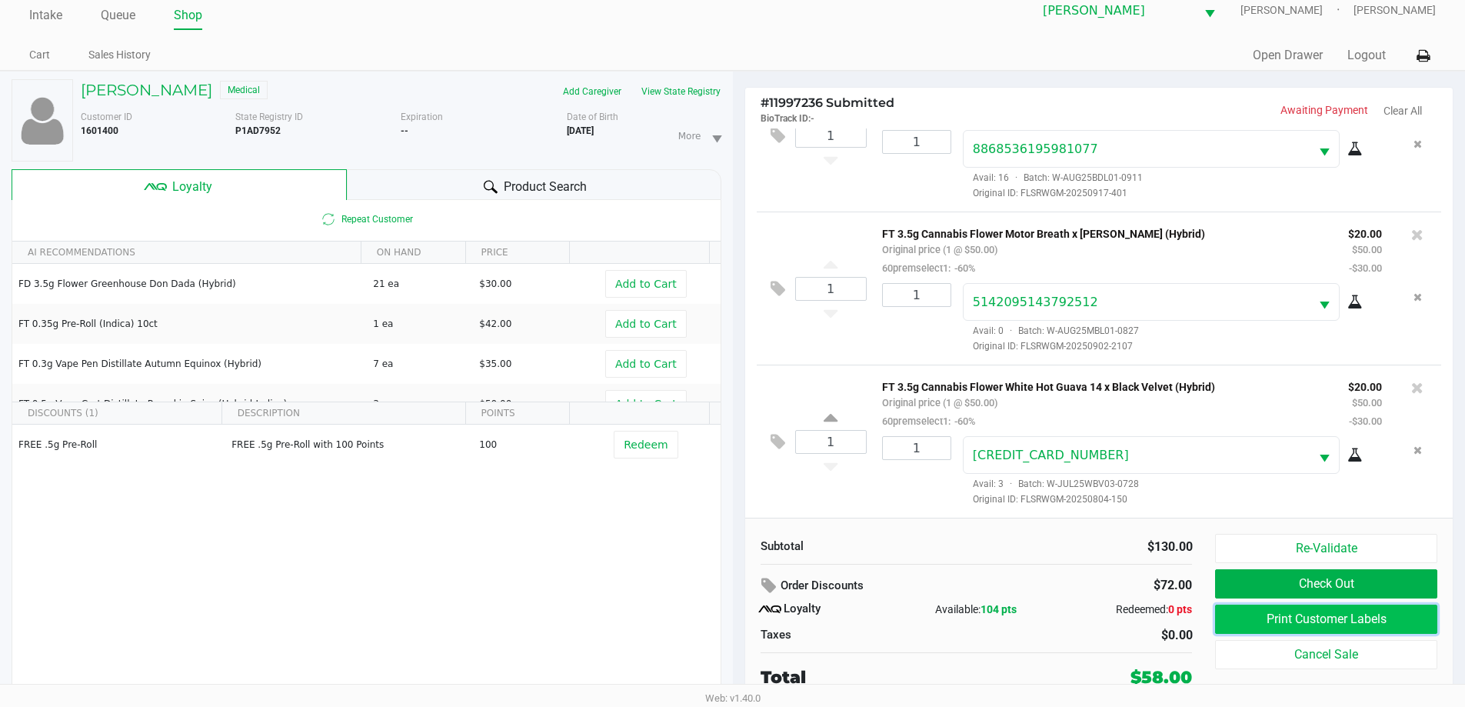
click at [1302, 620] on button "Print Customer Labels" at bounding box center [1325, 618] width 221 height 29
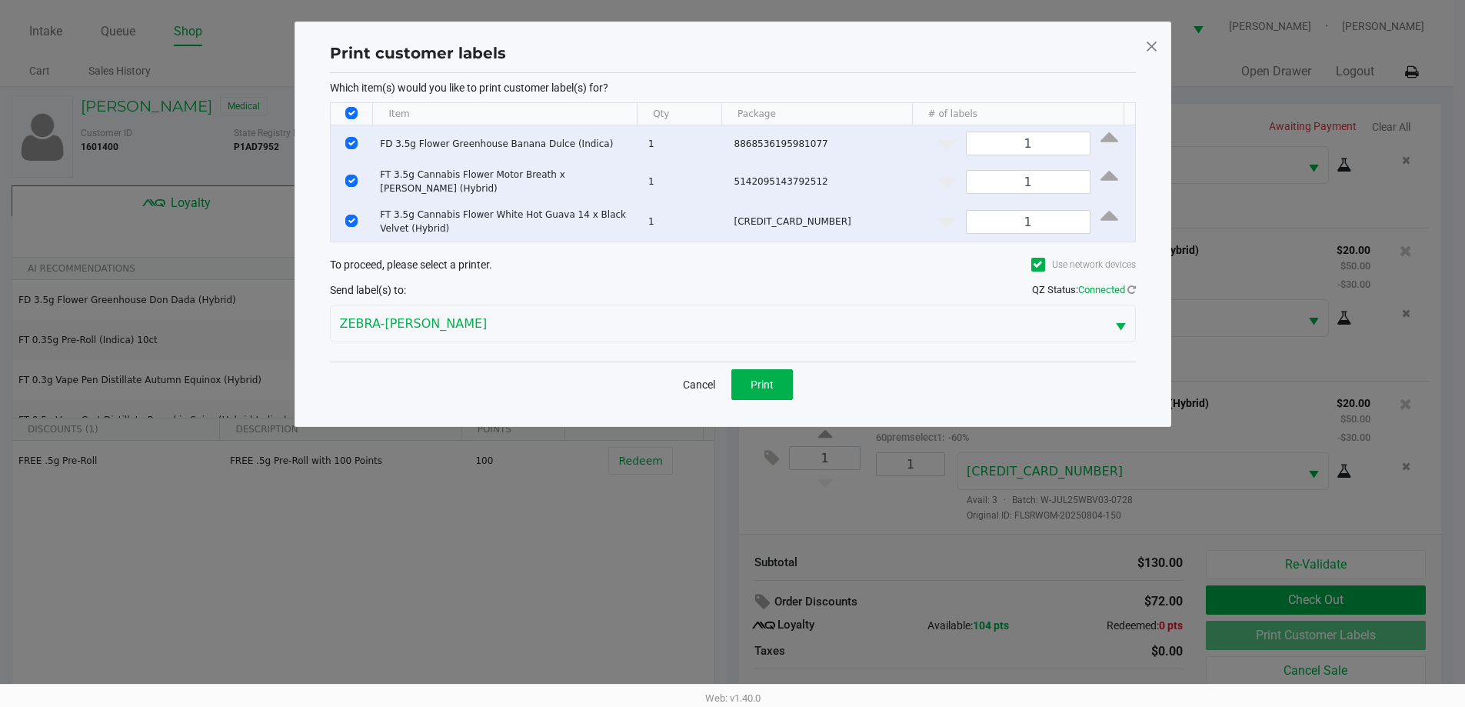
scroll to position [0, 0]
click at [776, 378] on span "Print" at bounding box center [767, 384] width 23 height 12
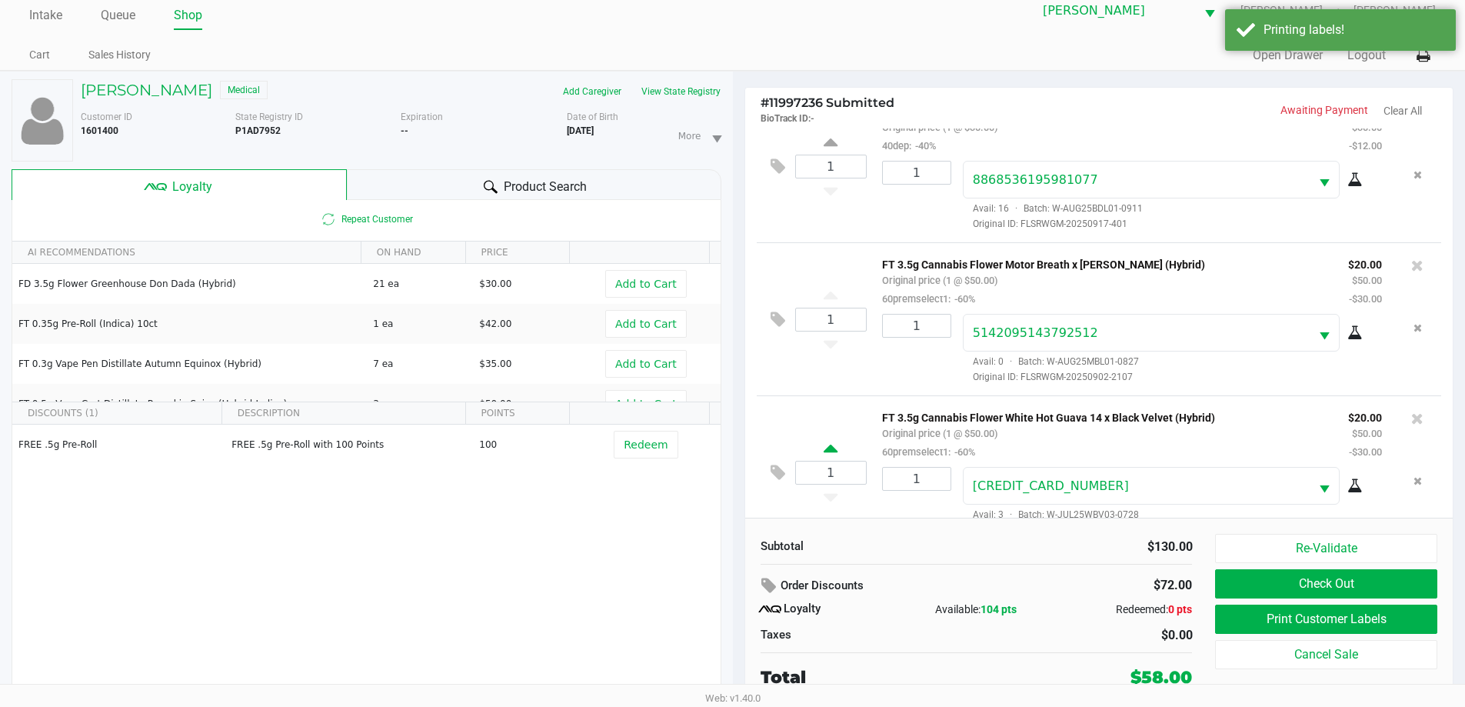
scroll to position [72, 0]
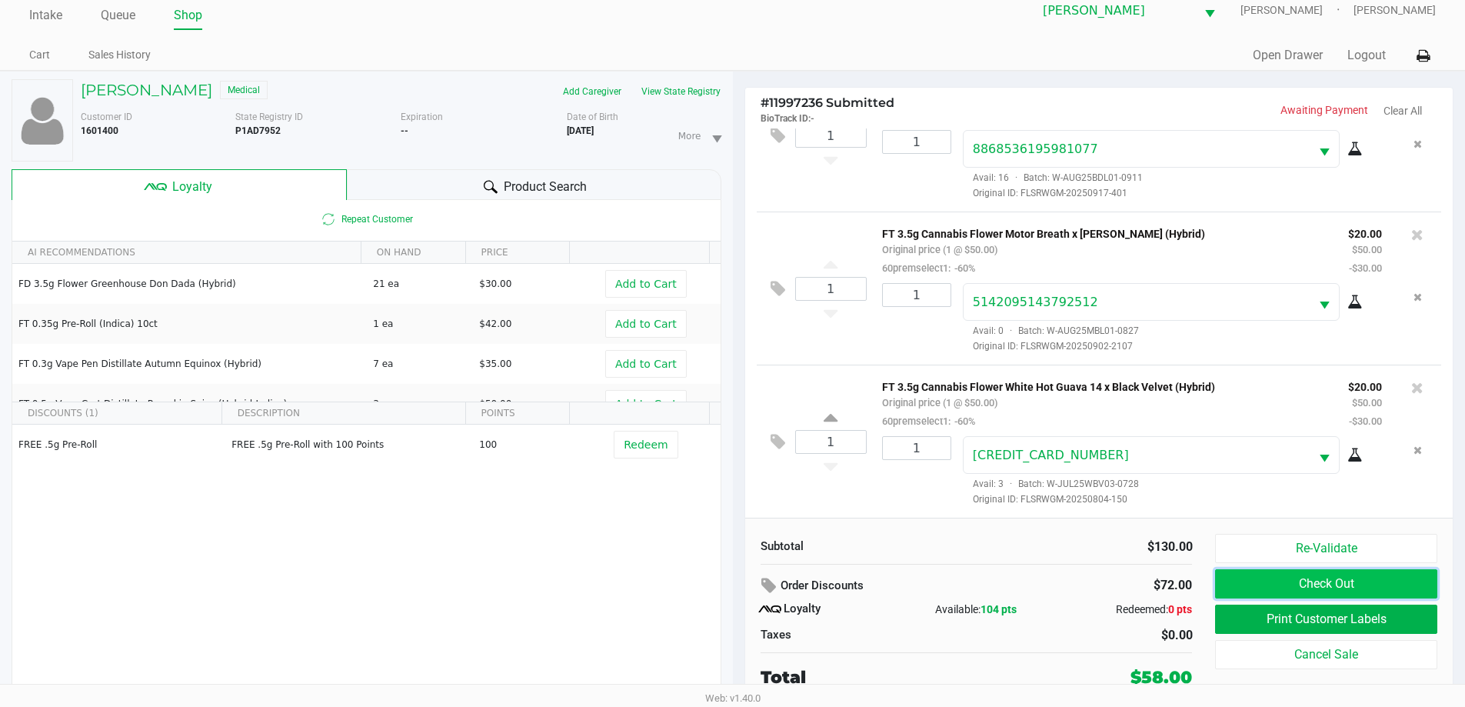
click at [1355, 580] on button "Check Out" at bounding box center [1325, 583] width 221 height 29
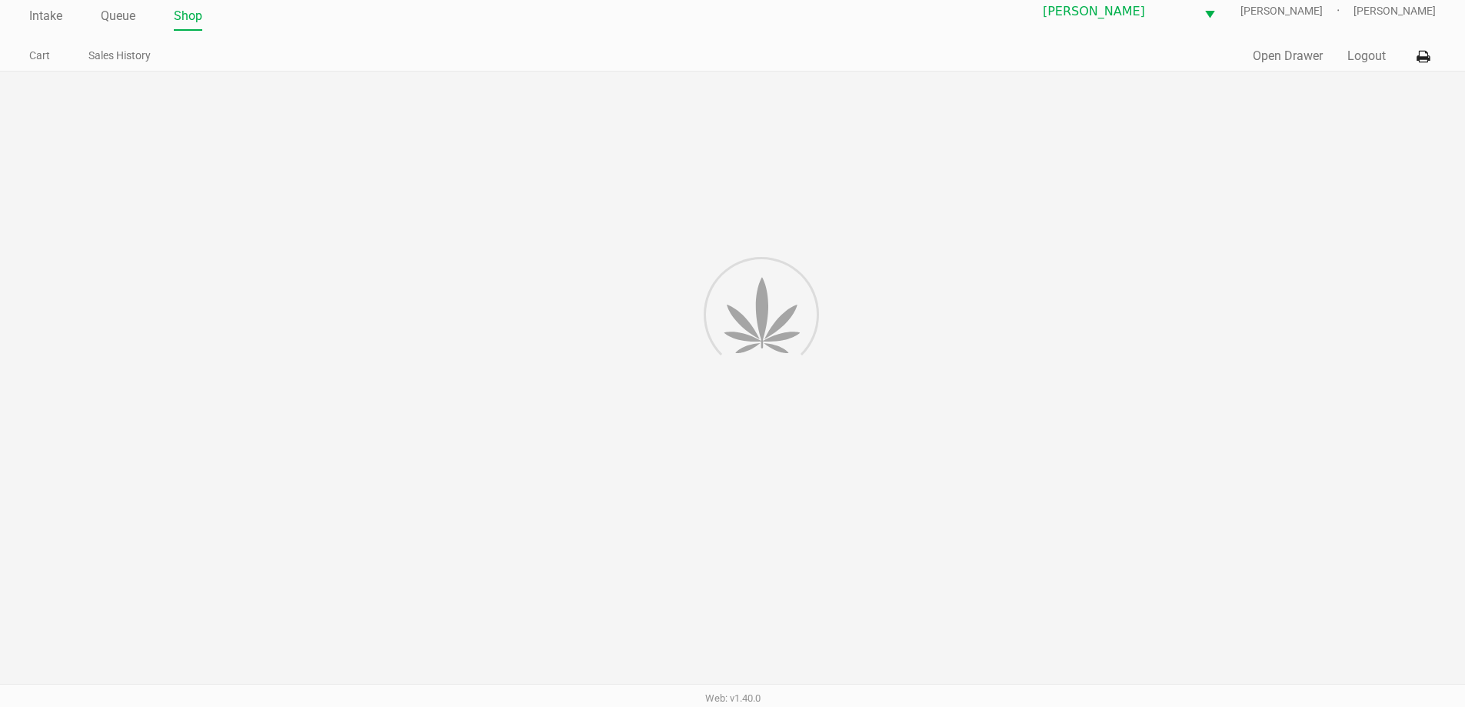
scroll to position [15, 0]
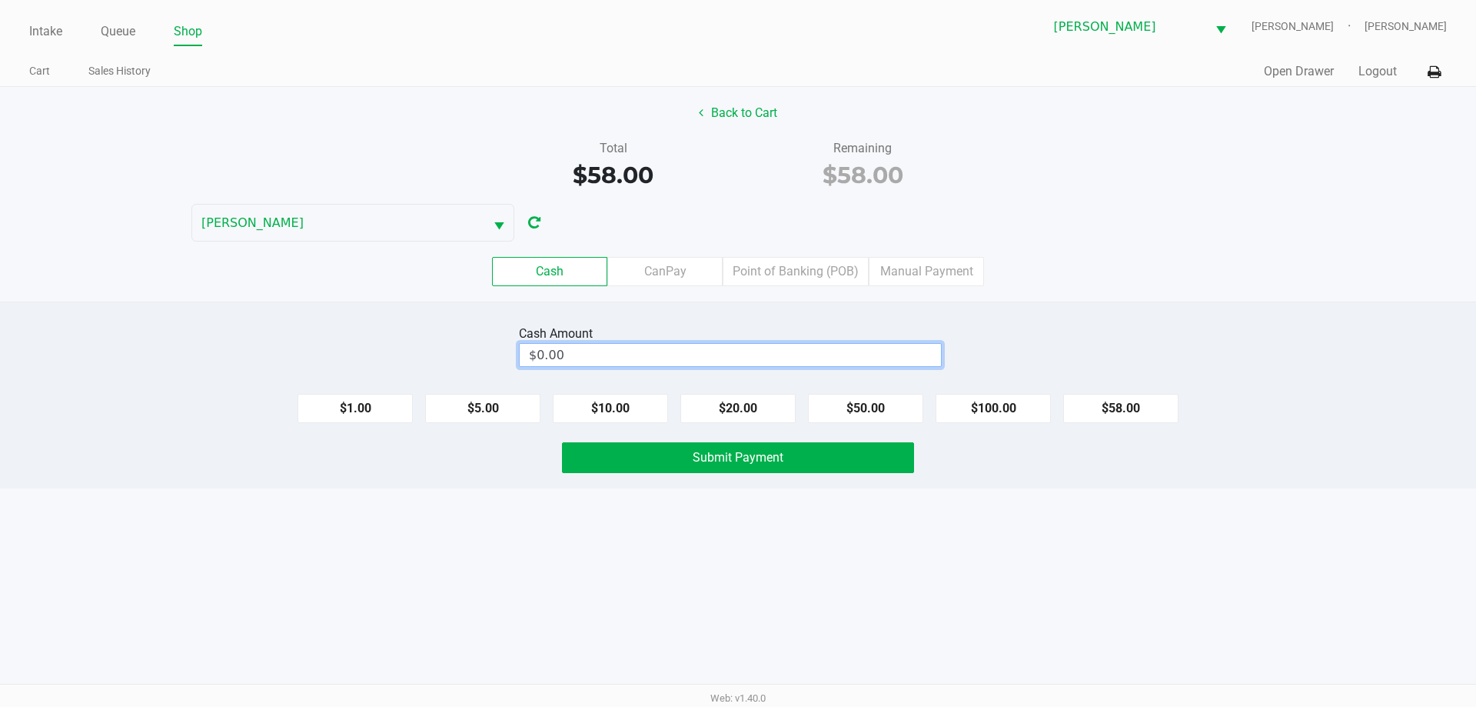
click at [803, 354] on input "$0.00" at bounding box center [730, 355] width 421 height 22
click at [721, 446] on button "Submit Payment" at bounding box center [738, 457] width 352 height 31
type input "$60.00"
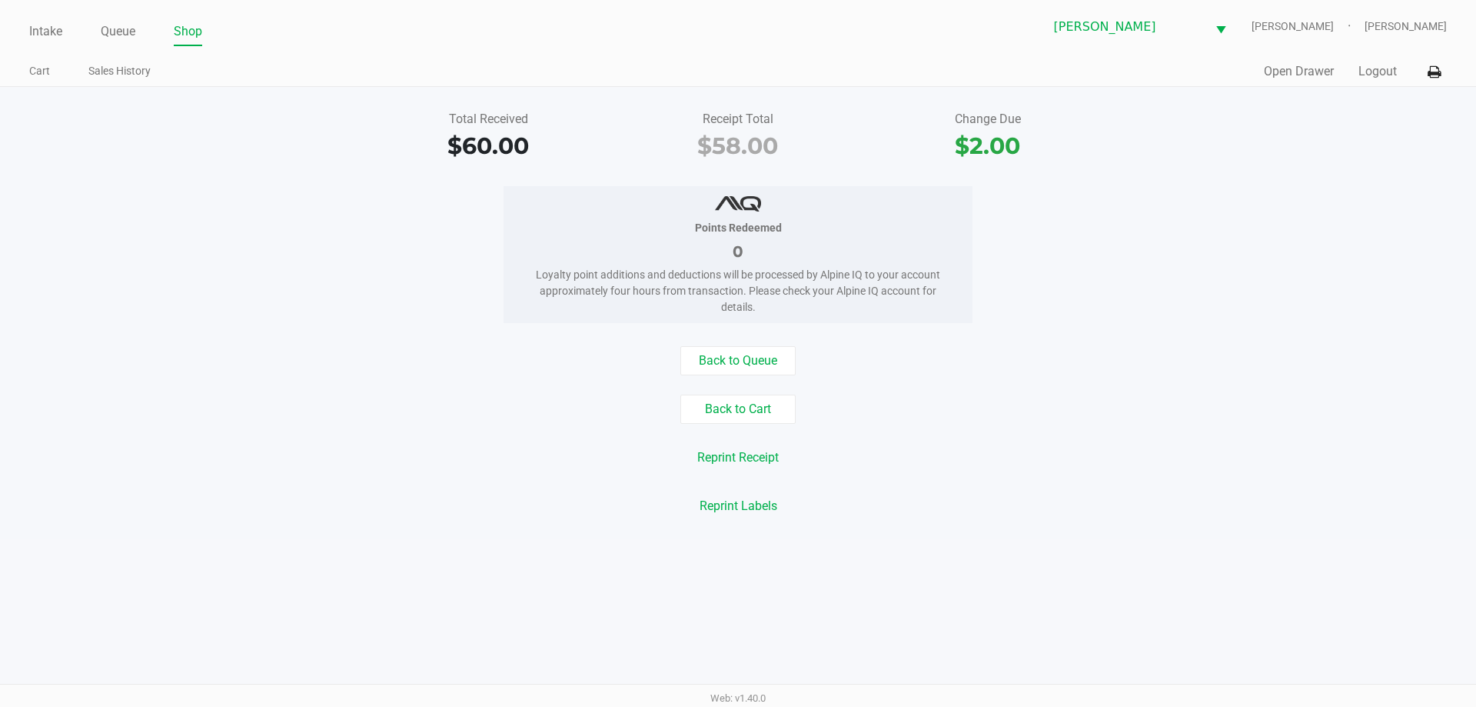
click at [286, 386] on div "Back to Queue Back to Cart Reprint Receipt Reprint Labels" at bounding box center [737, 433] width 1499 height 175
click at [29, 28] on link "Intake" at bounding box center [45, 32] width 33 height 22
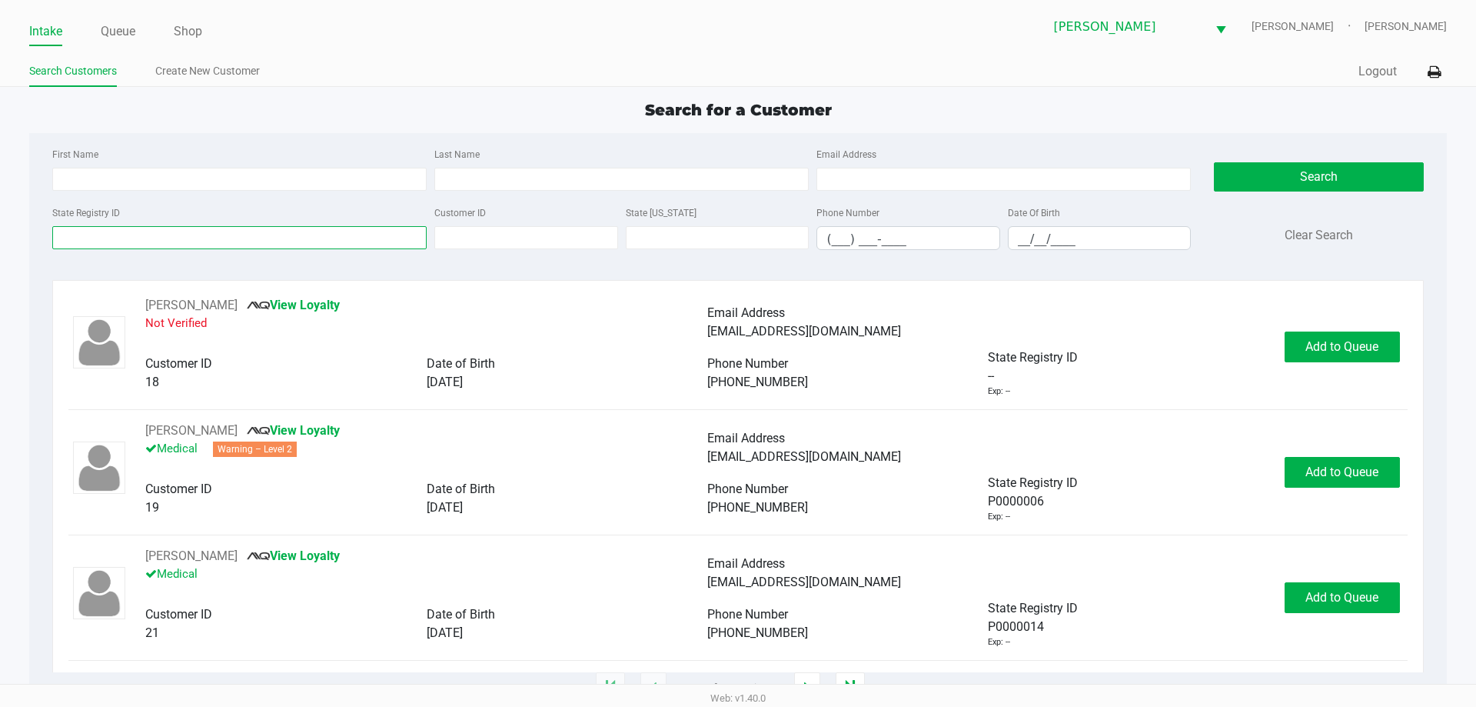
click at [292, 241] on input "State Registry ID" at bounding box center [239, 237] width 374 height 23
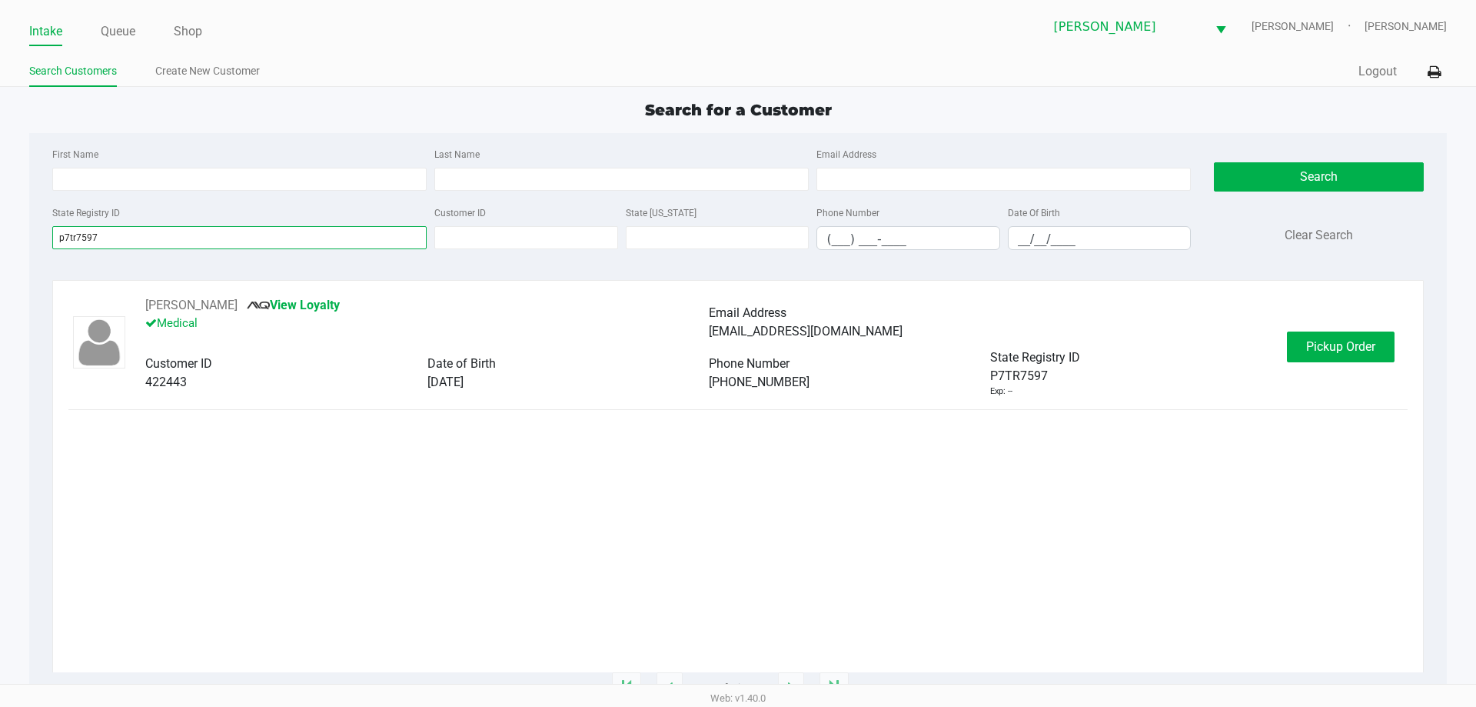
type input "p7tr7597"
click at [899, 511] on div "[PERSON_NAME] View Loyalty Medical Email Address [EMAIL_ADDRESS][DOMAIN_NAME] C…" at bounding box center [737, 484] width 1339 height 376
click at [1320, 343] on span "Pickup Order" at bounding box center [1340, 346] width 69 height 15
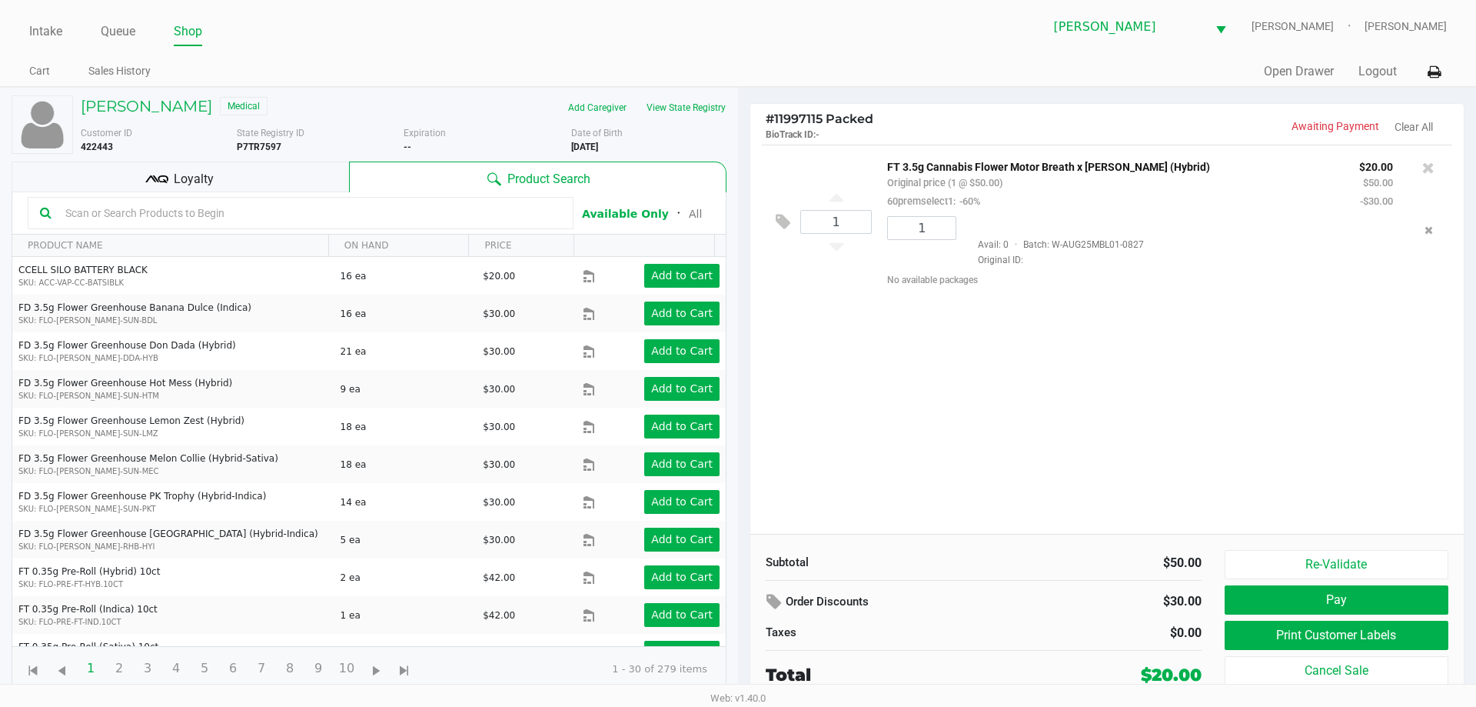
click at [850, 369] on div "1 FT 3.5g Cannabis Flower Motor Breath x [PERSON_NAME] (Hybrid) Original price …" at bounding box center [1107, 339] width 714 height 389
click at [1394, 642] on button "Print Customer Labels" at bounding box center [1337, 635] width 224 height 29
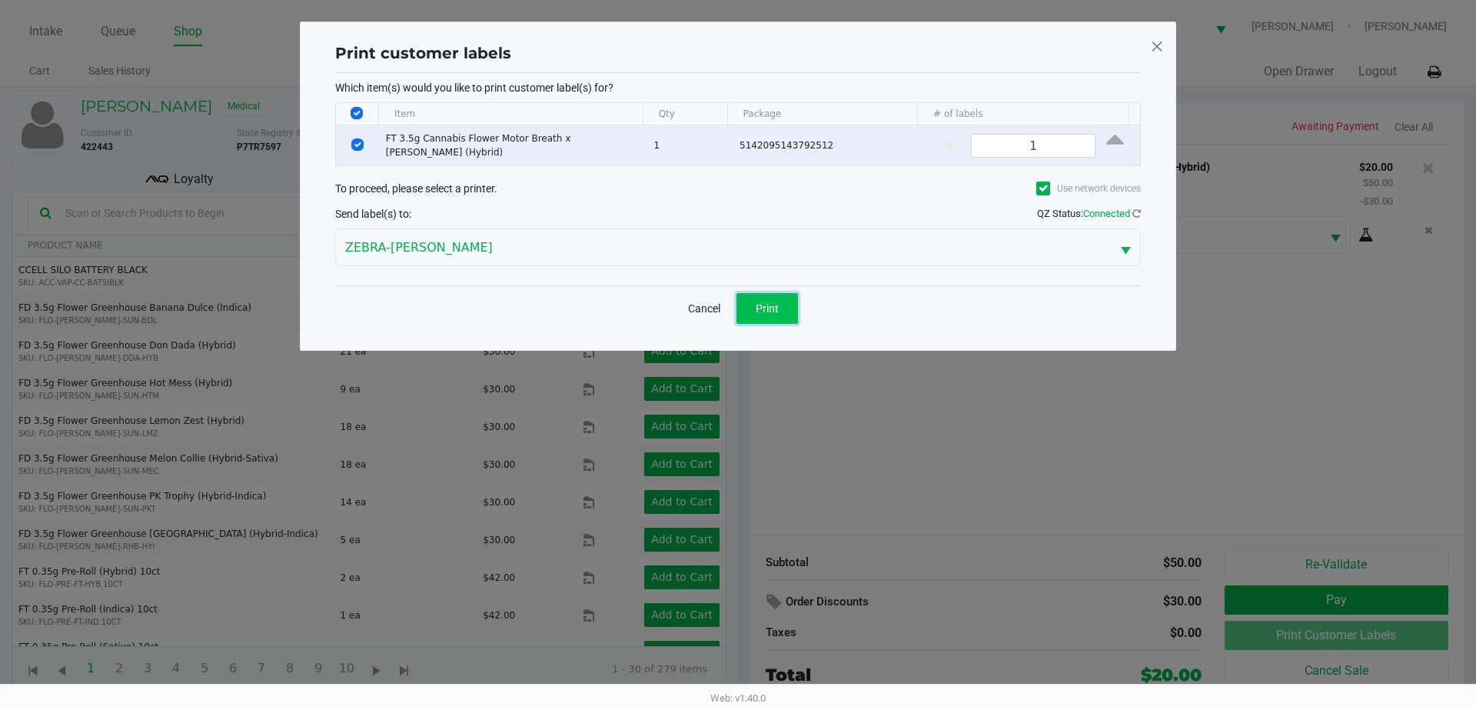
click at [759, 308] on span "Print" at bounding box center [767, 308] width 23 height 12
click at [1028, 394] on ngb-modal-window "Print customer labels Which item(s) would you like to print customer label(s) f…" at bounding box center [738, 353] width 1476 height 707
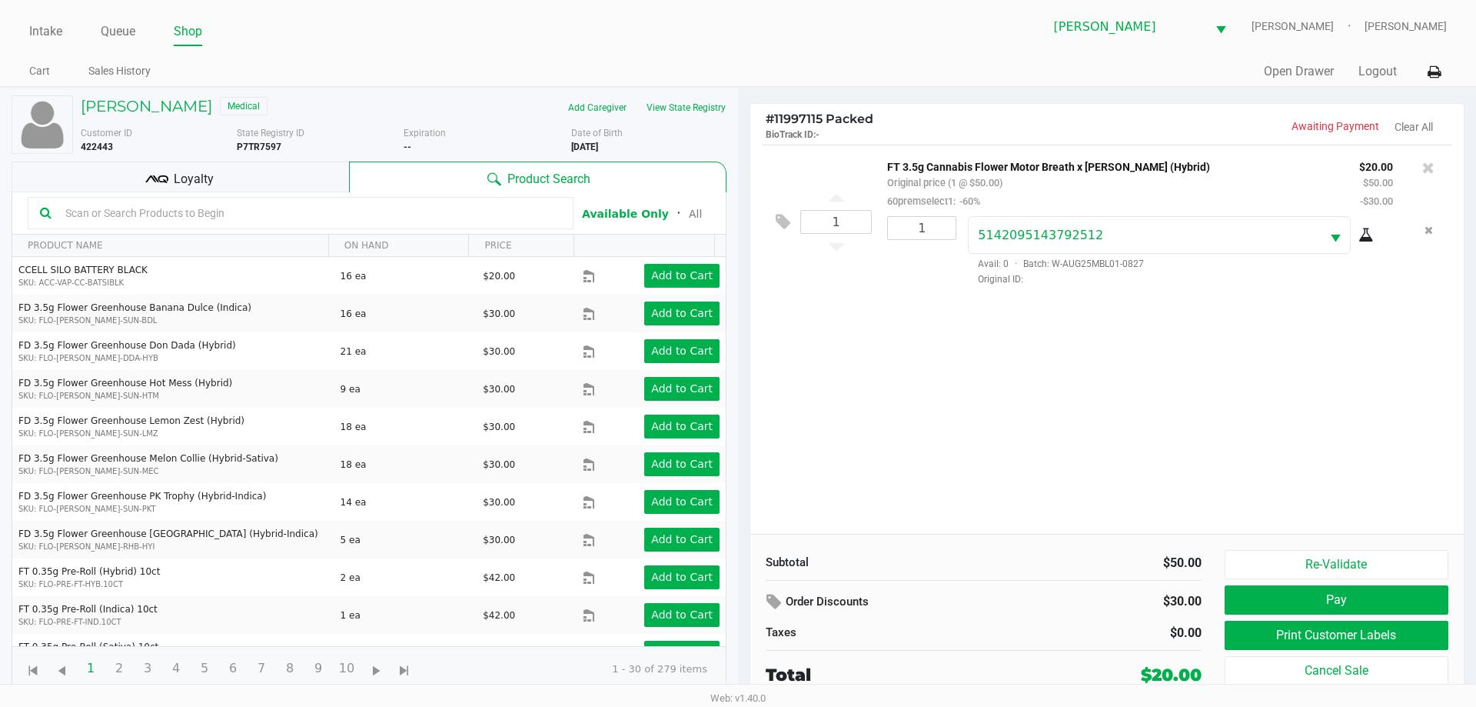
click at [432, 215] on input "text" at bounding box center [310, 212] width 502 height 23
type input "sbc"
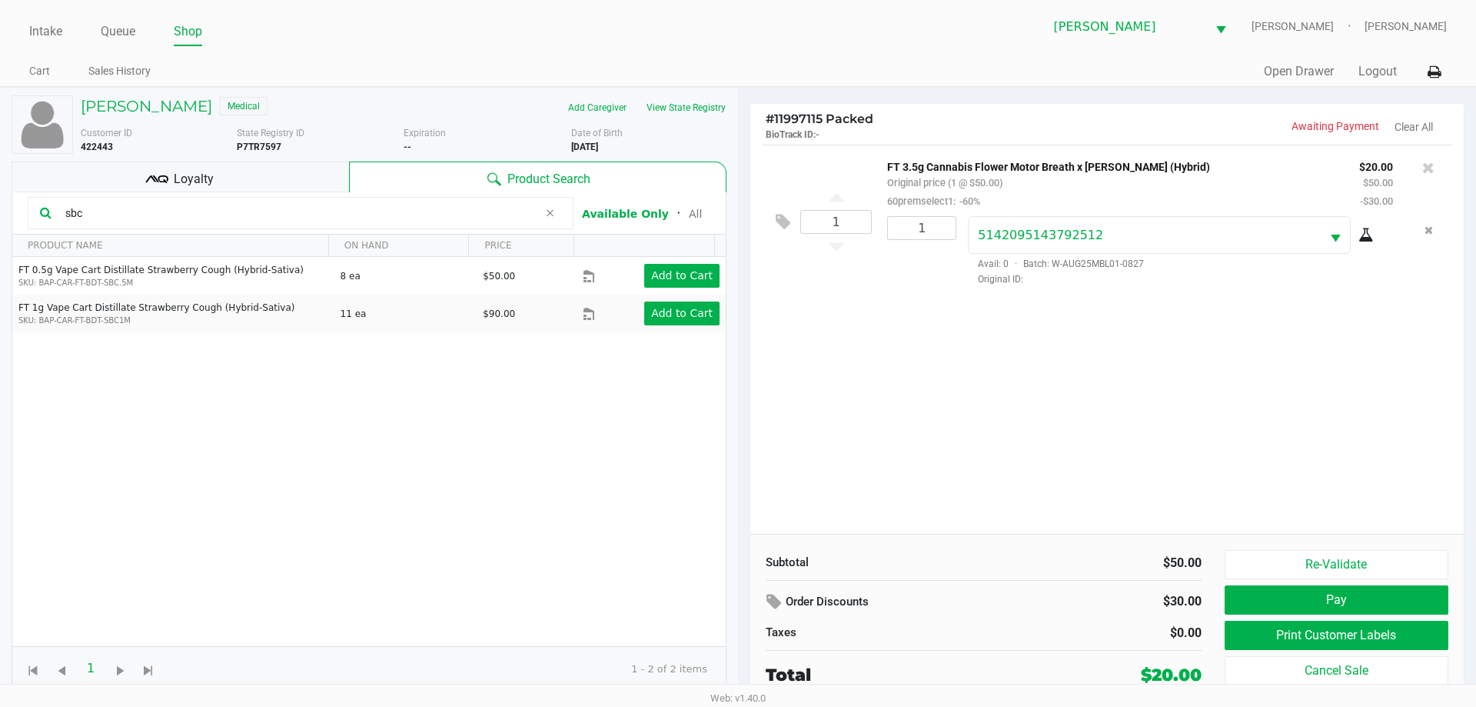
click at [875, 380] on div "1 FT 3.5g Cannabis Flower Motor Breath x [PERSON_NAME] (Hybrid) Original price …" at bounding box center [1107, 339] width 714 height 389
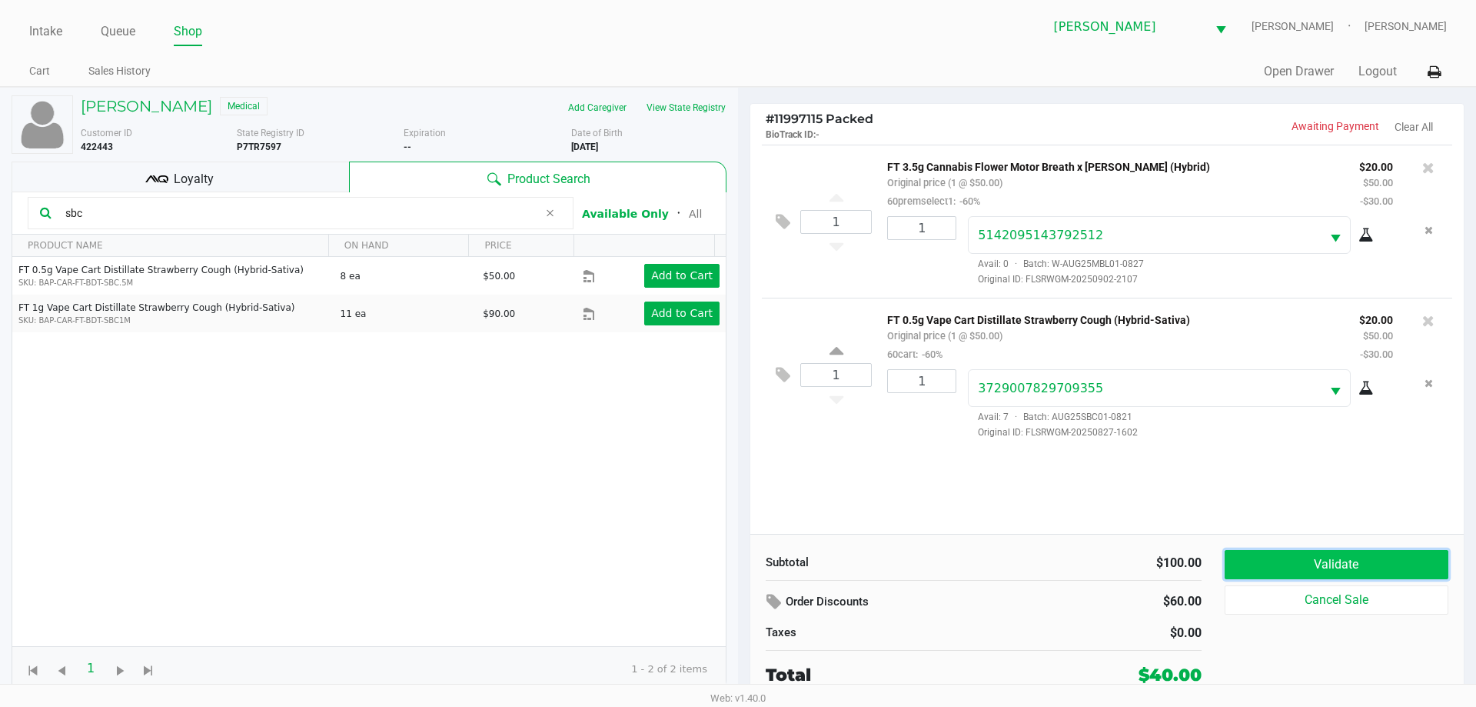
click at [1272, 571] on button "Validate" at bounding box center [1337, 564] width 224 height 29
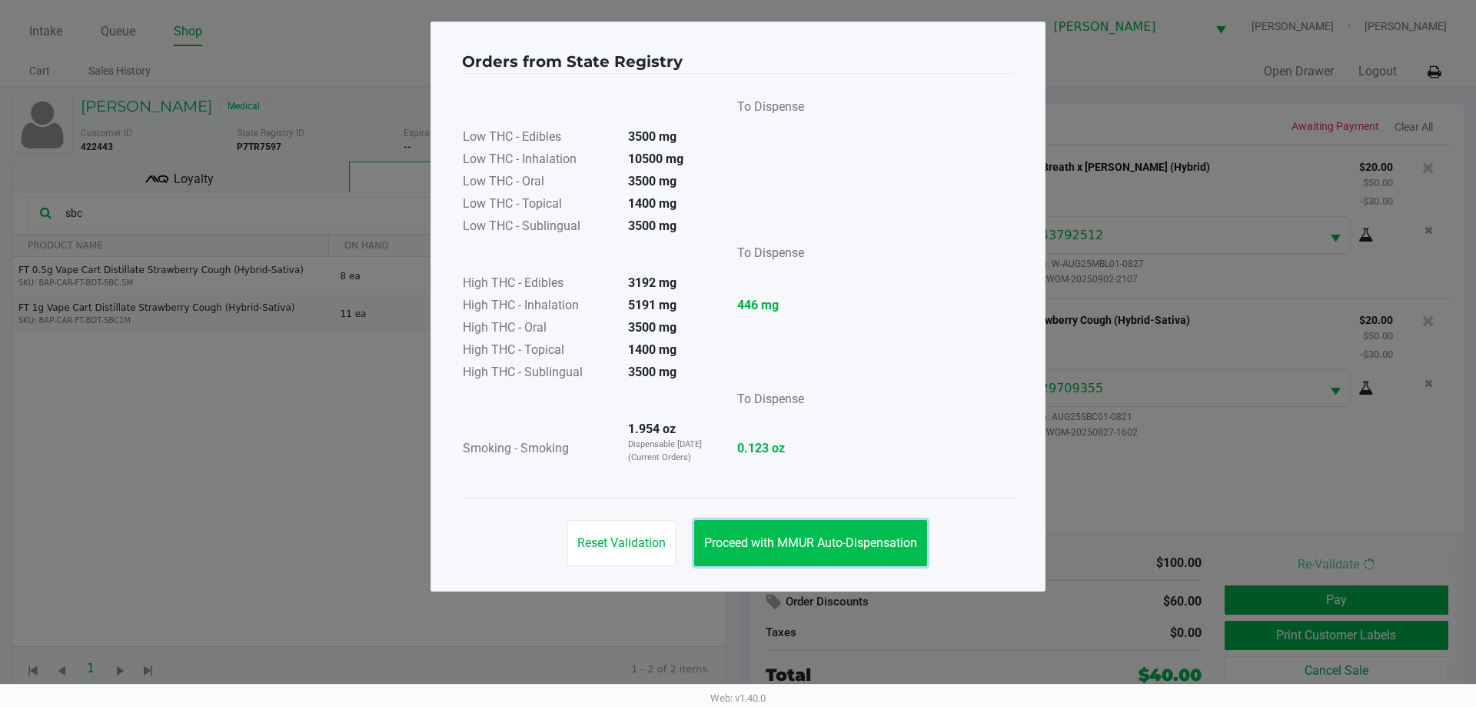
drag, startPoint x: 832, startPoint y: 540, endPoint x: 992, endPoint y: 483, distance: 169.8
click at [832, 538] on span "Proceed with MMUR Auto-Dispensation" at bounding box center [810, 542] width 213 height 15
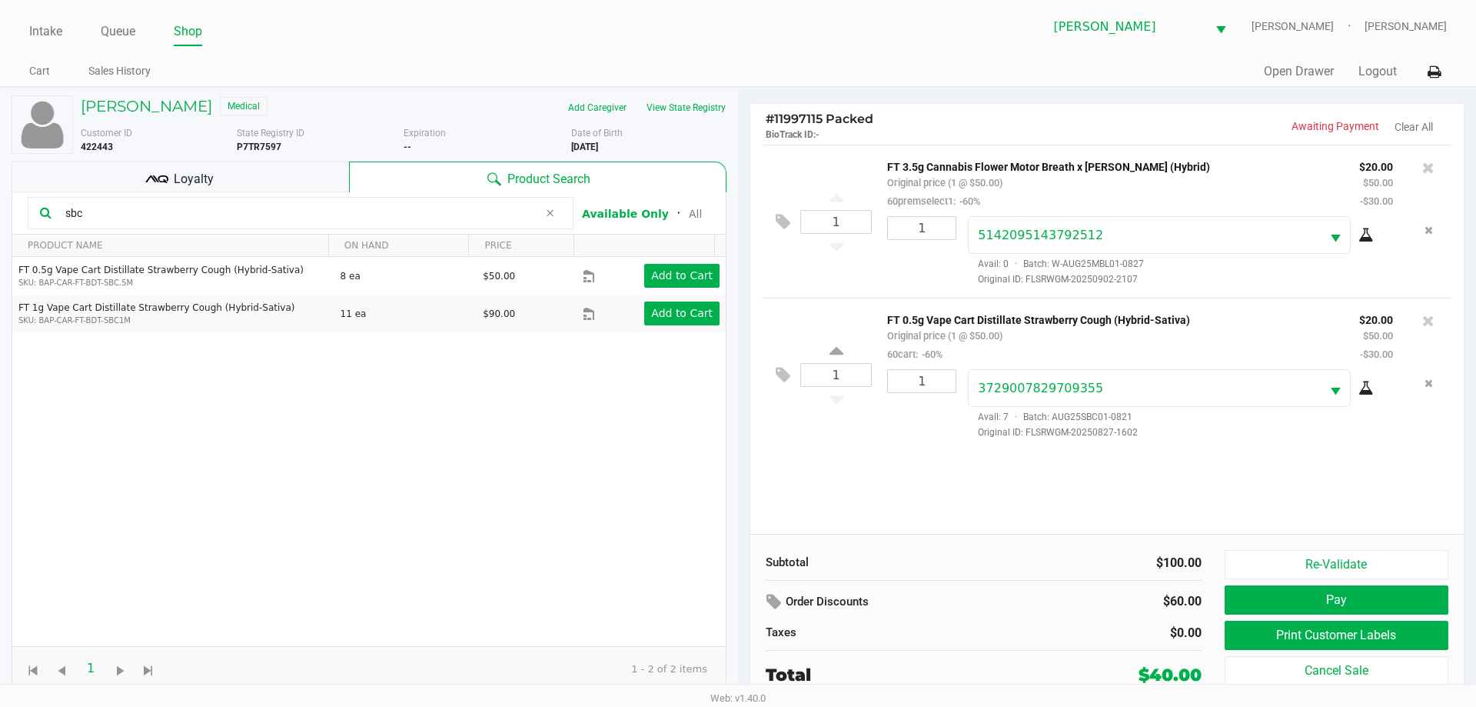
click at [1026, 465] on div "Orders from State Registry To Dispense Low THC - Edibles 3500 mg Low THC - Inha…" at bounding box center [738, 268] width 615 height 570
click at [1281, 631] on button "Print Customer Labels" at bounding box center [1337, 635] width 224 height 29
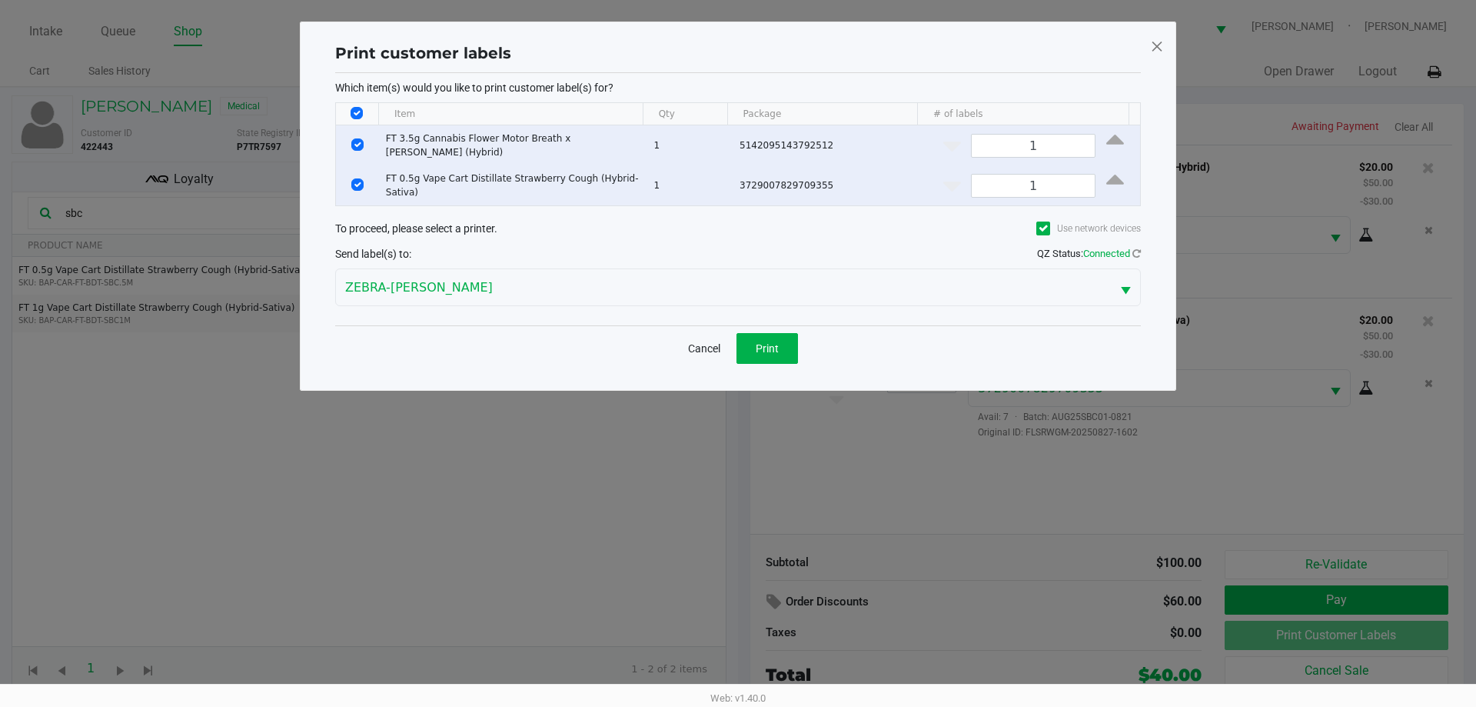
click at [352, 110] on input "Select All Rows" at bounding box center [357, 113] width 12 height 12
checkbox input "false"
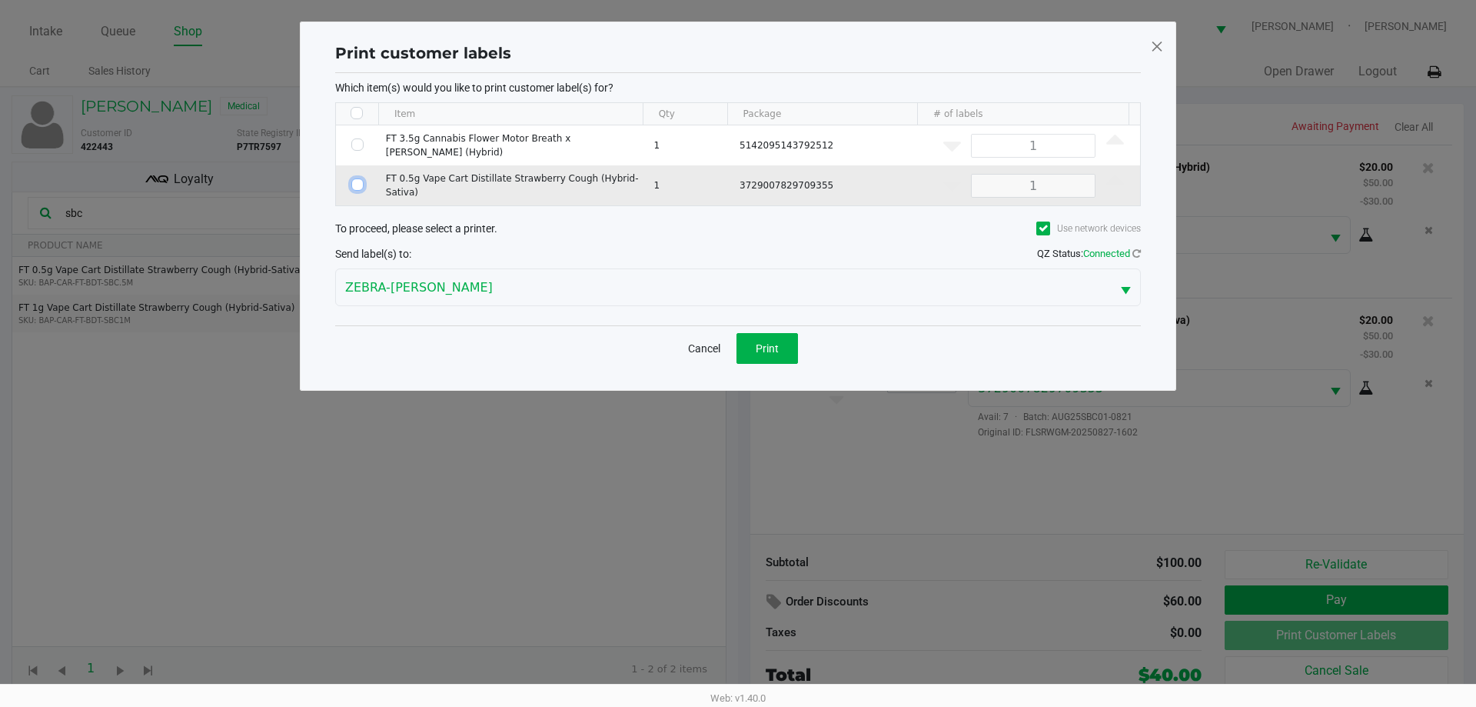
click at [352, 178] on input "Select Row" at bounding box center [357, 184] width 12 height 12
checkbox input "true"
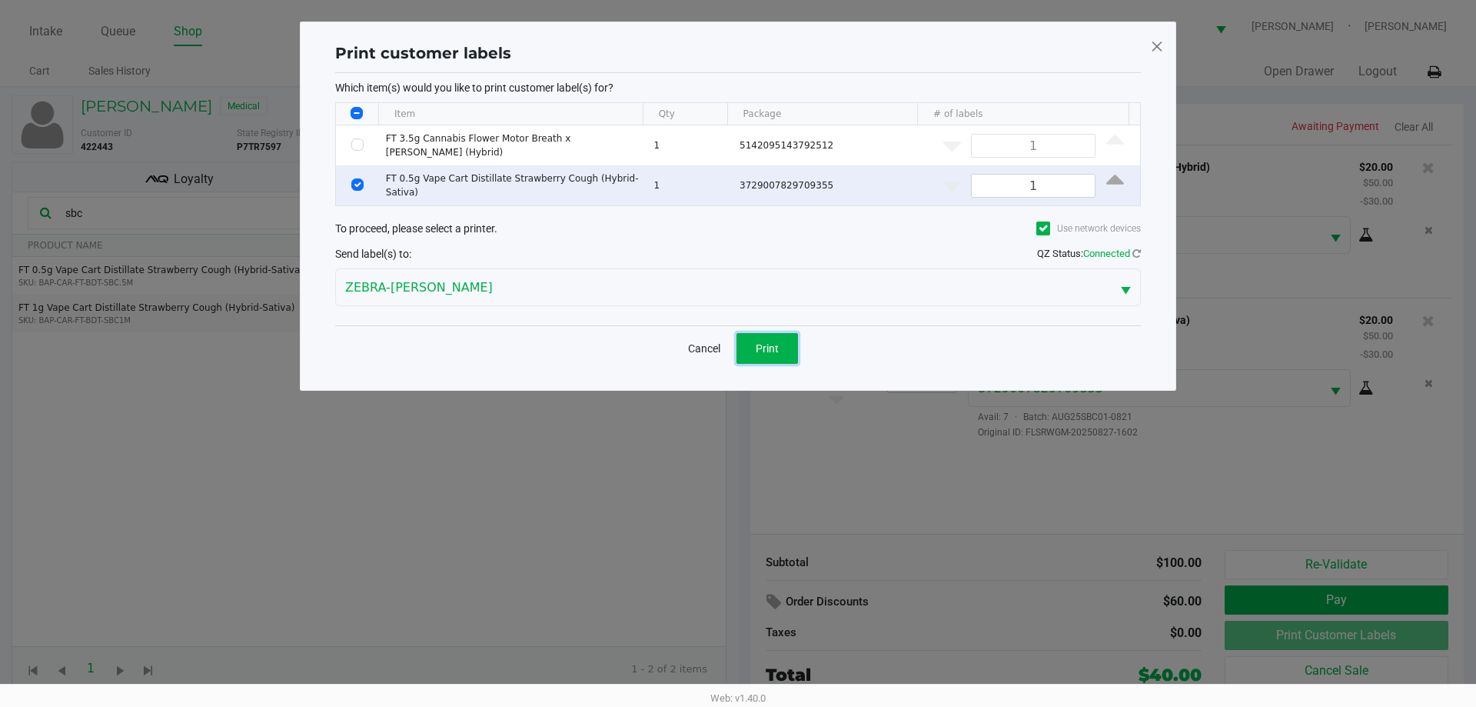
drag, startPoint x: 780, startPoint y: 344, endPoint x: 554, endPoint y: 426, distance: 240.3
click at [777, 344] on button "Print" at bounding box center [768, 348] width 62 height 31
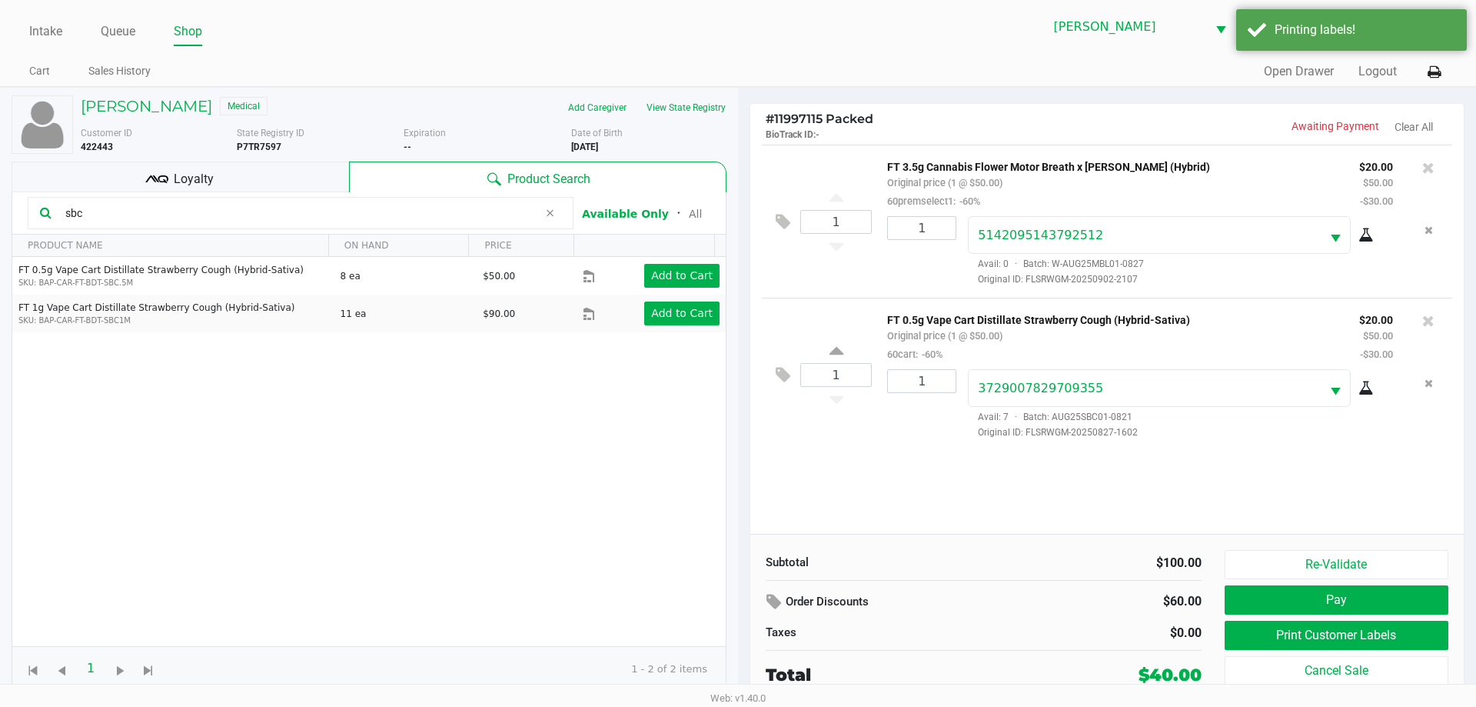
drag, startPoint x: 504, startPoint y: 461, endPoint x: 354, endPoint y: 215, distance: 288.8
click at [265, 170] on div "Loyalty" at bounding box center [181, 176] width 338 height 31
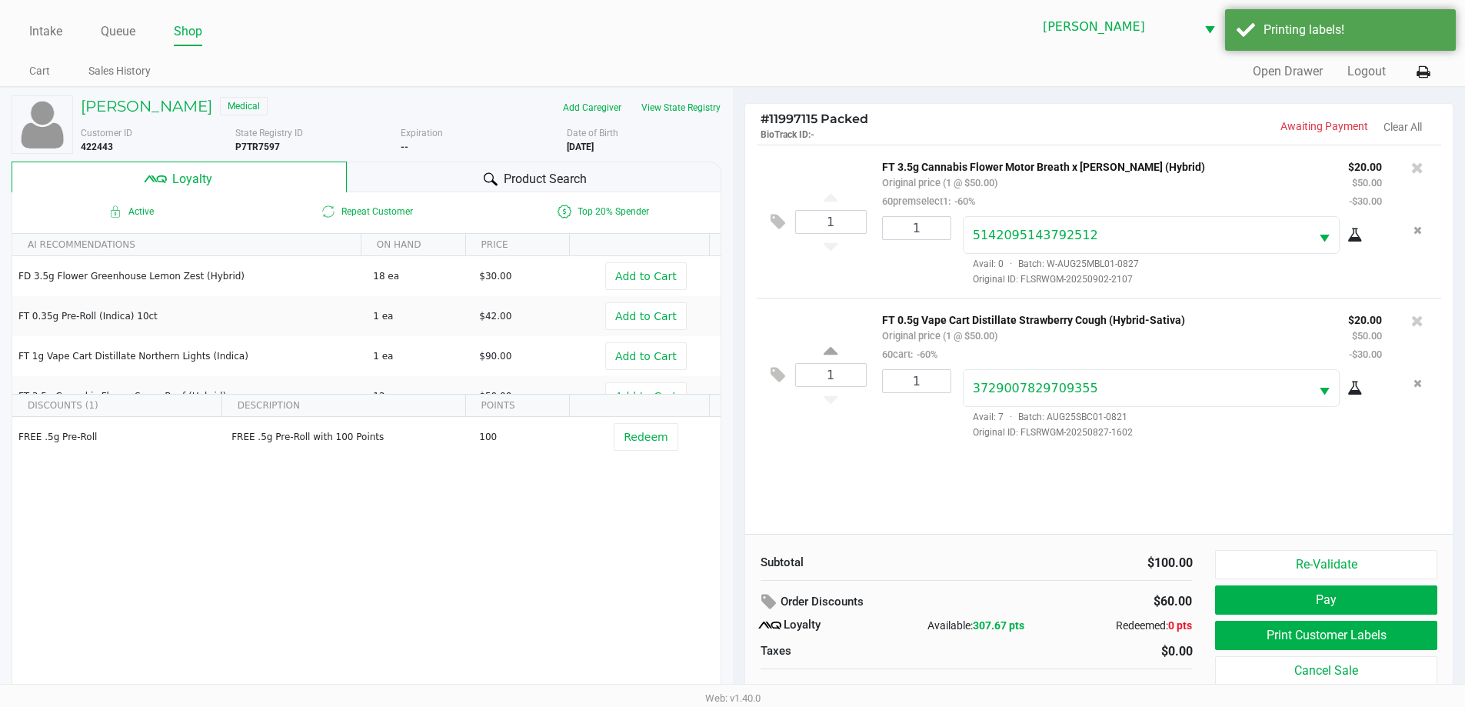
click at [484, 549] on div "FREE .5g Pre-Roll FREE .5g Pre-Roll with 100 Points 100 Redeem" at bounding box center [366, 532] width 708 height 231
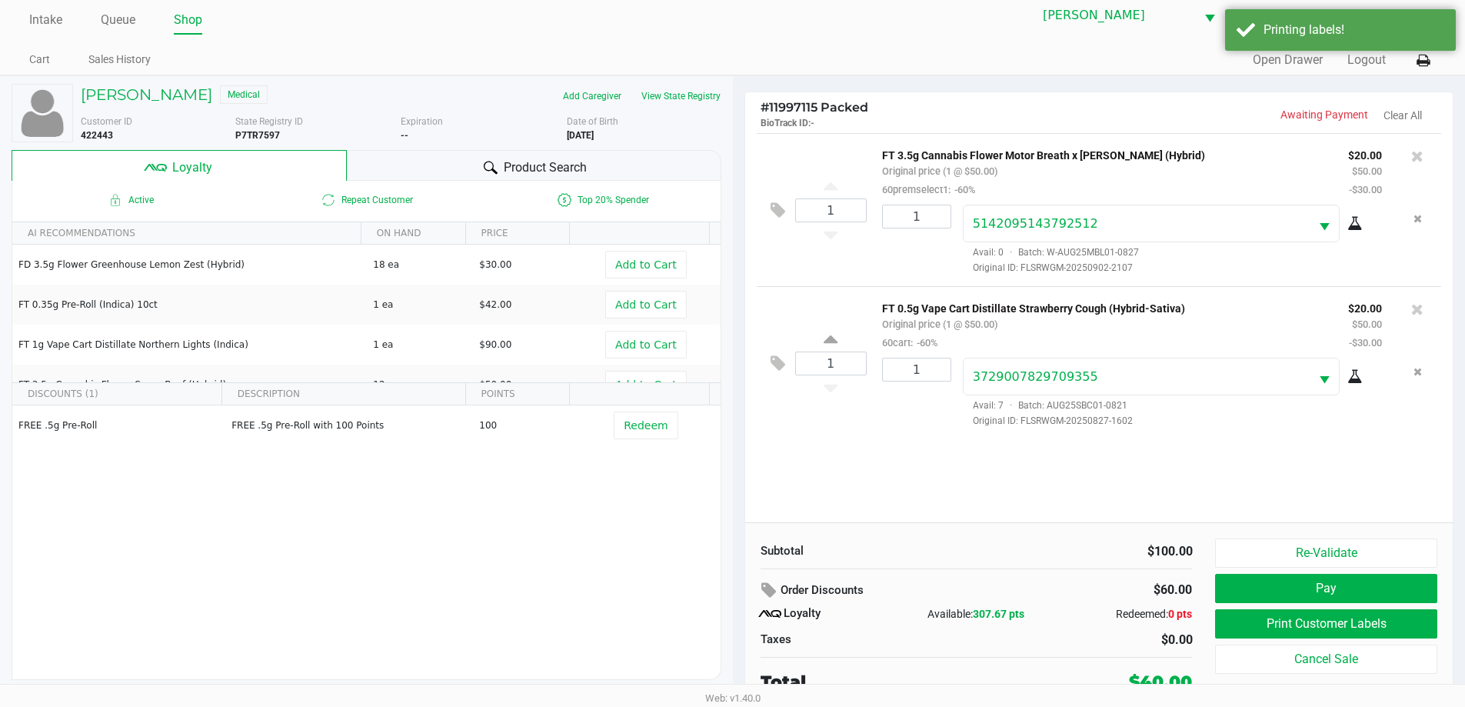
scroll to position [15, 0]
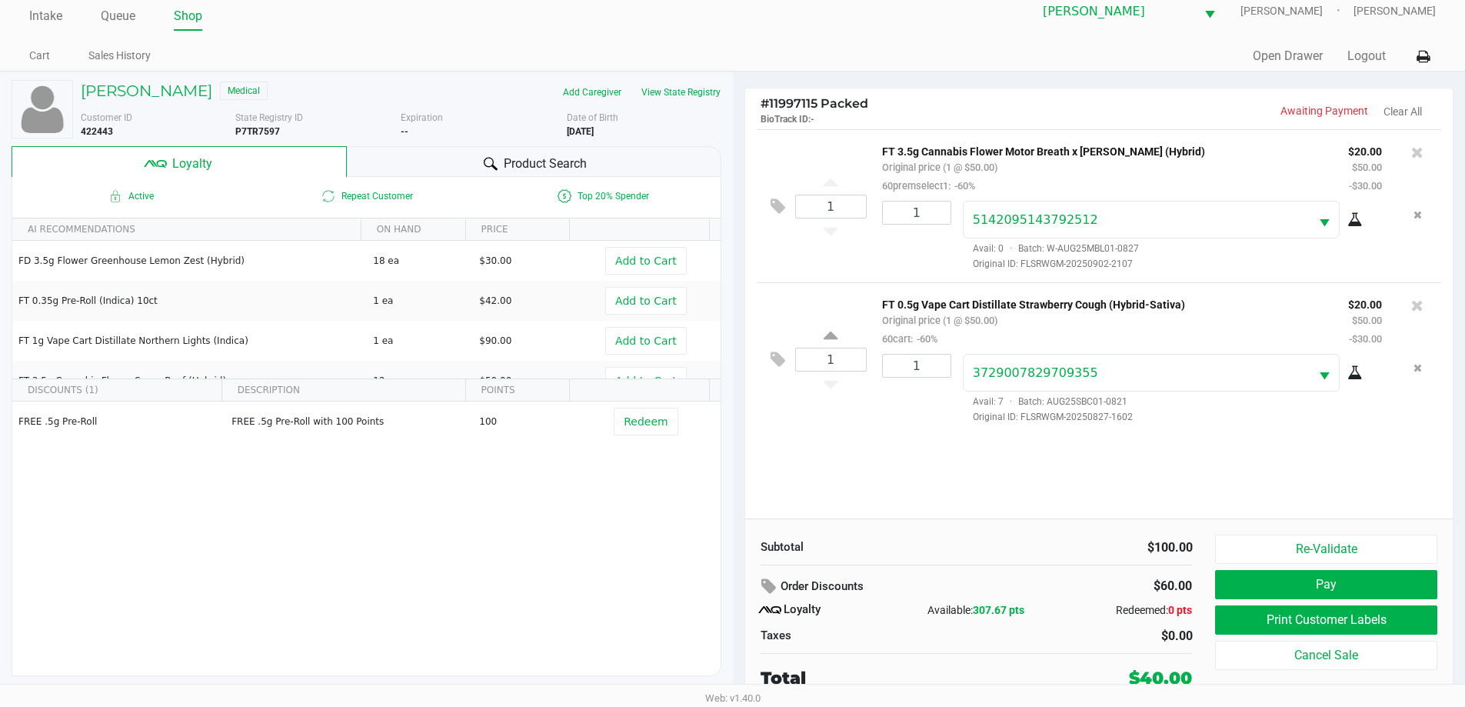
click at [828, 475] on div "1 FT 3.5g Cannabis Flower Motor Breath x [PERSON_NAME] (Hybrid) Original price …" at bounding box center [1099, 323] width 708 height 389
click at [536, 164] on span "Product Search" at bounding box center [545, 164] width 83 height 18
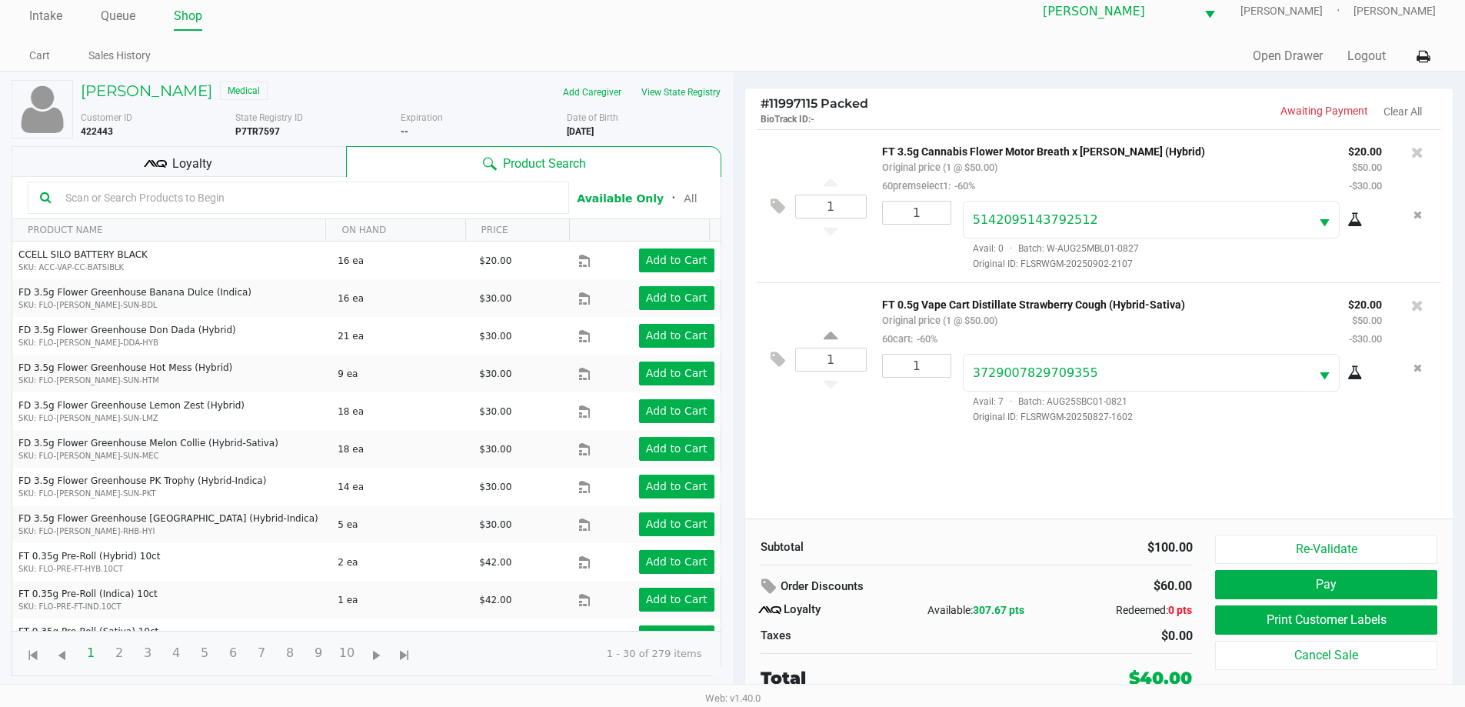
click at [414, 198] on input "text" at bounding box center [307, 197] width 497 height 23
click at [451, 197] on input "text" at bounding box center [307, 197] width 497 height 23
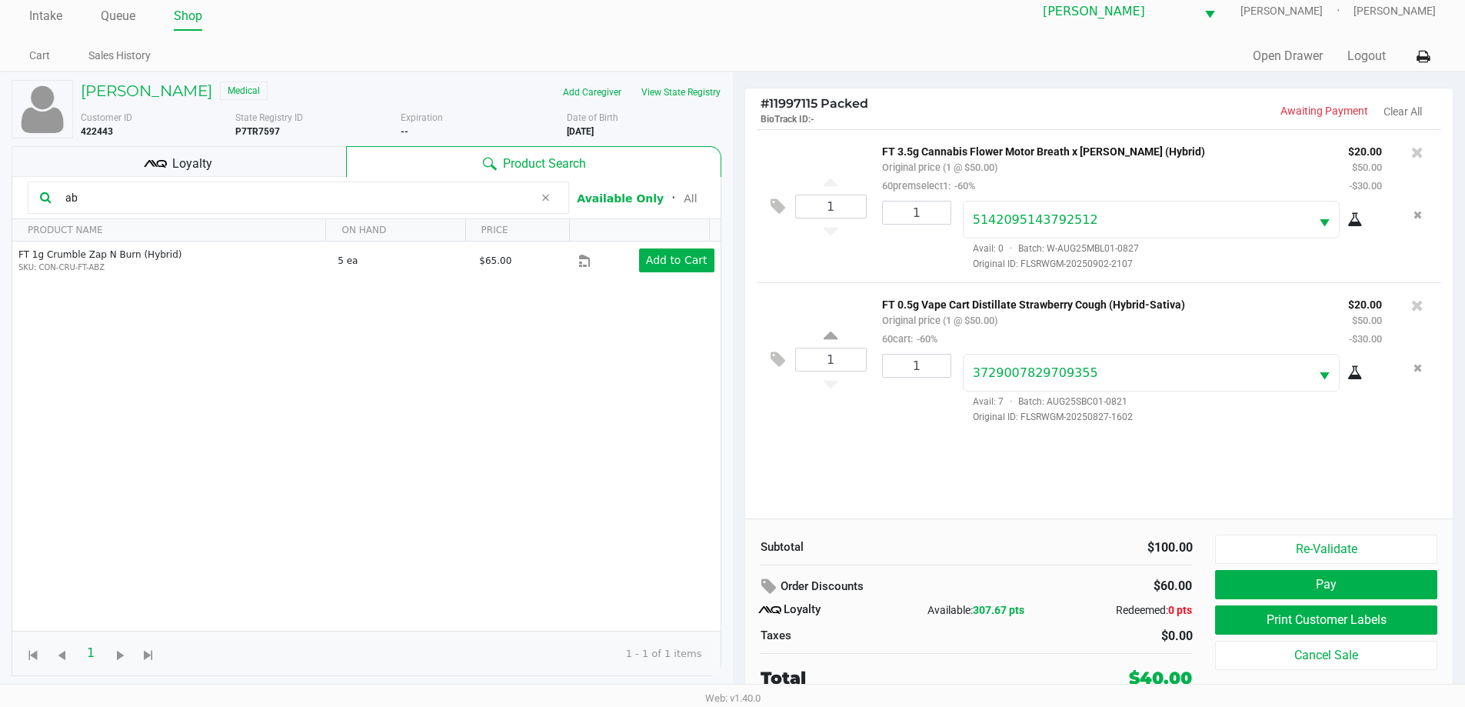
type input "a"
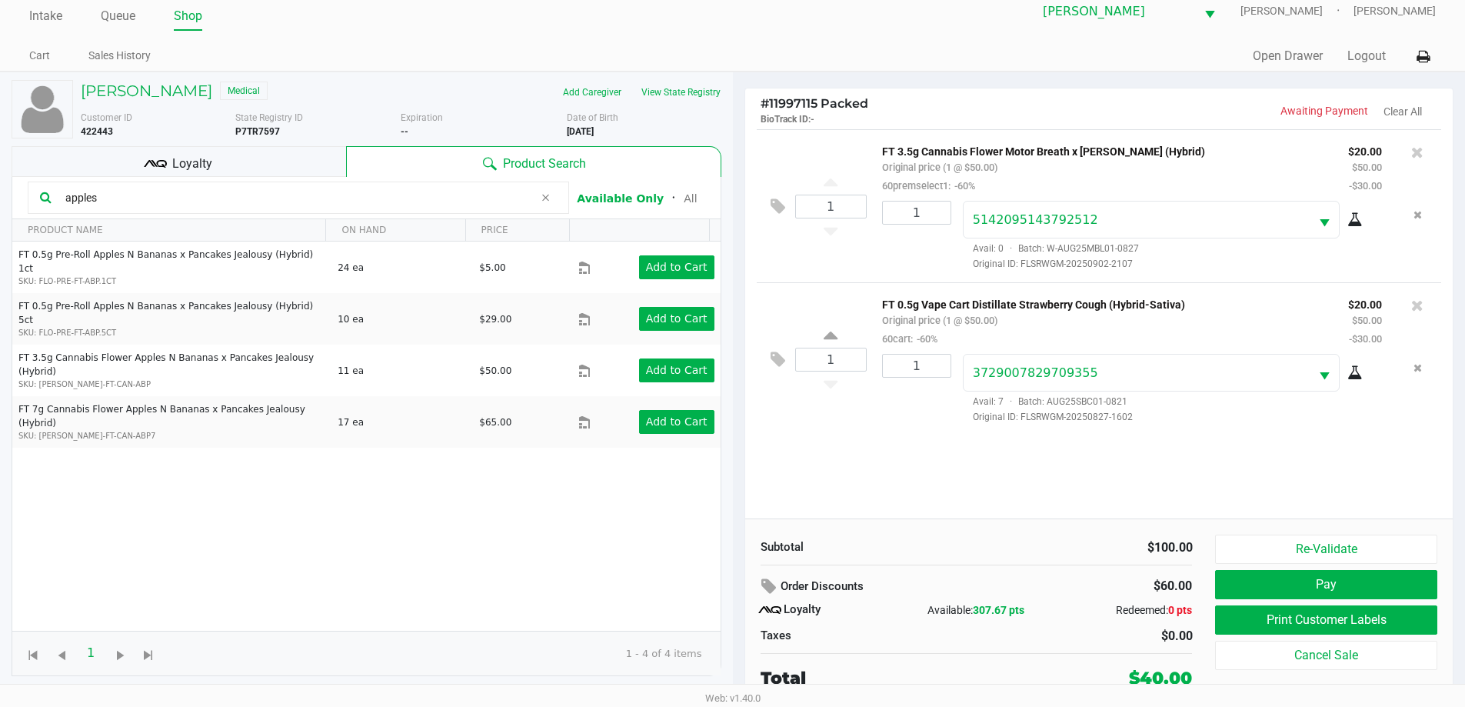
click at [848, 491] on div "1 FT 3.5g Cannabis Flower Motor Breath x [PERSON_NAME] (Hybrid) Original price …" at bounding box center [1099, 323] width 708 height 389
click at [888, 497] on div "1 FT 3.5g Cannabis Flower Motor Breath x [PERSON_NAME] (Hybrid) Original price …" at bounding box center [1099, 323] width 708 height 389
click at [772, 495] on div "1 FT 3.5g Cannabis Flower Motor Breath x [PERSON_NAME] (Hybrid) Original price …" at bounding box center [1099, 323] width 708 height 389
click at [290, 199] on input "apples" at bounding box center [296, 197] width 474 height 23
drag, startPoint x: 250, startPoint y: 195, endPoint x: 62, endPoint y: 178, distance: 189.1
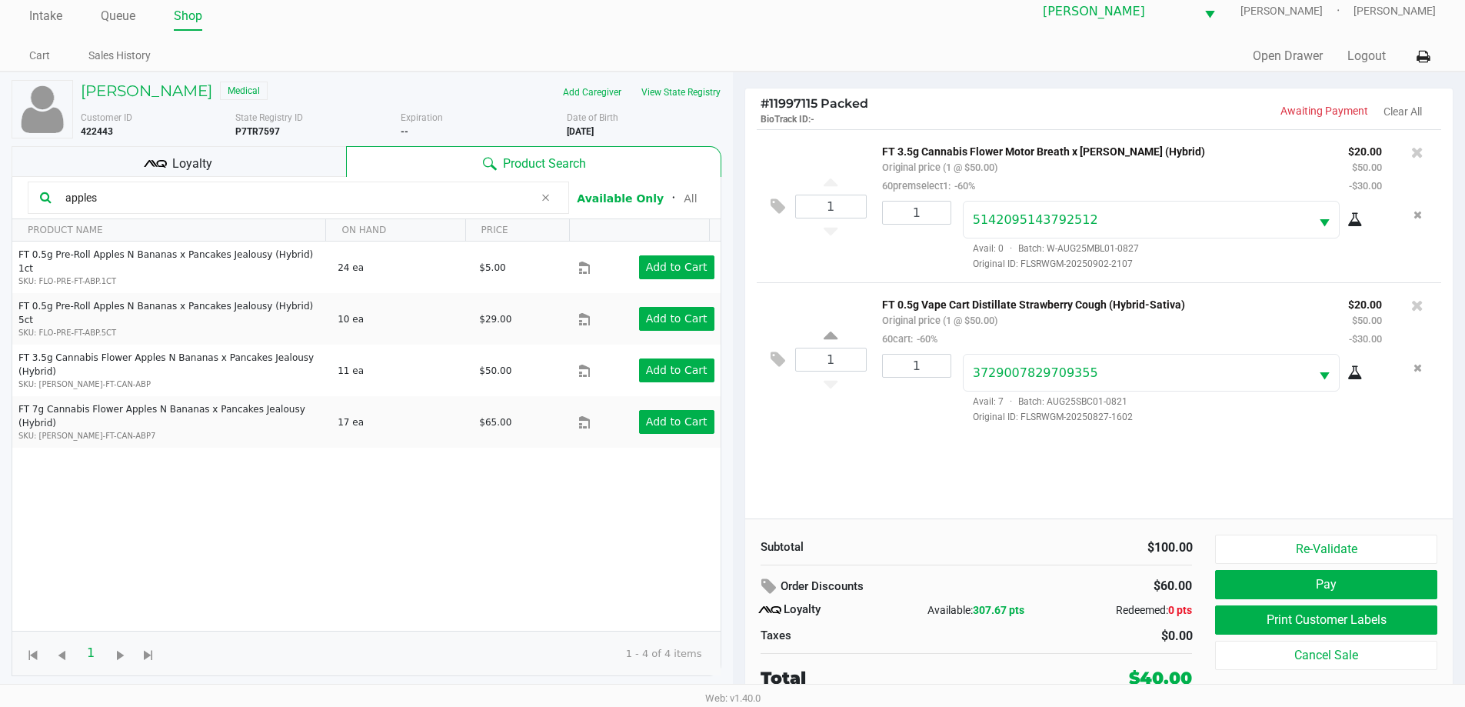
click at [68, 201] on input "apples" at bounding box center [296, 197] width 474 height 23
click at [190, 195] on input "apples" at bounding box center [296, 197] width 474 height 23
type input "a"
click at [843, 427] on div "1 FT 0.5g Vape Cart Distillate Strawberry Cough (Hybrid-Sativa) Original price …" at bounding box center [1099, 358] width 685 height 153
click at [830, 444] on div "1 FT 3.5g Cannabis Flower Motor Breath x [PERSON_NAME] (Hybrid) Original price …" at bounding box center [1099, 323] width 708 height 389
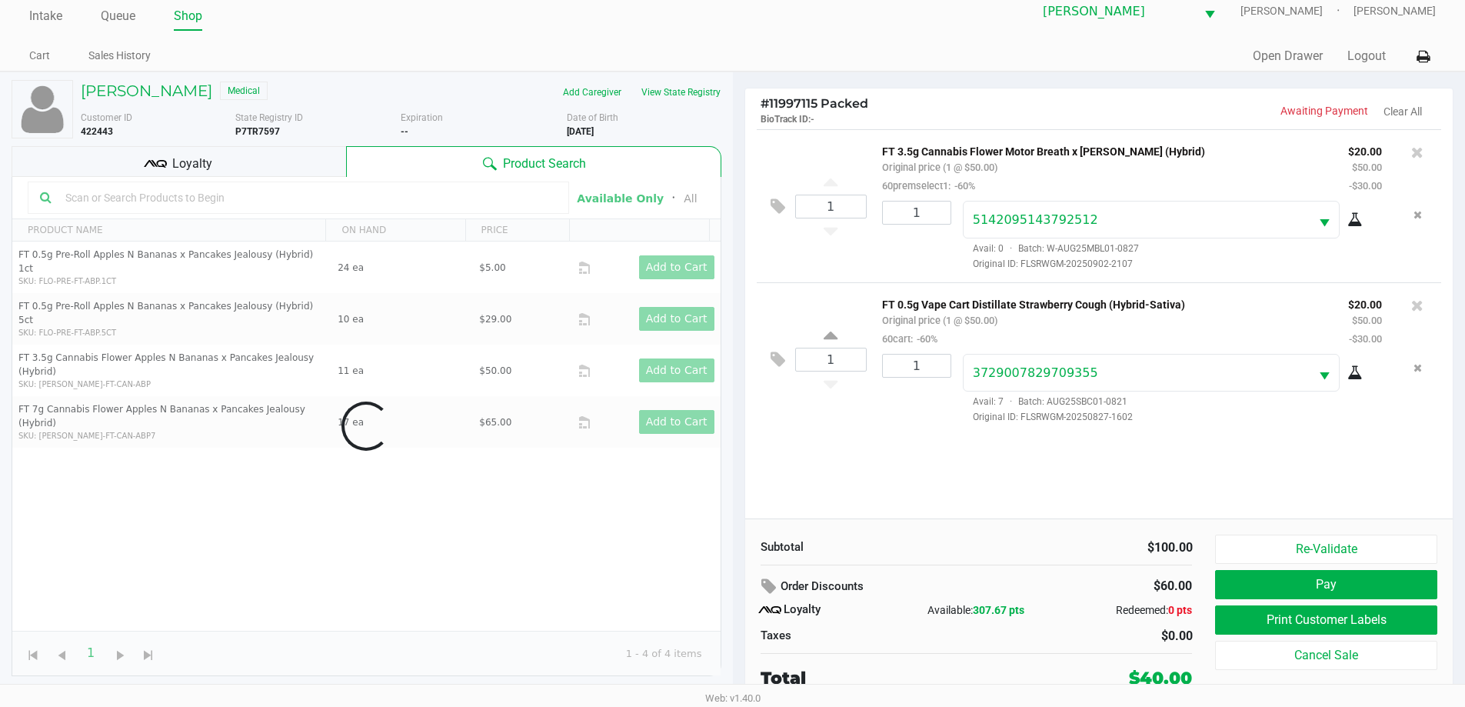
click at [830, 438] on div "1 FT 3.5g Cannabis Flower Motor Breath x [PERSON_NAME] (Hybrid) Original price …" at bounding box center [1099, 323] width 708 height 389
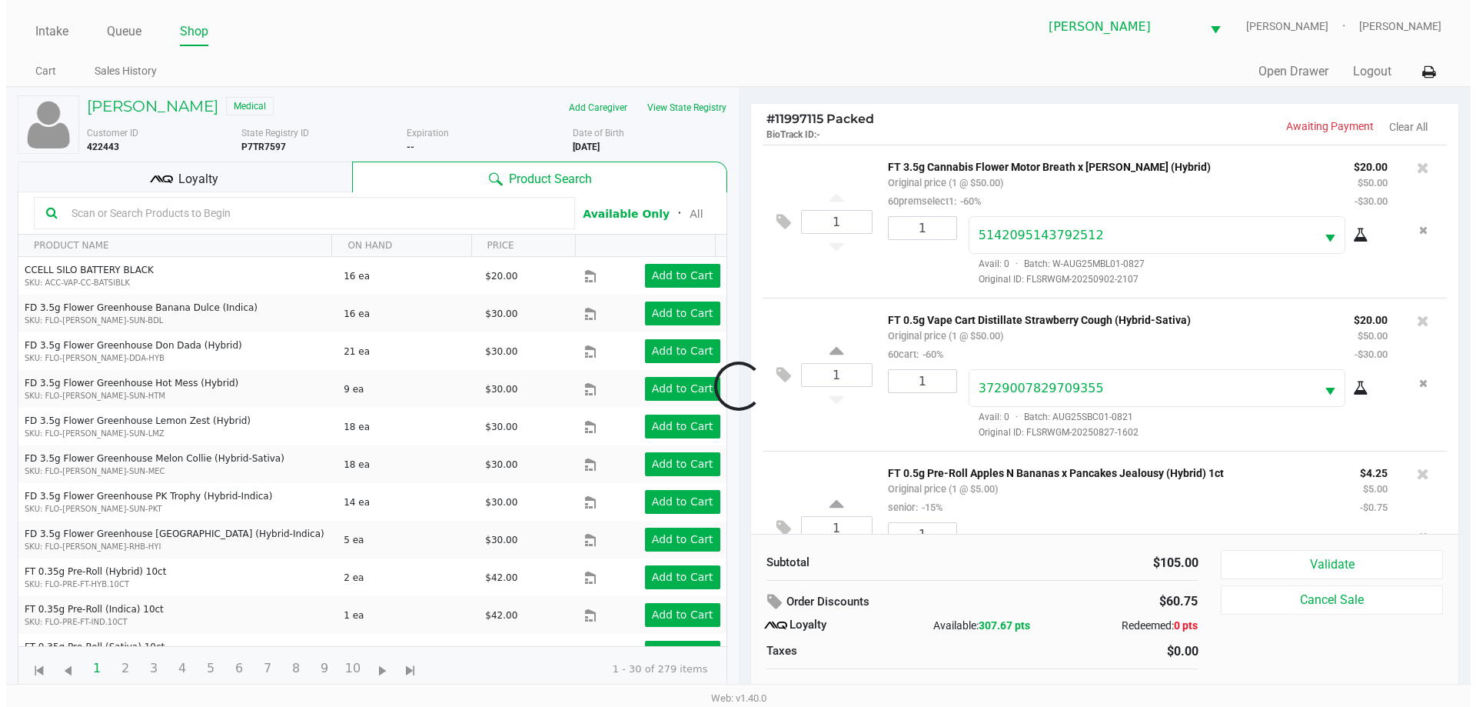
scroll to position [72, 0]
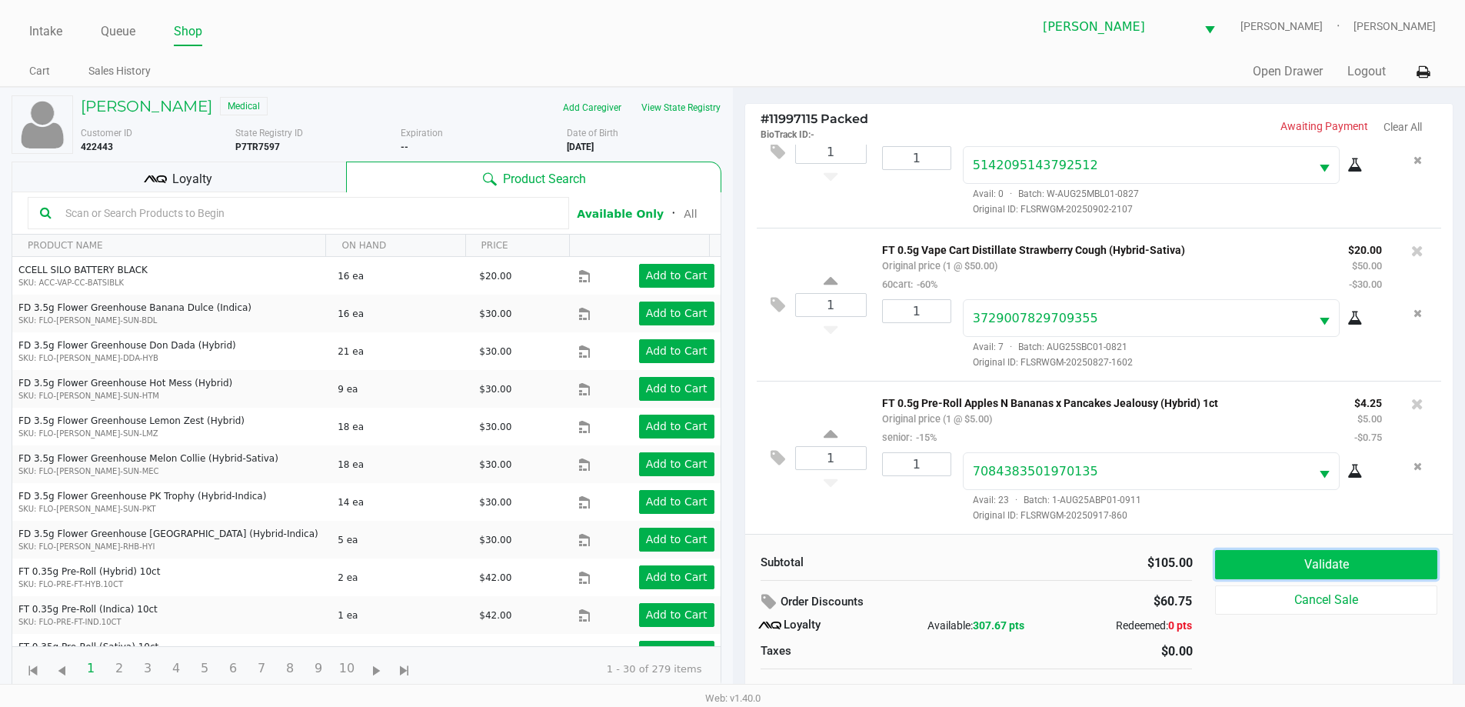
click at [1316, 562] on button "Validate" at bounding box center [1325, 564] width 221 height 29
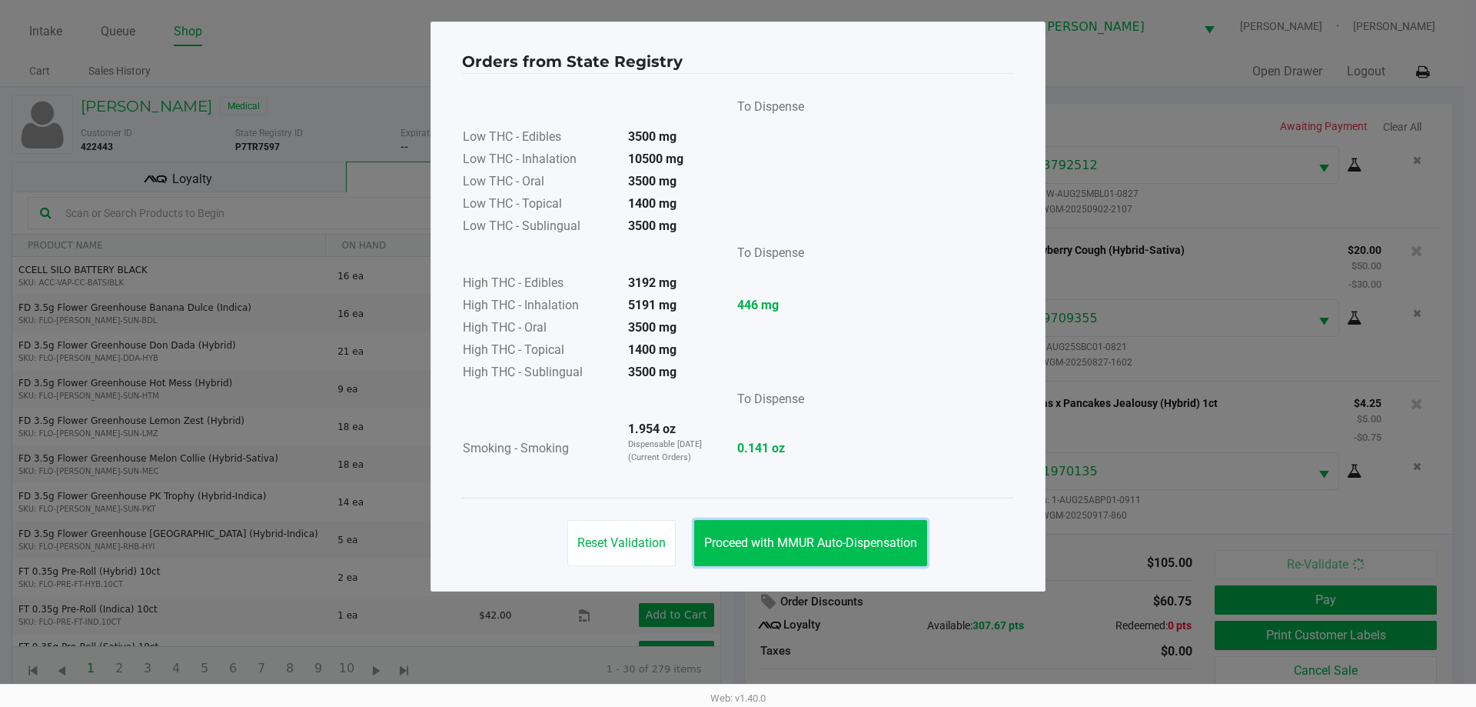
drag, startPoint x: 799, startPoint y: 530, endPoint x: 750, endPoint y: 517, distance: 50.9
click at [795, 530] on button "Proceed with MMUR Auto-Dispensation" at bounding box center [810, 543] width 233 height 46
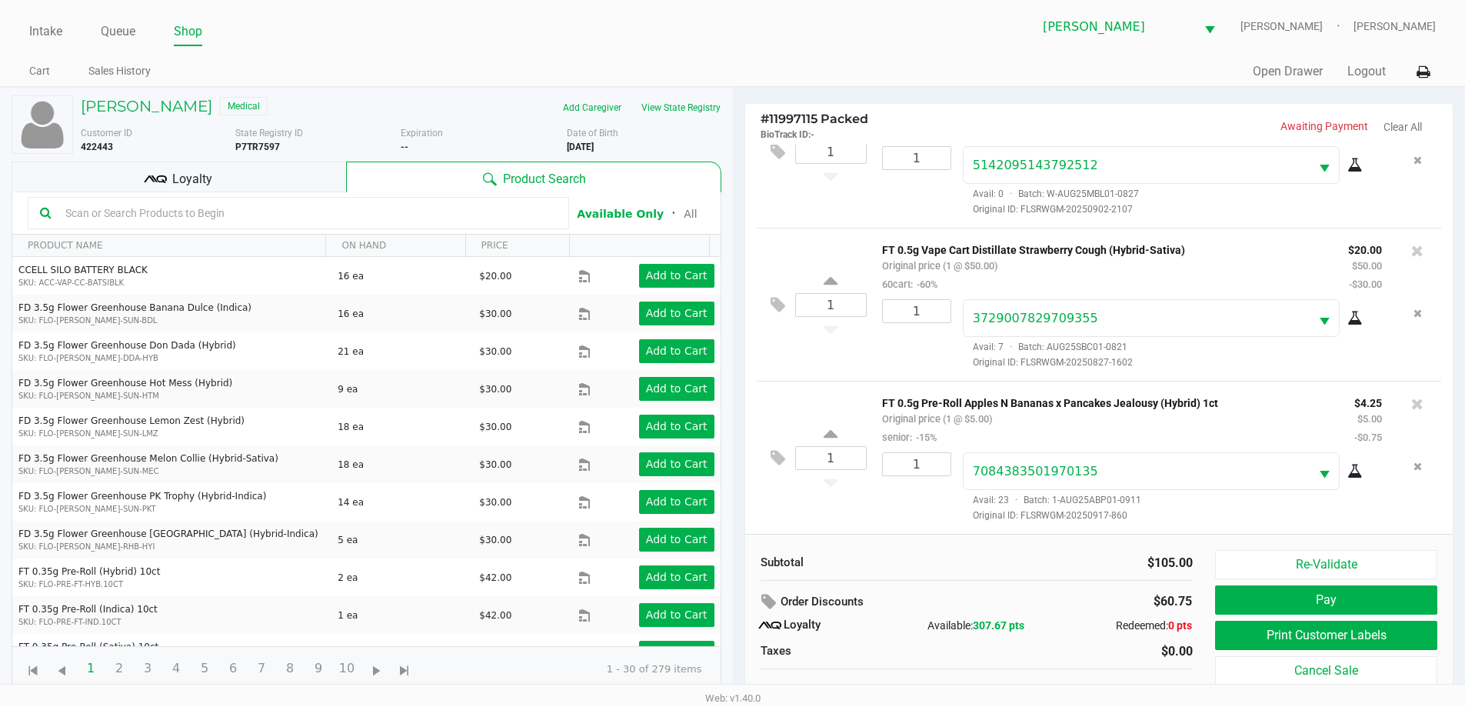
click at [235, 184] on div "Loyalty" at bounding box center [179, 176] width 334 height 31
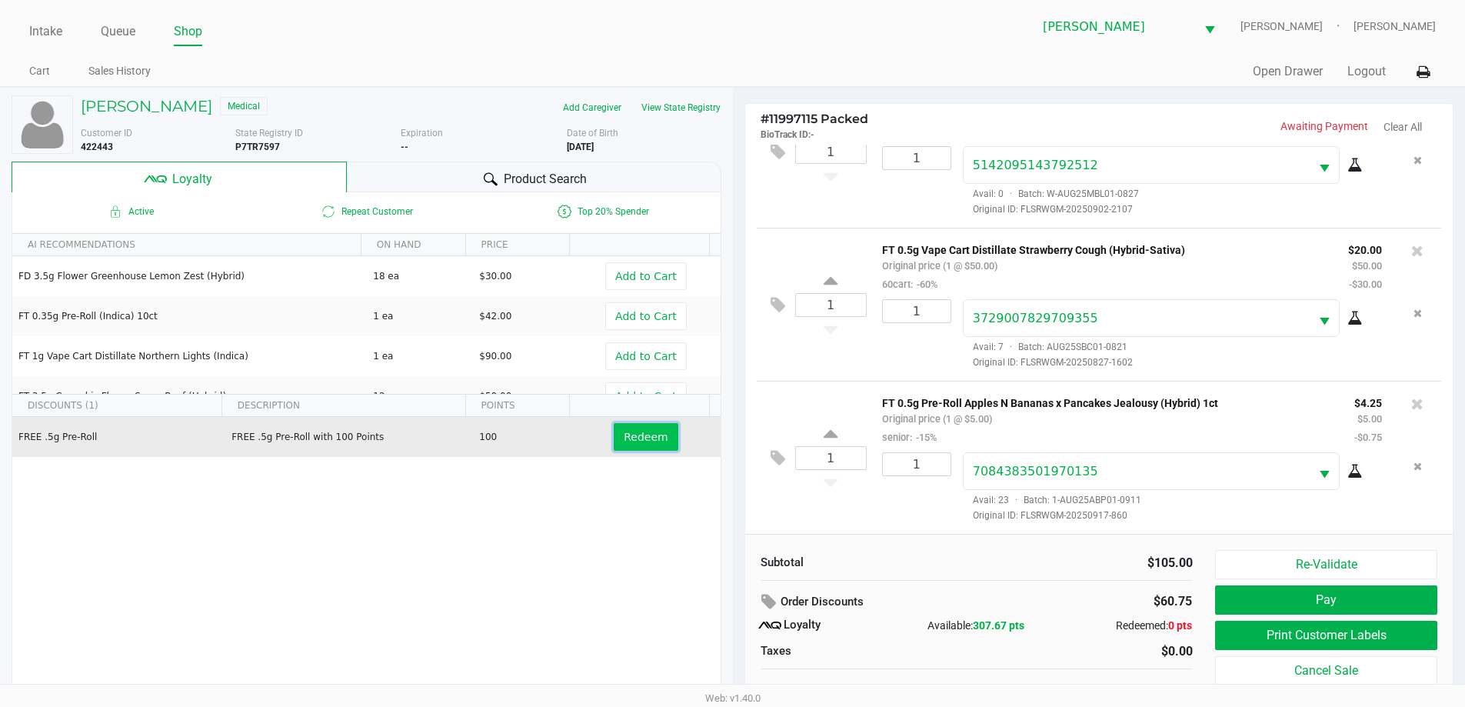
click at [645, 438] on span "Redeem" at bounding box center [646, 437] width 44 height 12
click at [1345, 635] on button "Print Customer Labels" at bounding box center [1325, 635] width 221 height 29
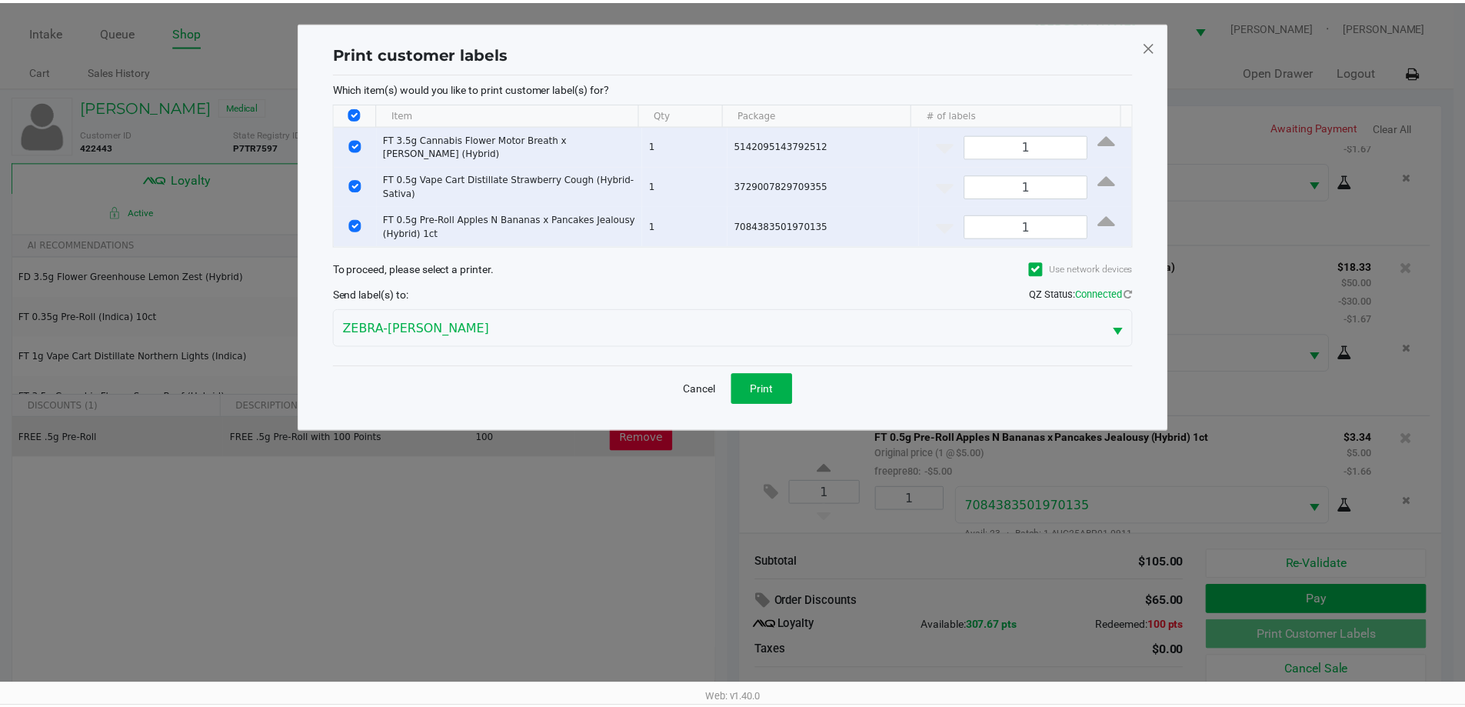
scroll to position [109, 0]
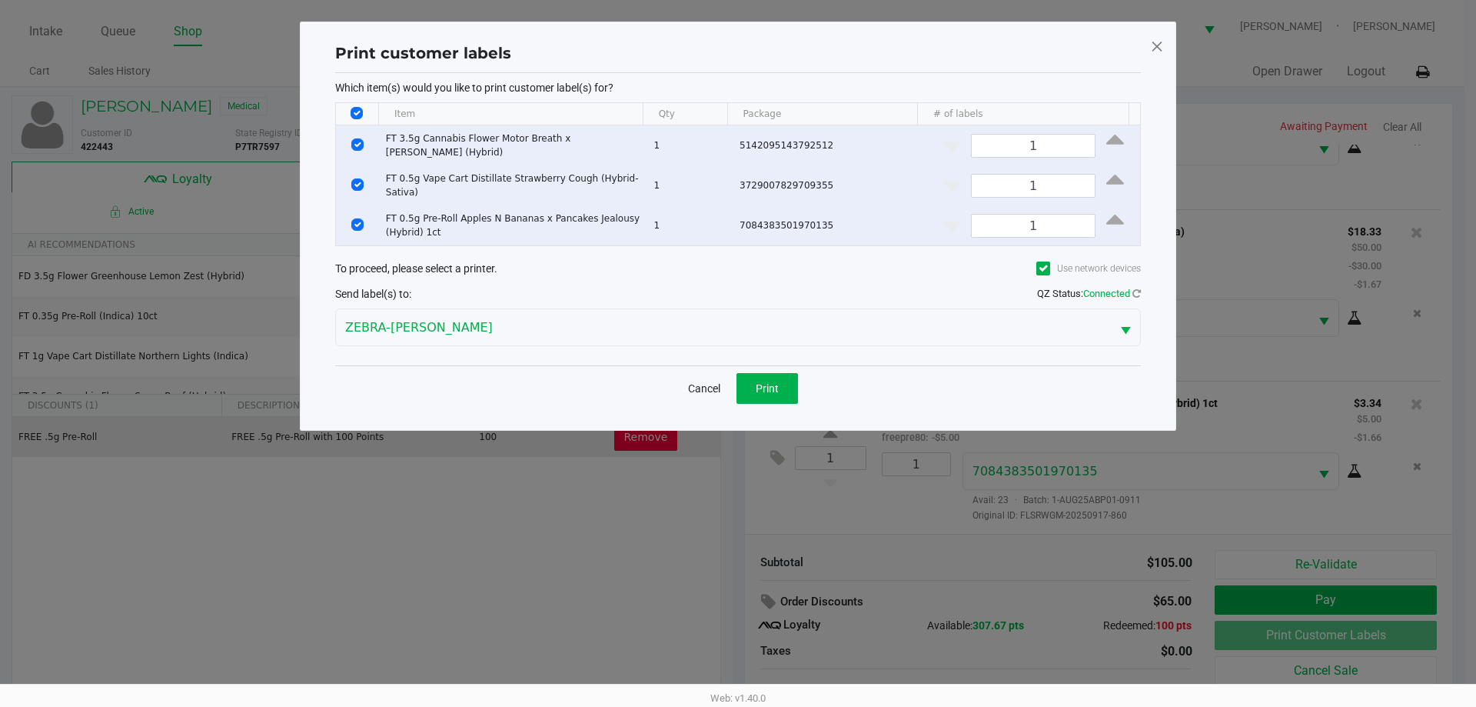
click at [352, 109] on input "Select All Rows" at bounding box center [357, 113] width 12 height 12
checkbox input "false"
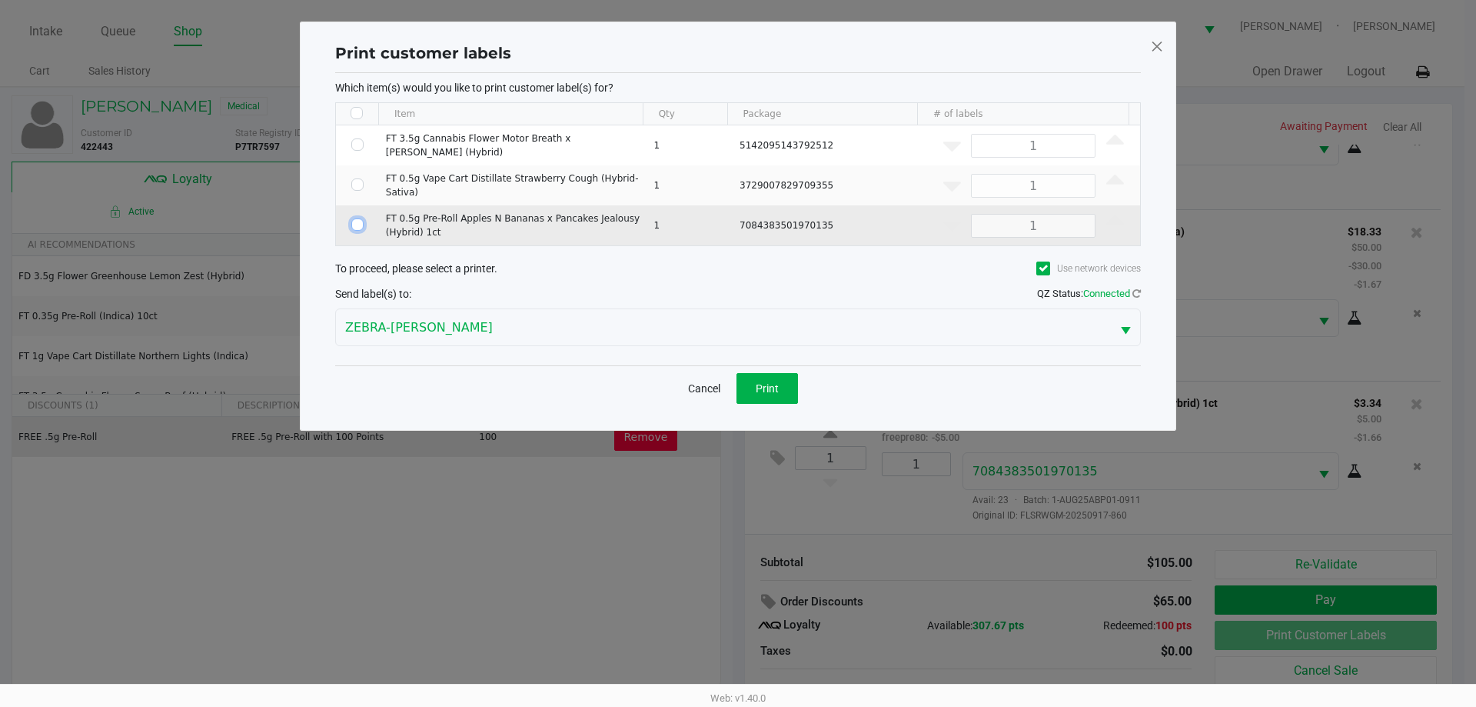
click at [356, 220] on input "Select Row" at bounding box center [357, 224] width 12 height 12
checkbox input "true"
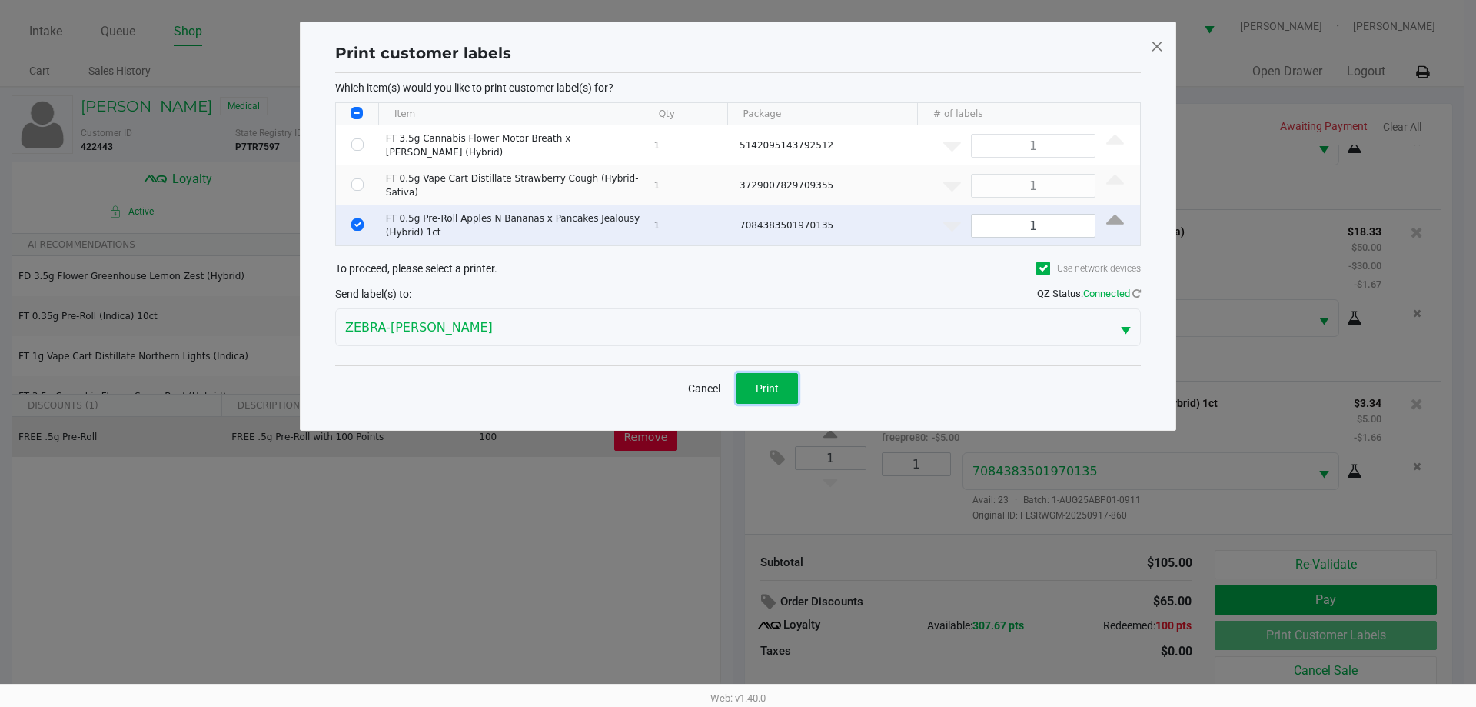
click at [764, 381] on button "Print" at bounding box center [768, 388] width 62 height 31
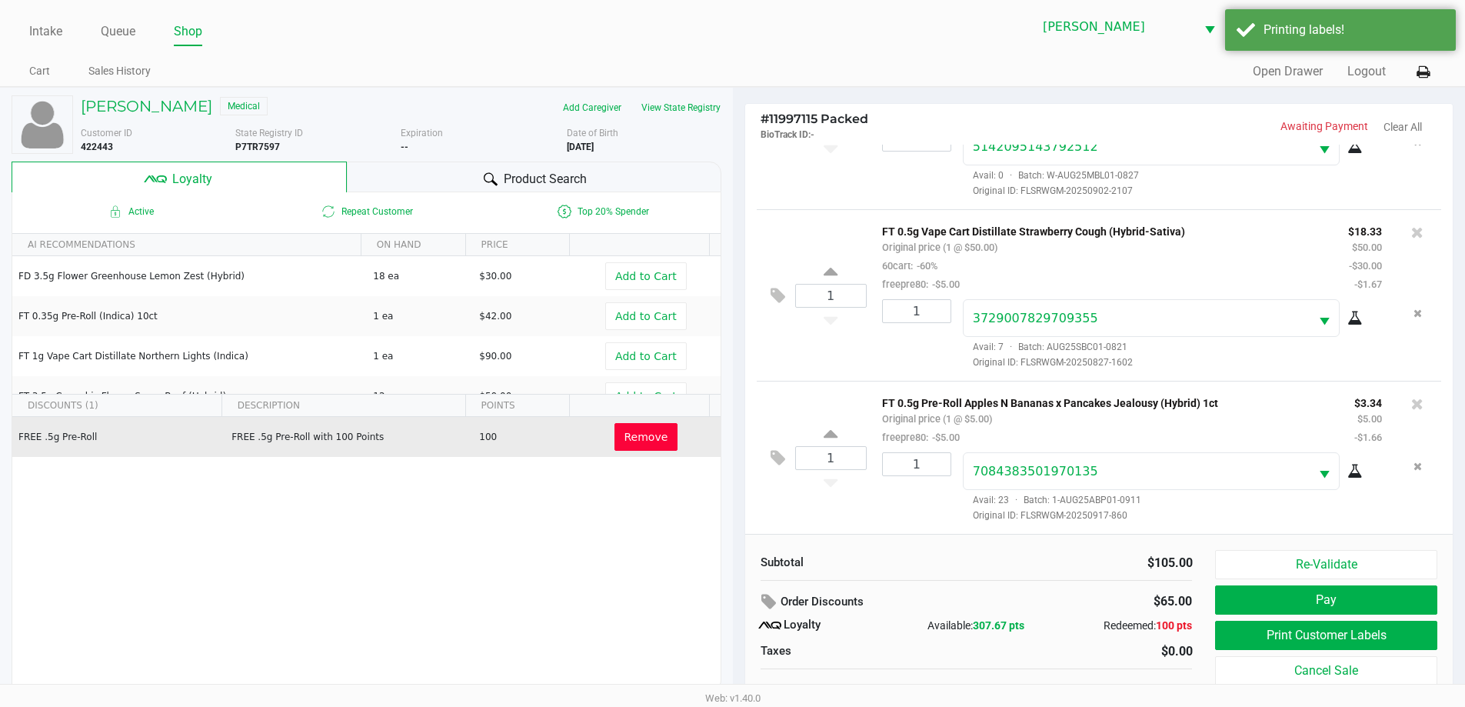
drag, startPoint x: 655, startPoint y: 525, endPoint x: 773, endPoint y: 520, distance: 117.8
click at [654, 521] on div "FREE .5g Pre-Roll FREE .5g Pre-Roll with 100 Points 100 Remove" at bounding box center [366, 532] width 708 height 231
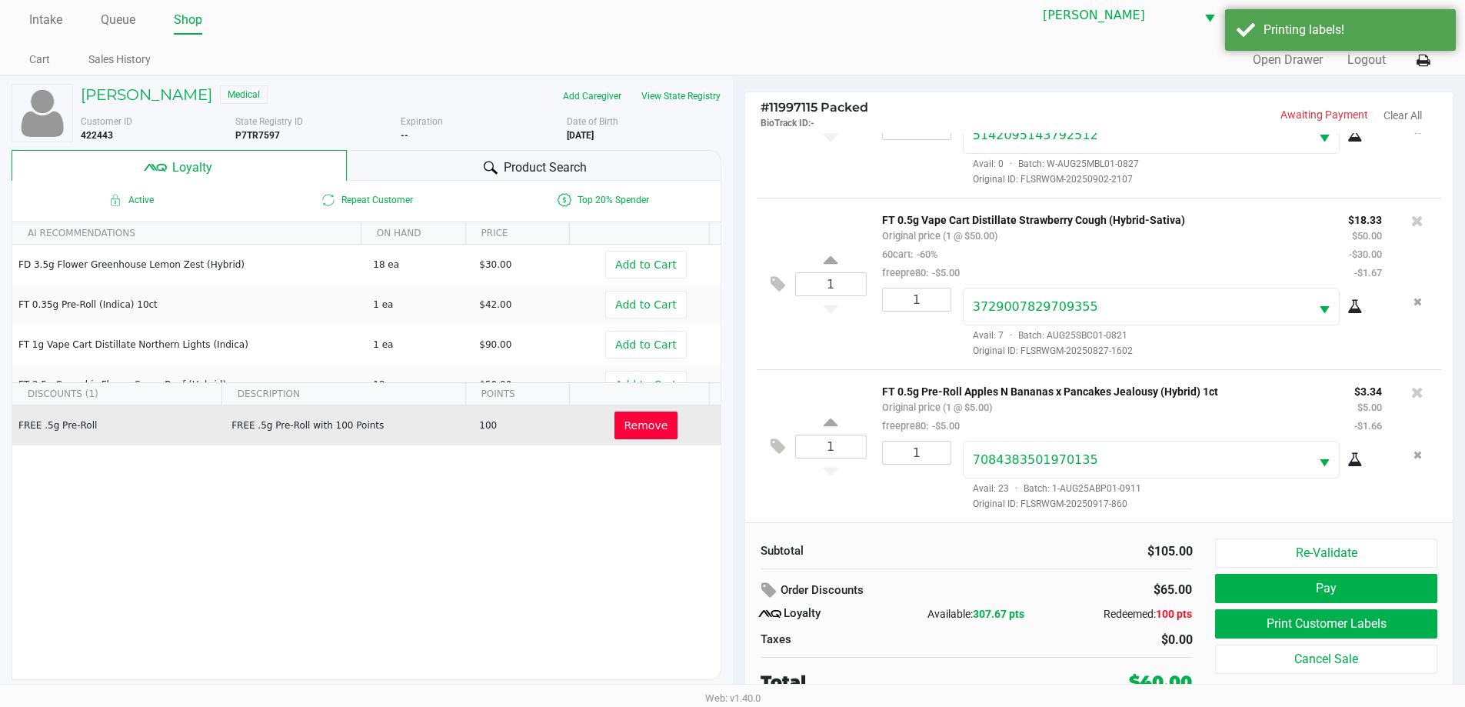
scroll to position [15, 0]
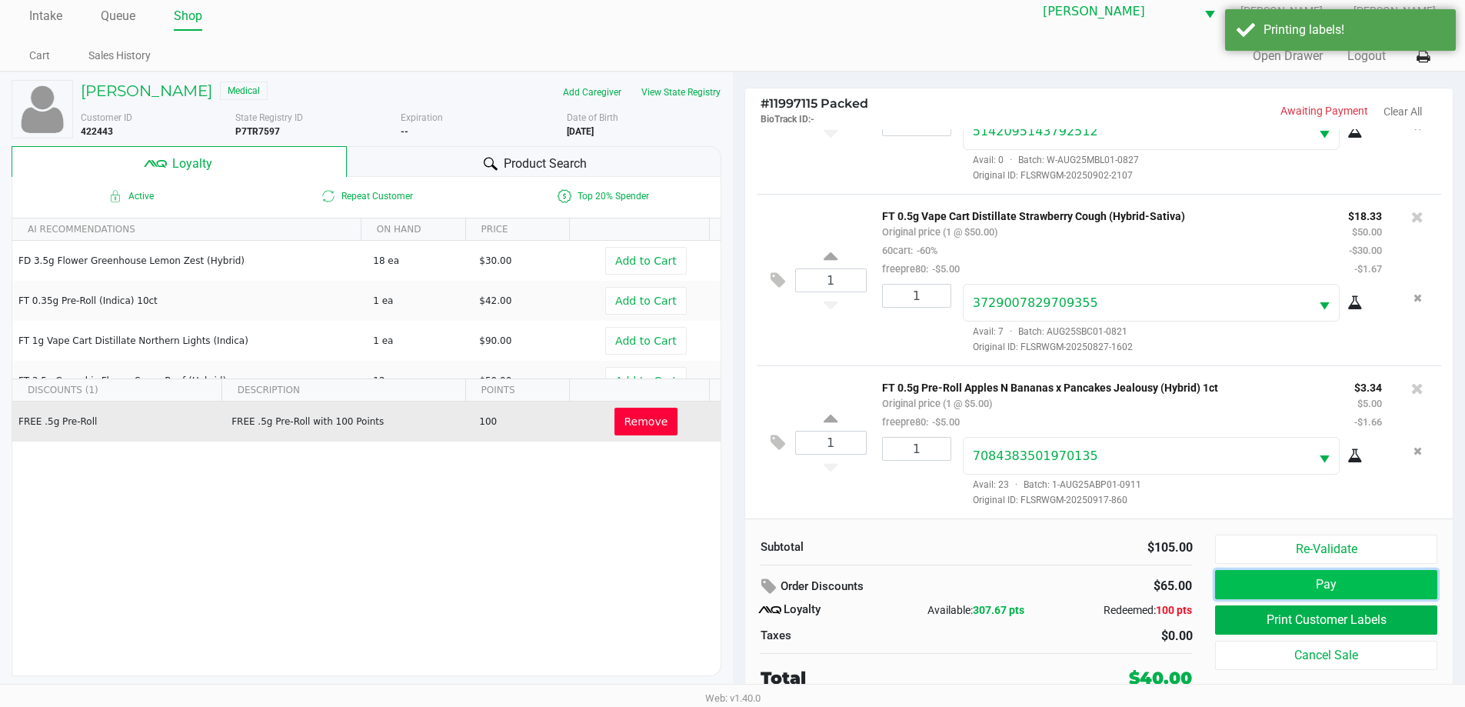
click at [1385, 578] on button "Pay" at bounding box center [1325, 584] width 221 height 29
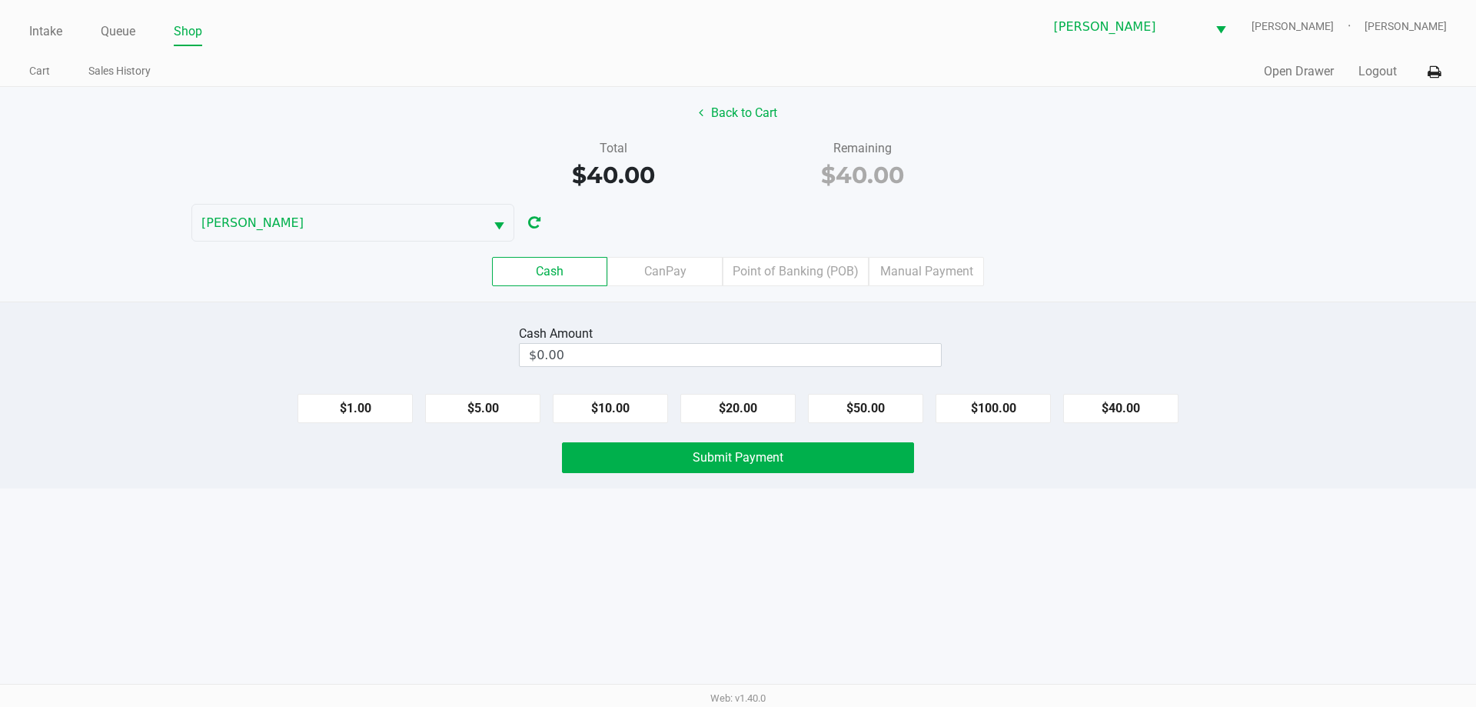
drag, startPoint x: 987, startPoint y: 416, endPoint x: 923, endPoint y: 431, distance: 66.2
click at [987, 415] on button "$100.00" at bounding box center [993, 408] width 115 height 29
type input "$100.00"
click at [750, 458] on span "Submit Payment" at bounding box center [738, 457] width 91 height 15
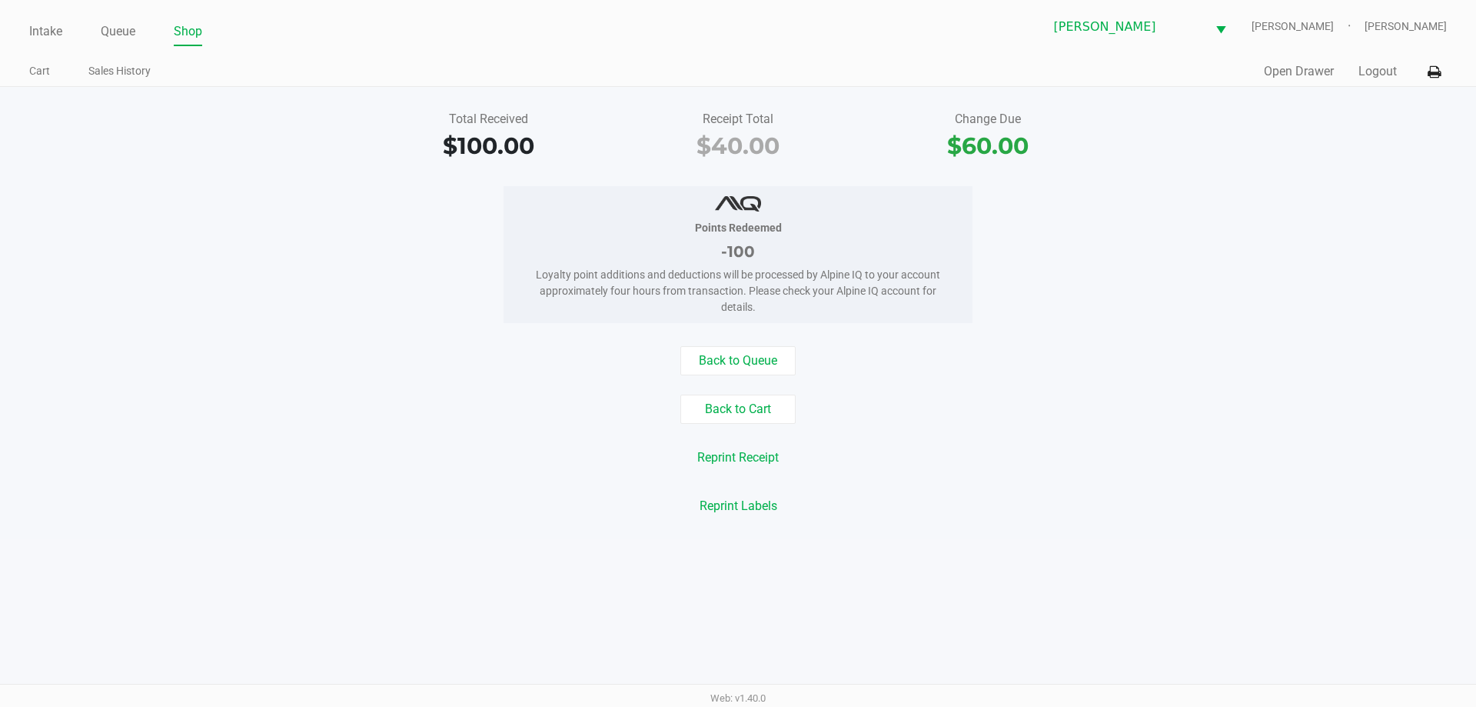
click at [1347, 405] on div "Back to Cart" at bounding box center [737, 408] width 1499 height 29
click at [1394, 73] on button "Logout" at bounding box center [1378, 71] width 38 height 18
